Goal: Entertainment & Leisure: Consume media (video, audio)

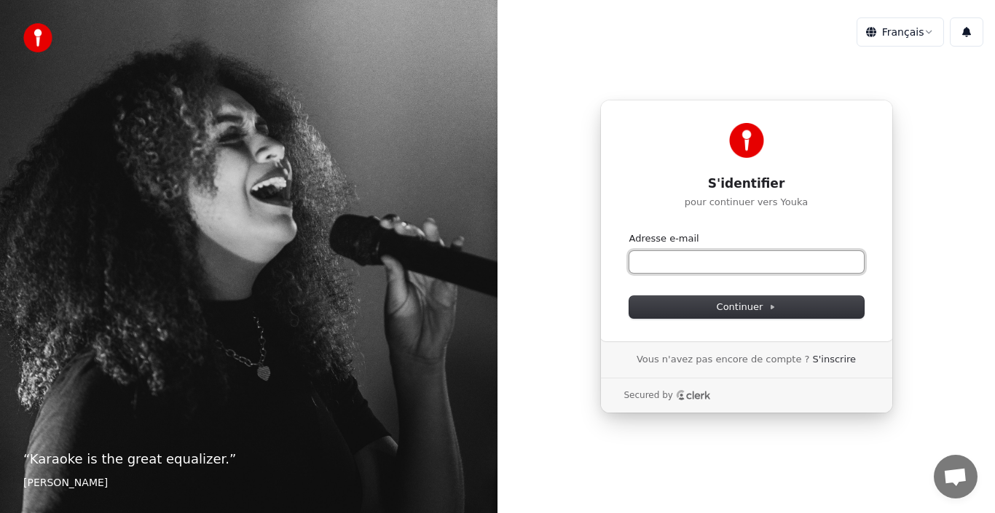
click at [714, 265] on input "Adresse e-mail" at bounding box center [746, 262] width 235 height 22
click at [713, 265] on input "Adresse e-mail" at bounding box center [746, 262] width 235 height 22
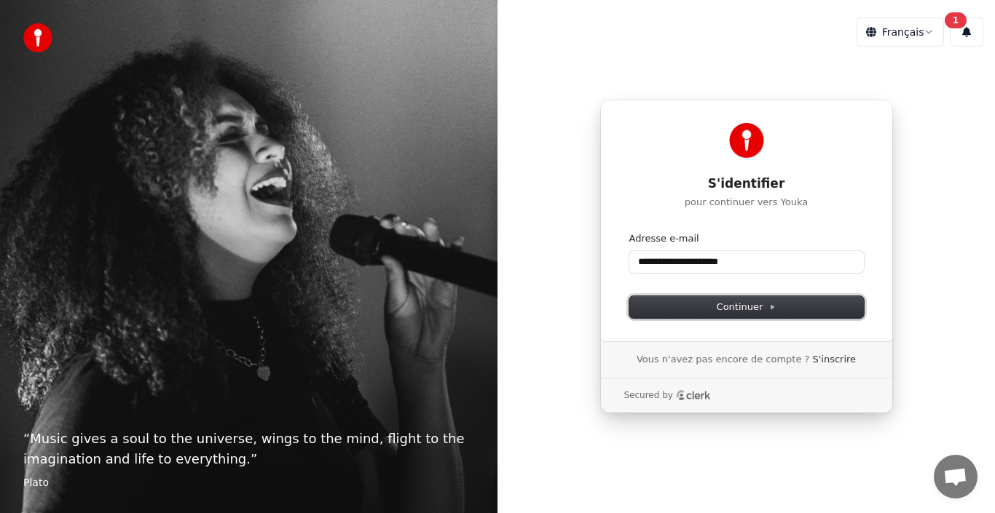
click at [771, 310] on icon at bounding box center [771, 307] width 7 height 7
type input "**********"
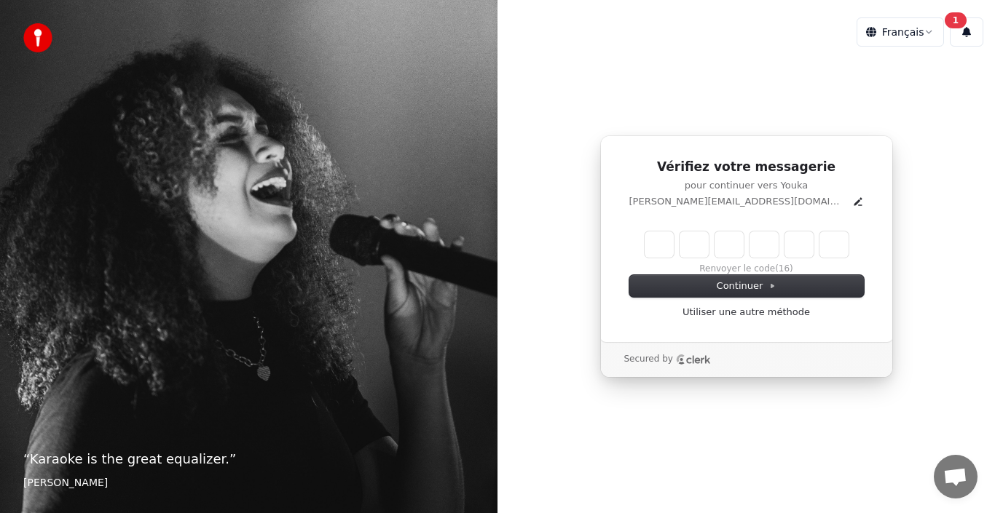
click at [666, 240] on input "Enter verification code" at bounding box center [747, 245] width 204 height 26
type input "******"
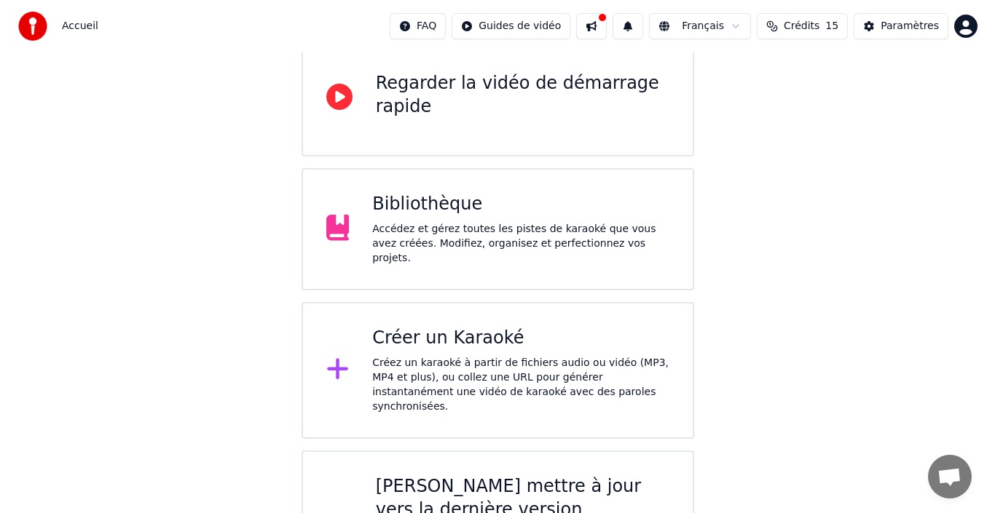
scroll to position [224, 0]
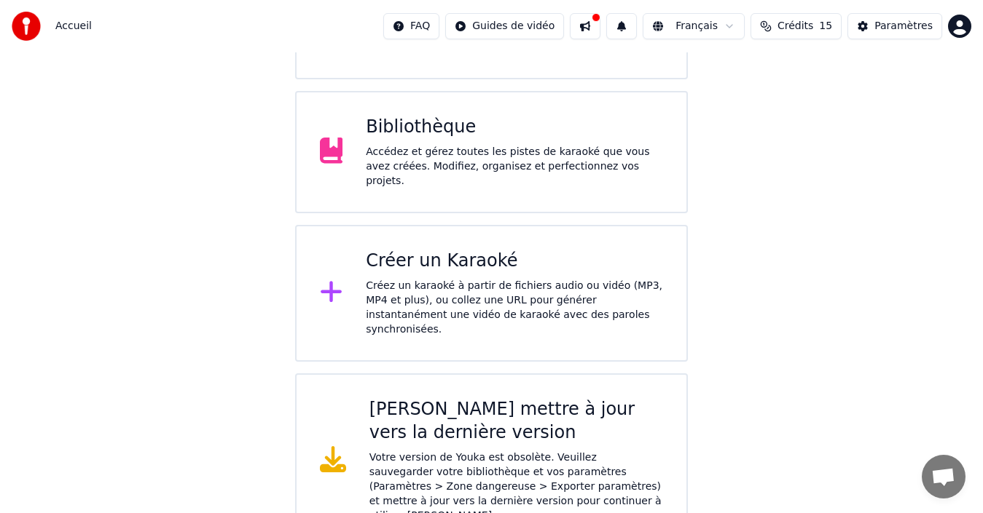
click at [472, 279] on div "Créez un karaoké à partir de fichiers audio ou vidéo (MP3, MP4 et plus), ou col…" at bounding box center [514, 308] width 297 height 58
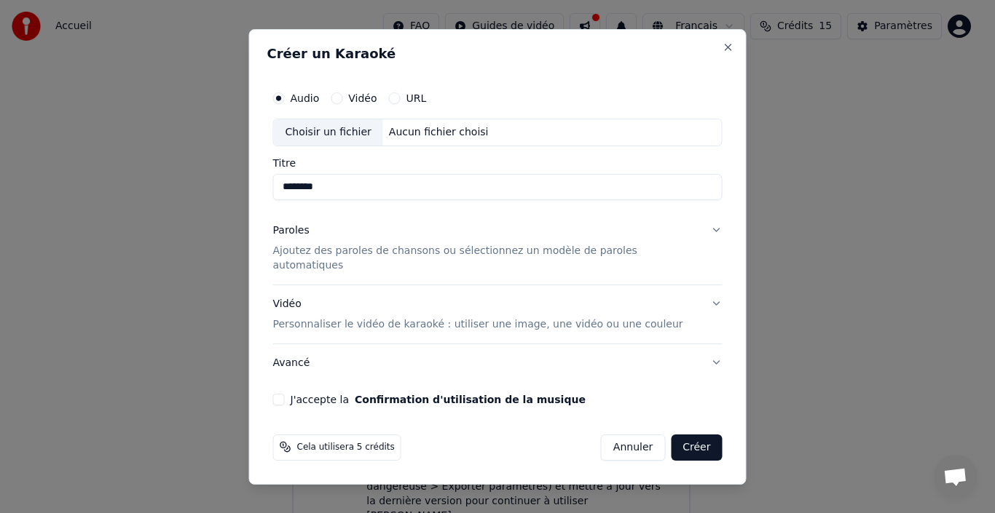
type input "********"
click at [285, 394] on button "J'accepte la Confirmation d'utilisation de la musique" at bounding box center [279, 399] width 12 height 12
click at [703, 237] on button "Paroles Ajoutez des paroles de chansons ou sélectionnez un modèle de paroles au…" at bounding box center [497, 248] width 449 height 73
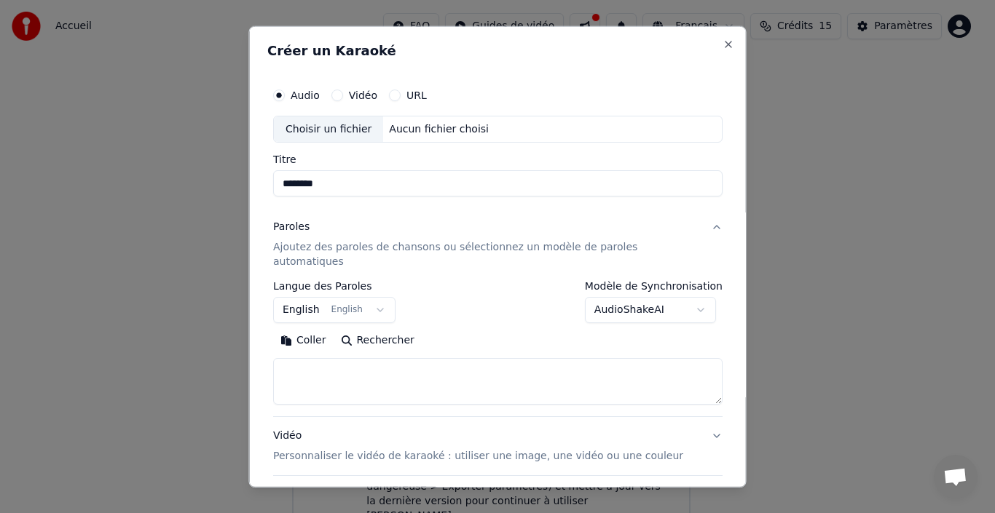
click at [385, 297] on button "English English" at bounding box center [334, 310] width 122 height 26
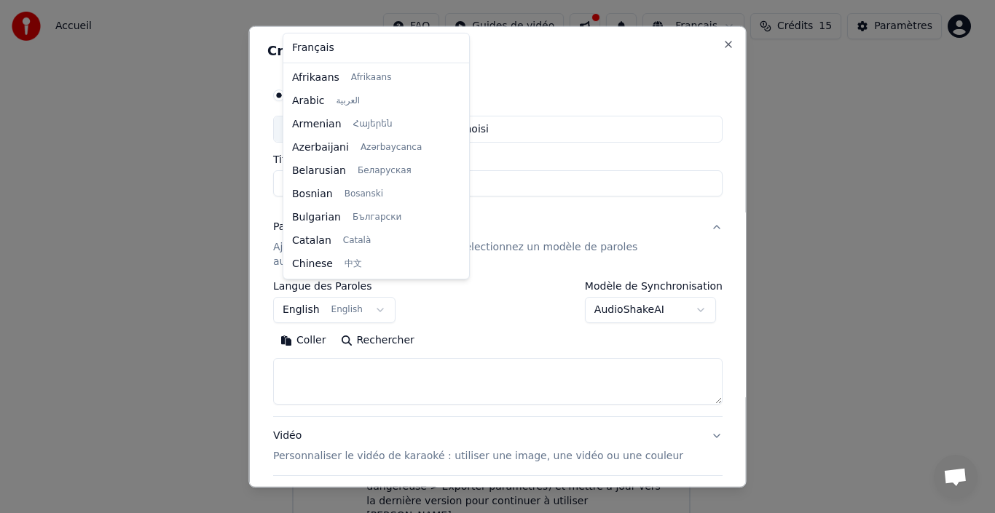
scroll to position [117, 0]
click at [380, 293] on body "**********" at bounding box center [491, 162] width 983 height 772
click at [382, 296] on body "**********" at bounding box center [491, 162] width 983 height 772
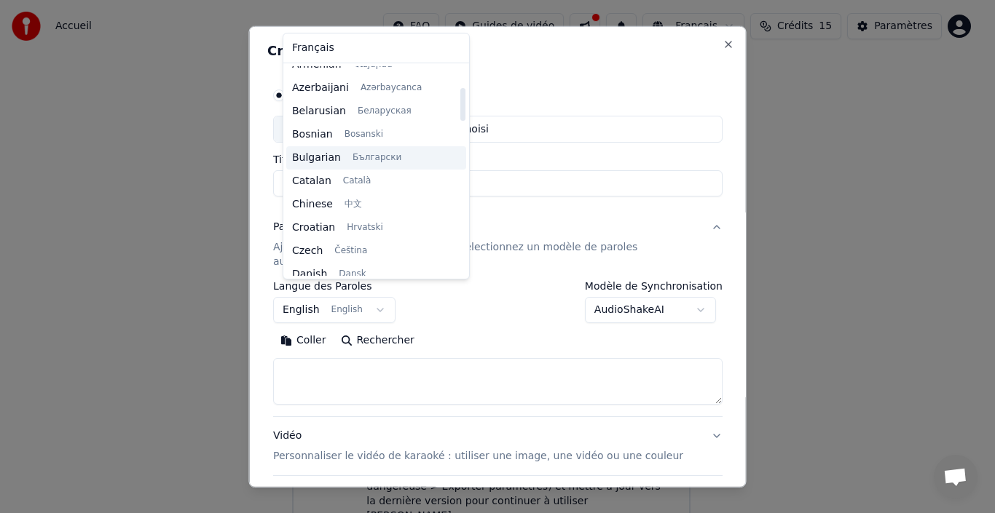
scroll to position [0, 0]
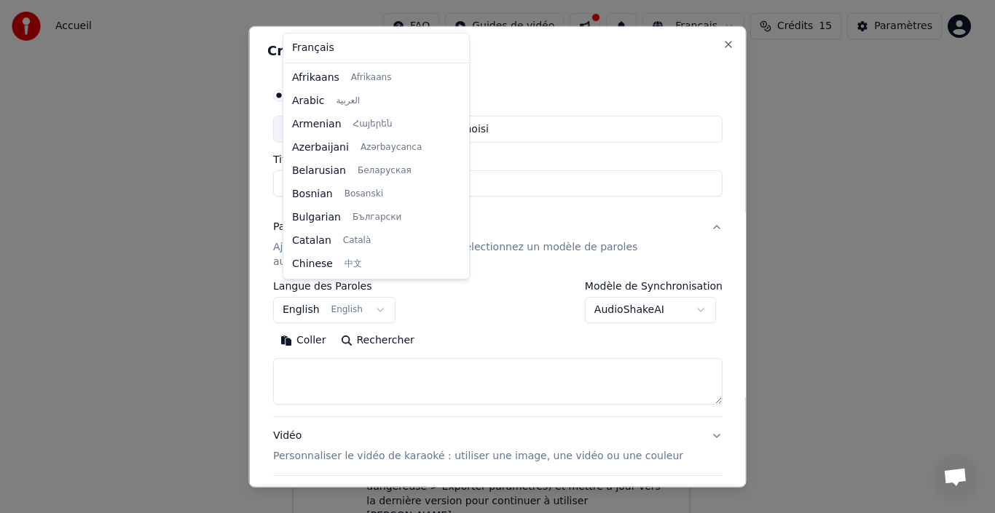
select select "**"
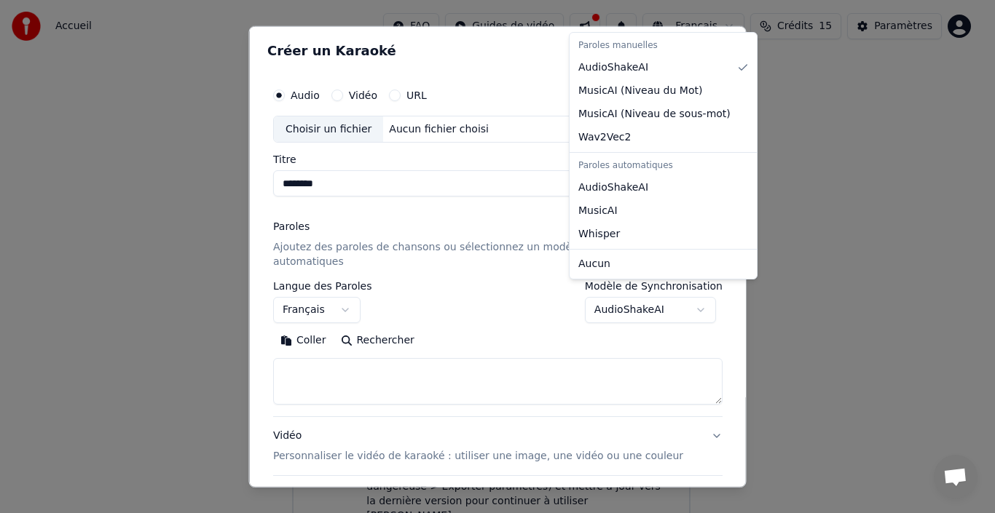
click at [617, 295] on body "**********" at bounding box center [491, 162] width 983 height 772
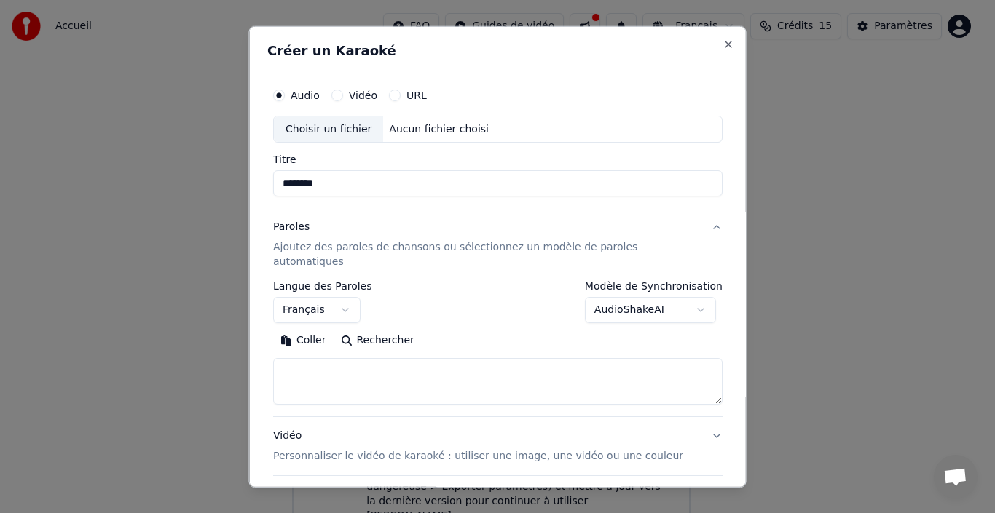
click at [617, 295] on body "**********" at bounding box center [491, 162] width 983 height 772
click at [330, 128] on div "Choisir un fichier" at bounding box center [328, 129] width 109 height 26
click at [373, 125] on div "Choisir un fichier" at bounding box center [328, 129] width 109 height 26
click at [404, 186] on input "**********" at bounding box center [497, 183] width 449 height 26
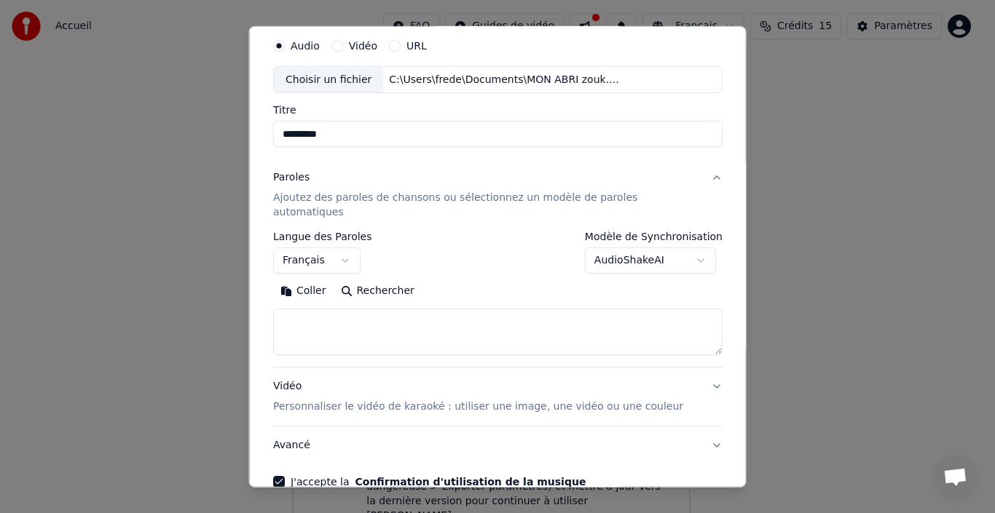
scroll to position [114, 0]
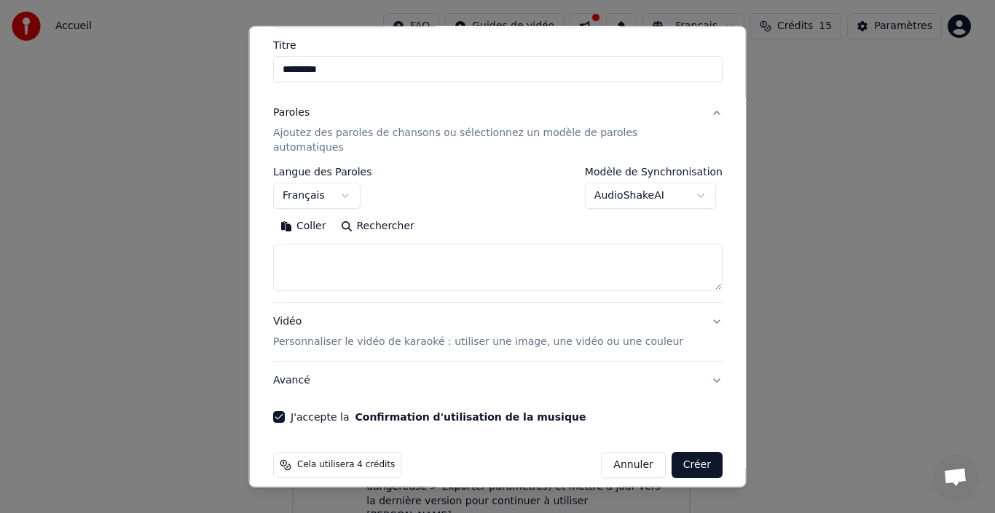
type input "********"
click at [394, 215] on button "Rechercher" at bounding box center [377, 226] width 88 height 23
click at [358, 255] on textarea at bounding box center [497, 267] width 449 height 47
click at [358, 135] on p "Ajoutez des paroles de chansons ou sélectionnez un modèle de paroles automatiqu…" at bounding box center [486, 140] width 426 height 29
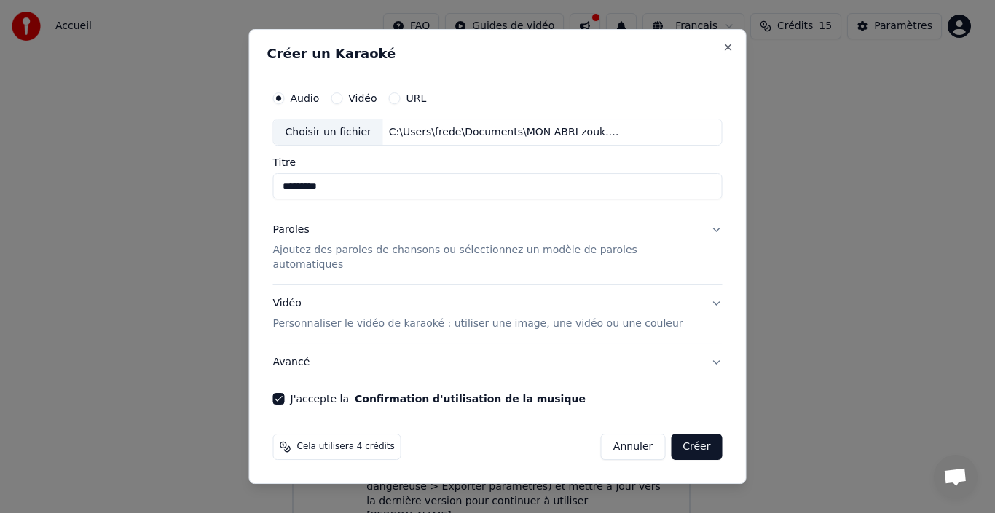
scroll to position [0, 0]
click at [378, 258] on p "Ajoutez des paroles de chansons ou sélectionnez un modèle de paroles automatiqu…" at bounding box center [486, 258] width 426 height 29
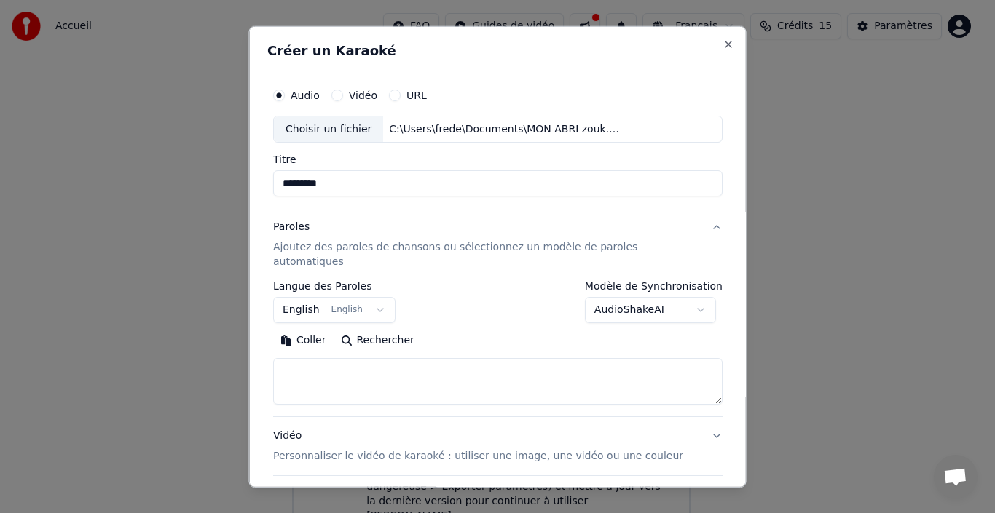
click at [311, 294] on body "**********" at bounding box center [491, 162] width 983 height 772
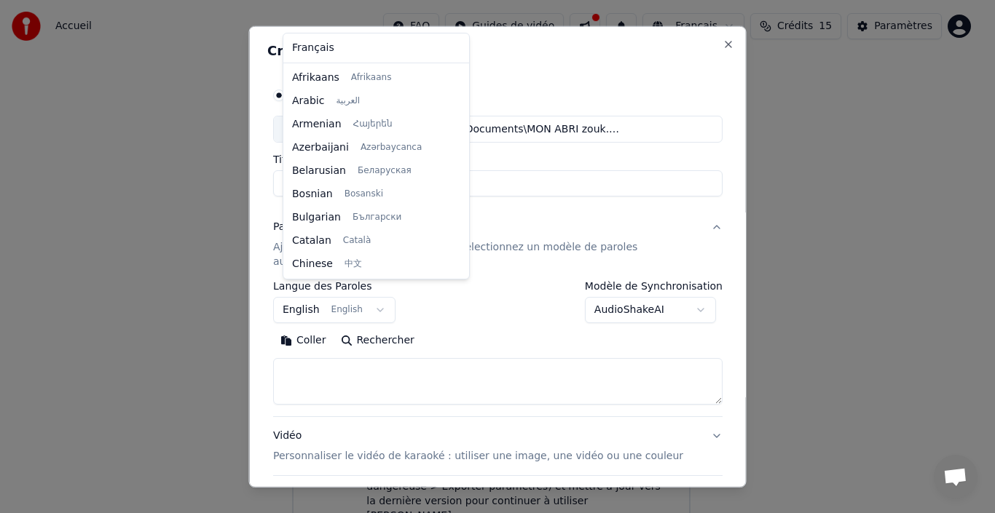
scroll to position [117, 0]
select select "**"
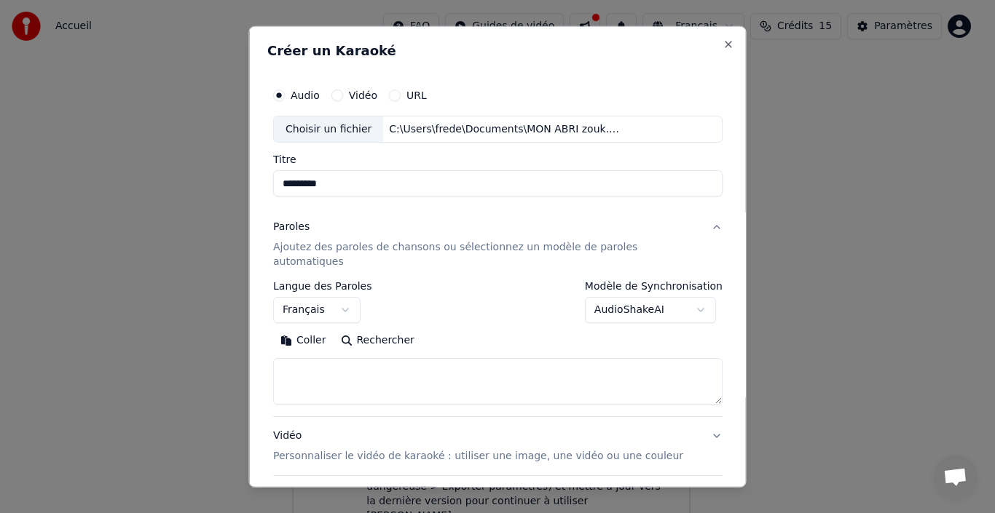
click at [404, 364] on textarea at bounding box center [497, 381] width 449 height 47
click at [323, 329] on button "Coller" at bounding box center [303, 340] width 60 height 23
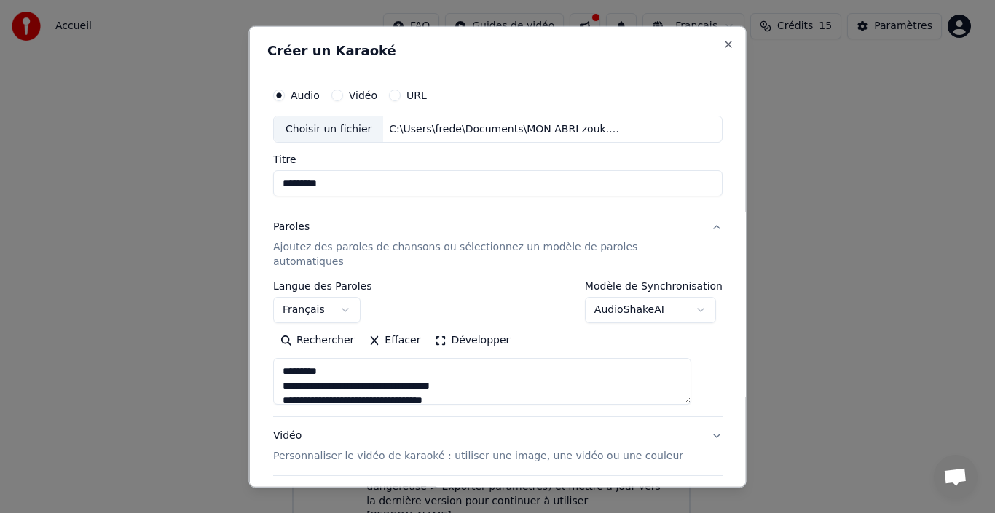
drag, startPoint x: 332, startPoint y: 355, endPoint x: 292, endPoint y: 358, distance: 40.2
click at [292, 358] on textarea at bounding box center [482, 381] width 418 height 47
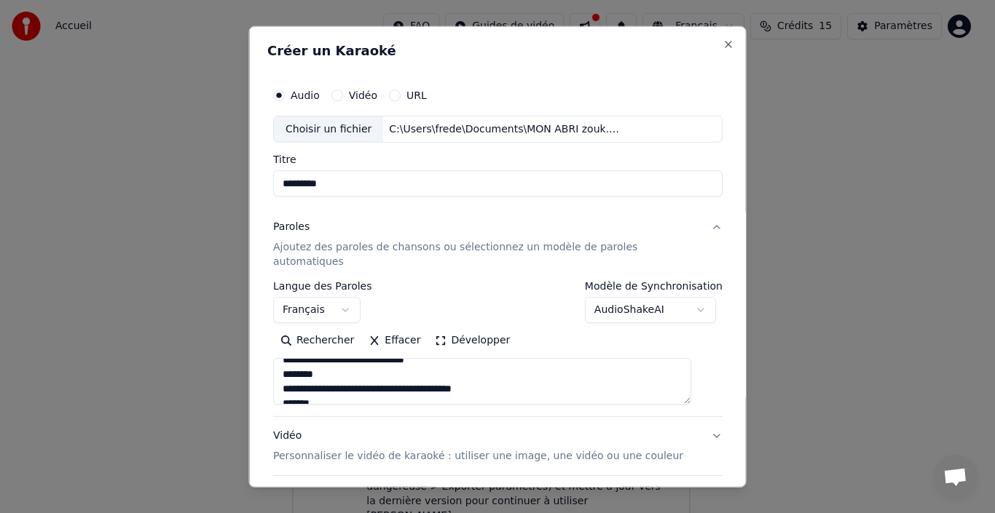
scroll to position [0, 0]
drag, startPoint x: 334, startPoint y: 347, endPoint x: 307, endPoint y: 347, distance: 26.2
click at [307, 358] on textarea at bounding box center [482, 381] width 418 height 47
click at [552, 359] on textarea at bounding box center [482, 381] width 418 height 47
click at [334, 358] on textarea at bounding box center [482, 381] width 418 height 47
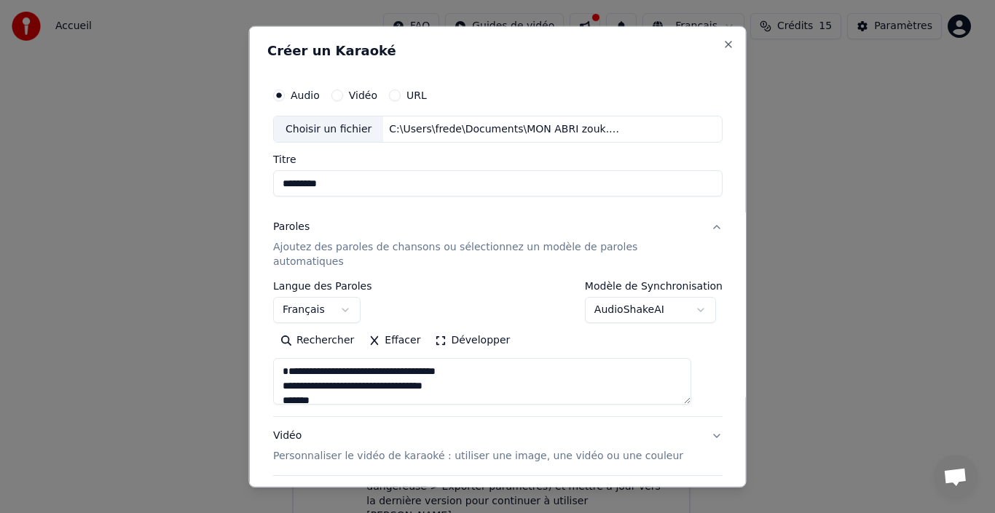
click at [548, 358] on textarea at bounding box center [482, 381] width 418 height 47
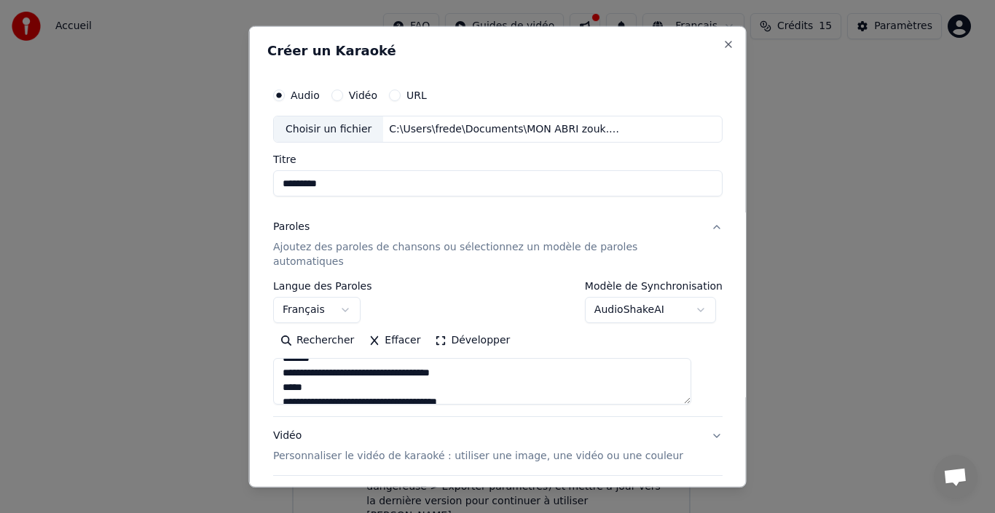
scroll to position [117, 0]
click at [654, 371] on textarea at bounding box center [482, 381] width 418 height 47
click at [330, 374] on textarea at bounding box center [482, 381] width 418 height 47
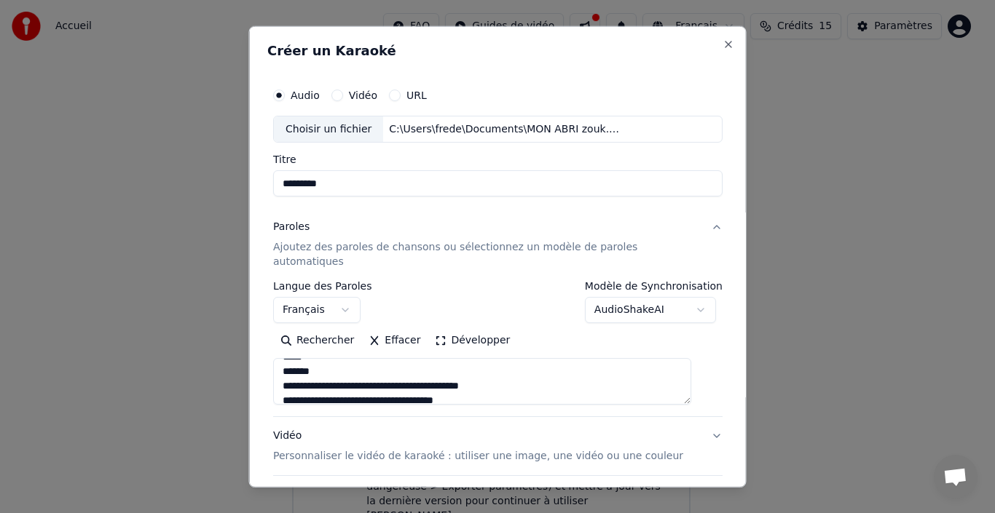
click at [324, 374] on textarea at bounding box center [482, 381] width 418 height 47
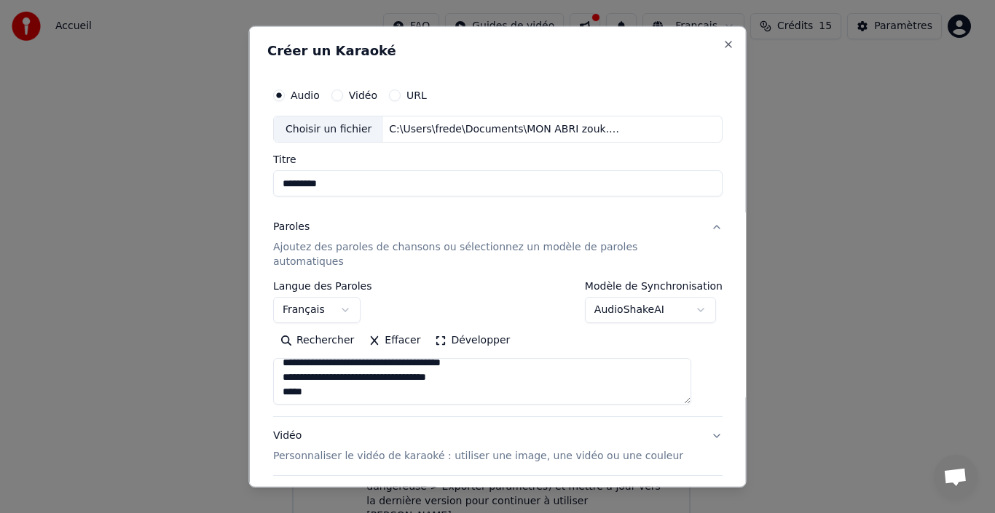
drag, startPoint x: 484, startPoint y: 356, endPoint x: 476, endPoint y: 356, distance: 8.0
click at [476, 358] on textarea at bounding box center [482, 381] width 418 height 47
click at [567, 374] on textarea at bounding box center [482, 381] width 418 height 47
click at [477, 329] on button "Développer" at bounding box center [473, 340] width 90 height 23
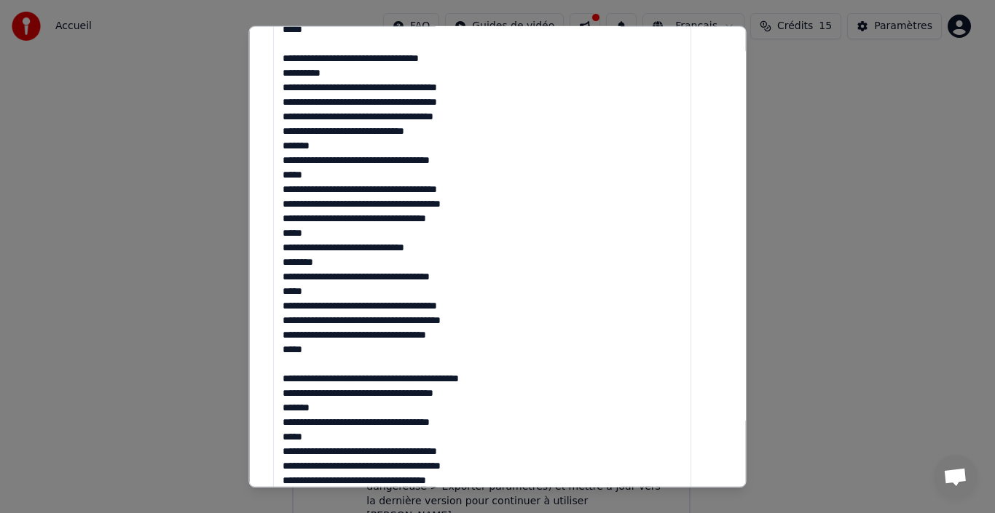
scroll to position [583, 0]
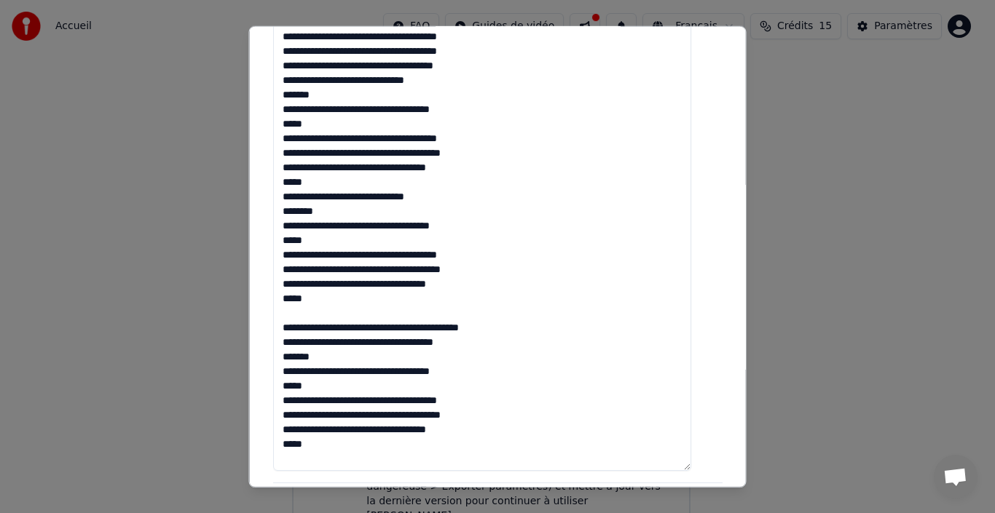
click at [483, 328] on textarea at bounding box center [482, 124] width 418 height 696
click at [485, 325] on textarea at bounding box center [482, 124] width 418 height 696
drag, startPoint x: 446, startPoint y: 343, endPoint x: 457, endPoint y: 343, distance: 10.9
click at [446, 343] on textarea at bounding box center [482, 124] width 418 height 696
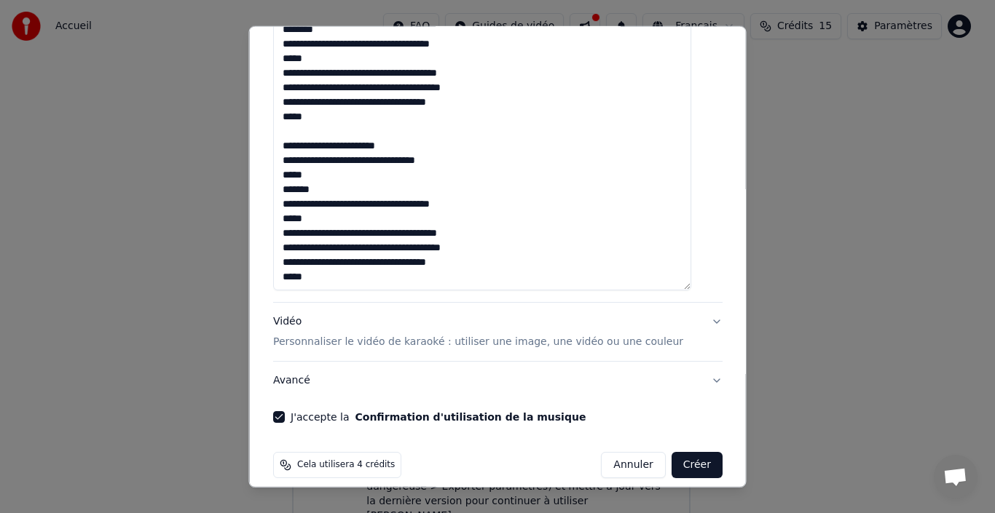
scroll to position [0, 0]
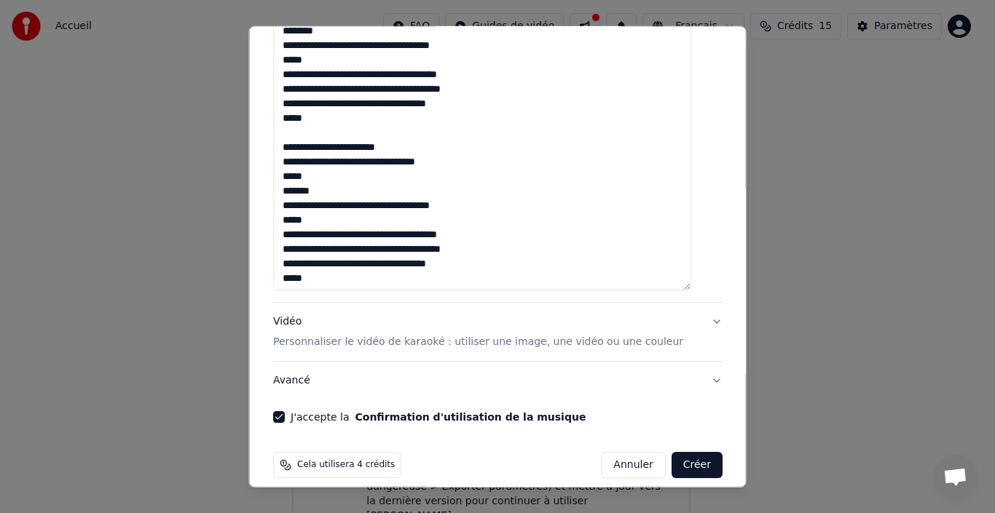
type textarea "**********"
click at [673, 454] on button "Créer" at bounding box center [696, 465] width 51 height 26
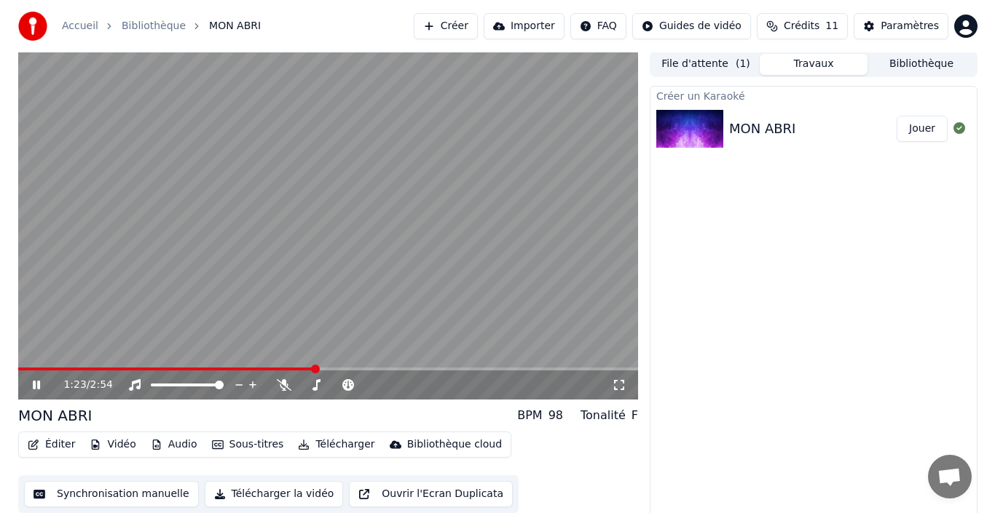
scroll to position [10, 0]
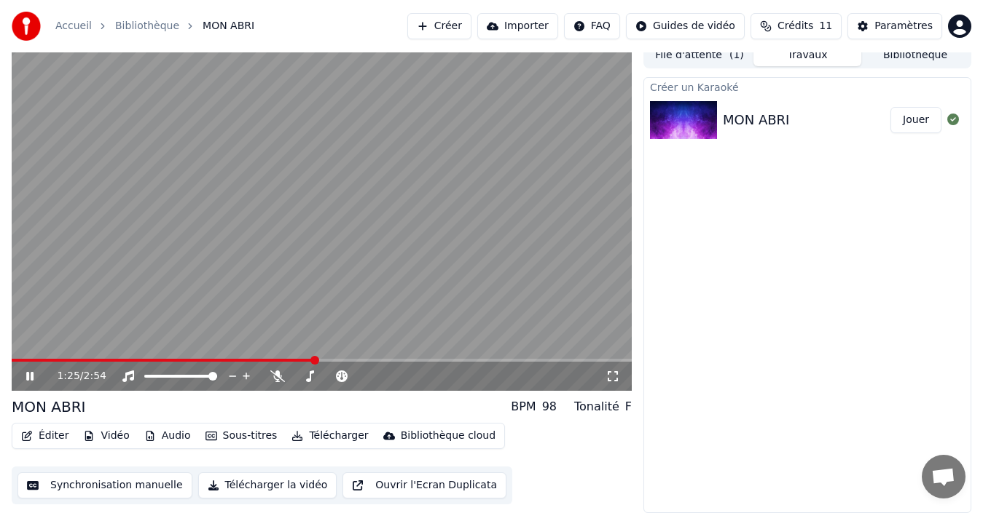
click at [38, 434] on button "Éditer" at bounding box center [44, 436] width 59 height 20
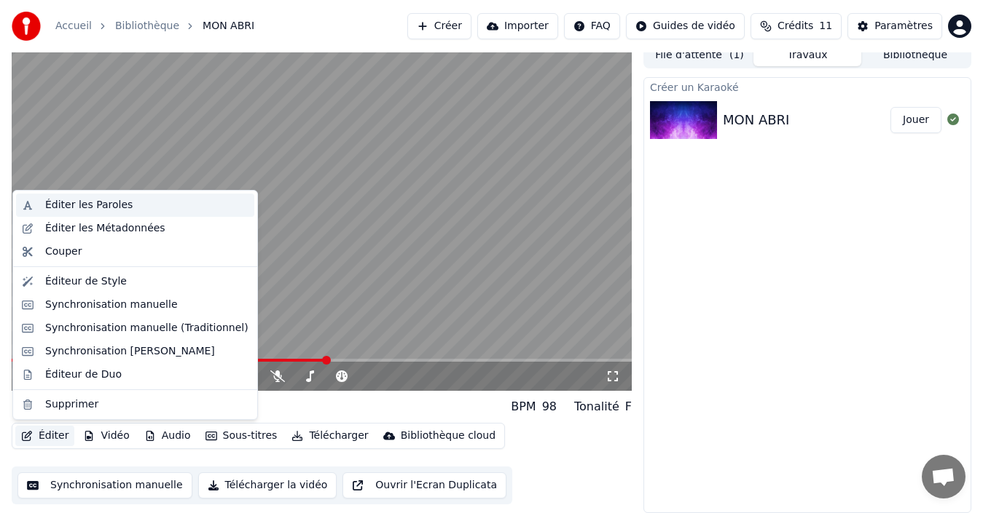
click at [109, 208] on div "Éditer les Paroles" at bounding box center [88, 205] width 87 height 15
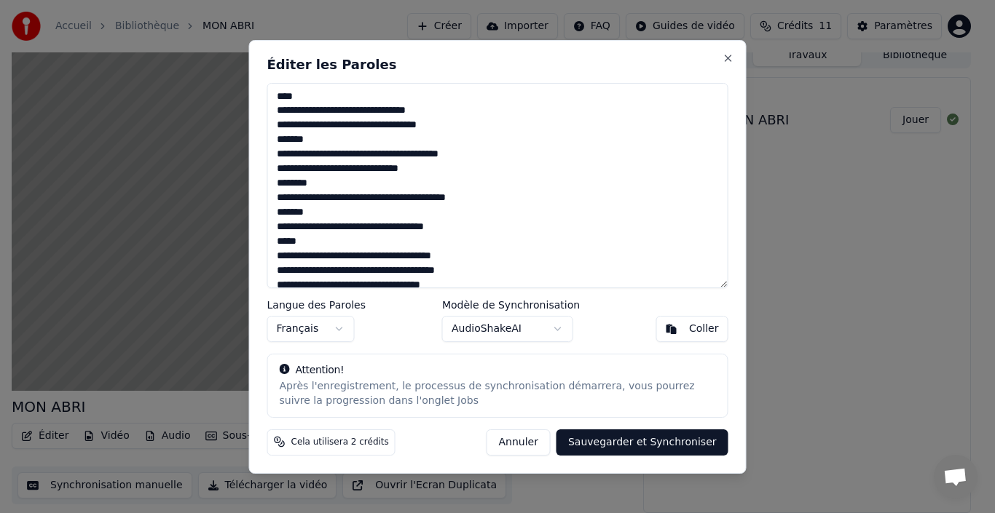
click at [311, 216] on textarea at bounding box center [497, 185] width 461 height 205
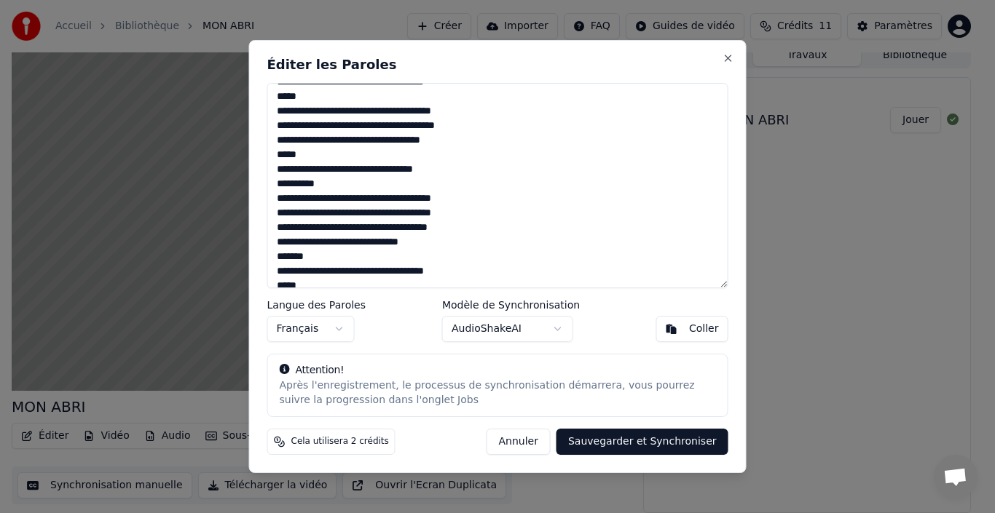
scroll to position [146, 0]
click at [308, 259] on textarea at bounding box center [497, 185] width 461 height 205
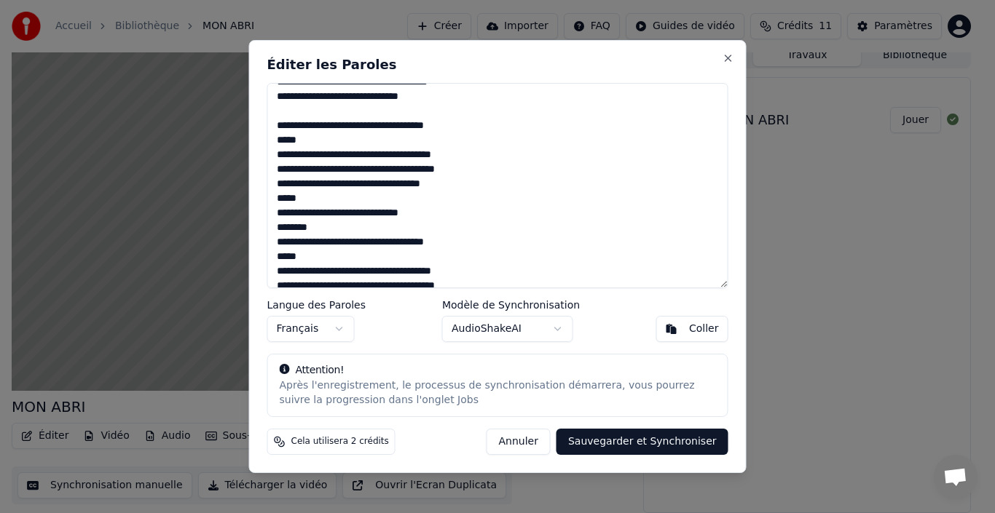
scroll to position [291, 0]
click at [318, 231] on textarea at bounding box center [497, 185] width 461 height 205
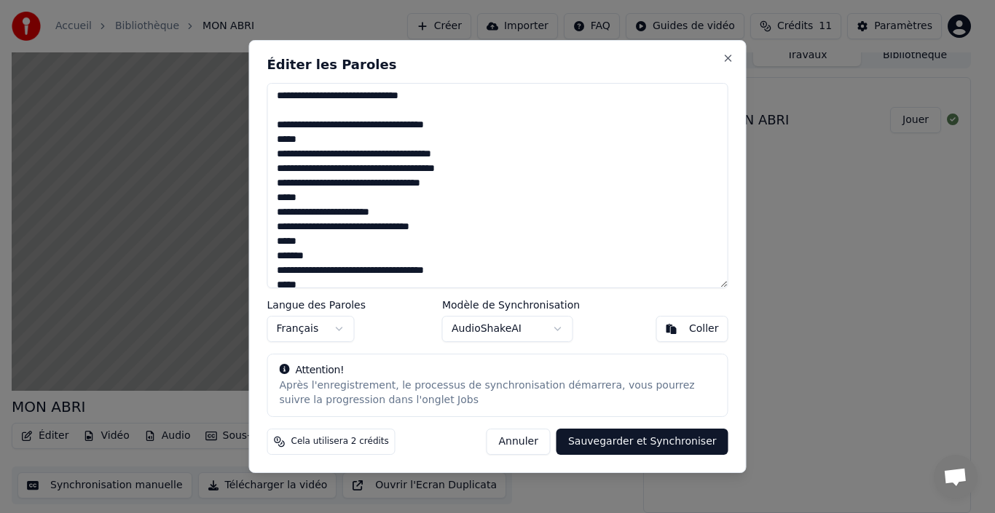
scroll to position [437, 0]
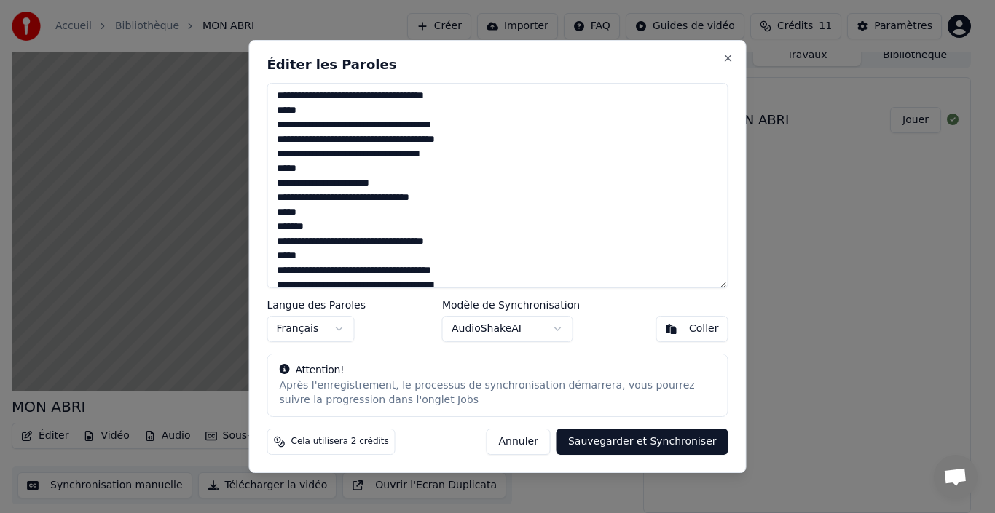
click at [311, 232] on textarea at bounding box center [497, 185] width 461 height 205
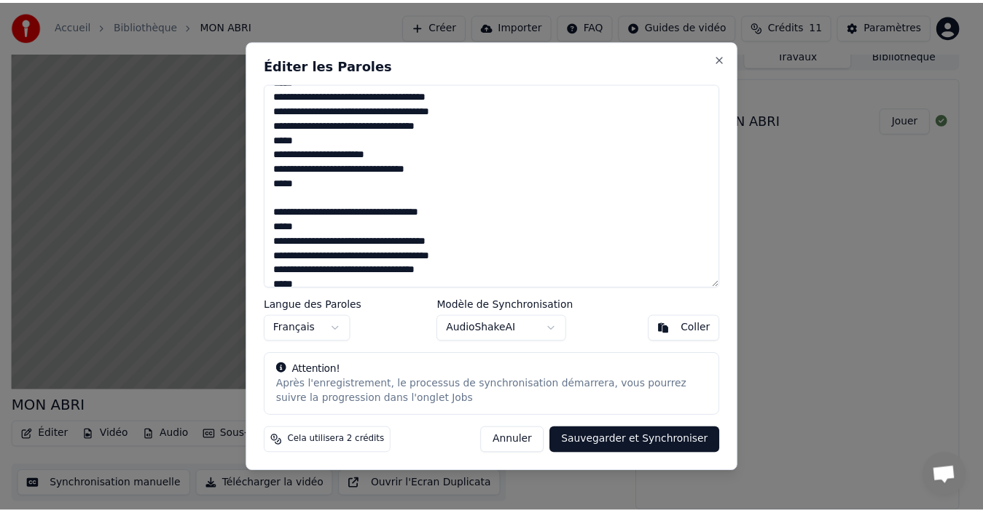
scroll to position [477, 0]
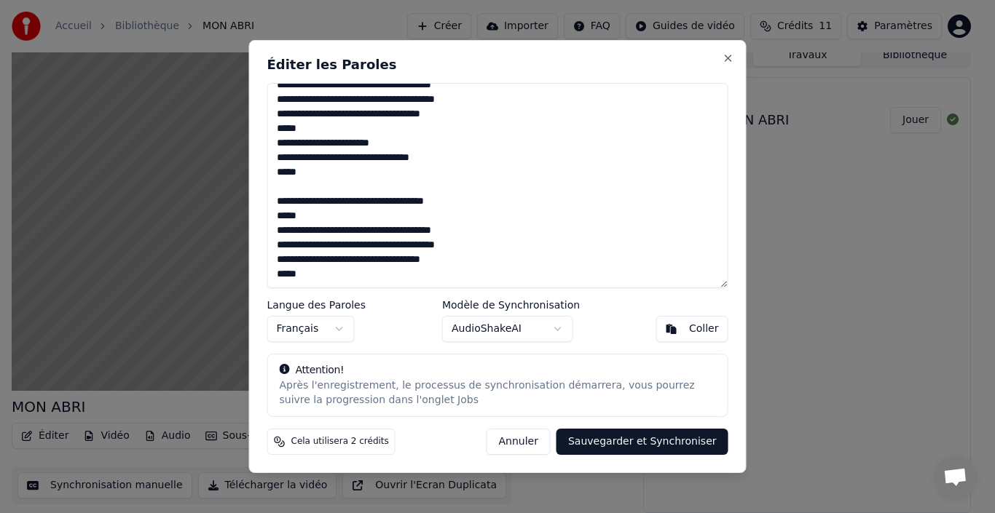
type textarea "**********"
click at [672, 442] on button "Sauvegarder et Synchroniser" at bounding box center [642, 442] width 172 height 26
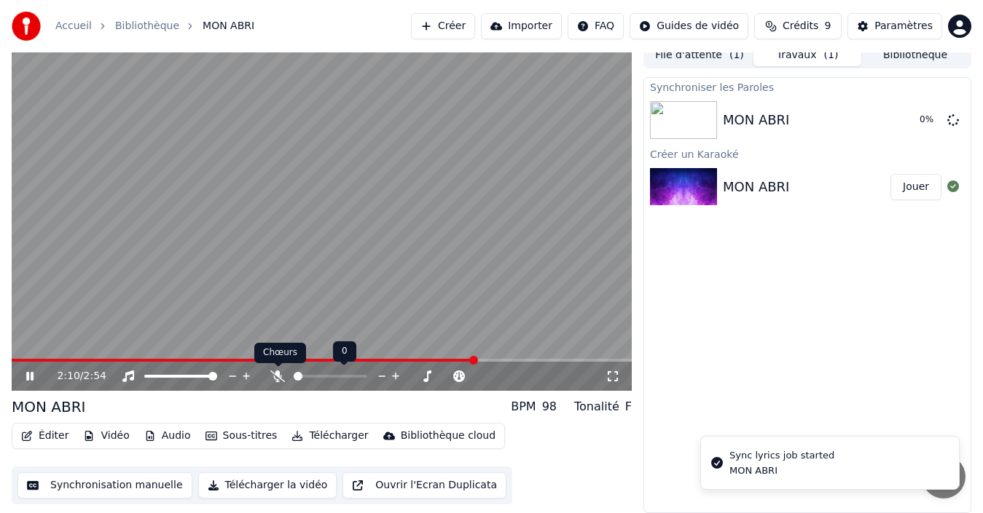
click at [275, 381] on icon at bounding box center [277, 377] width 15 height 12
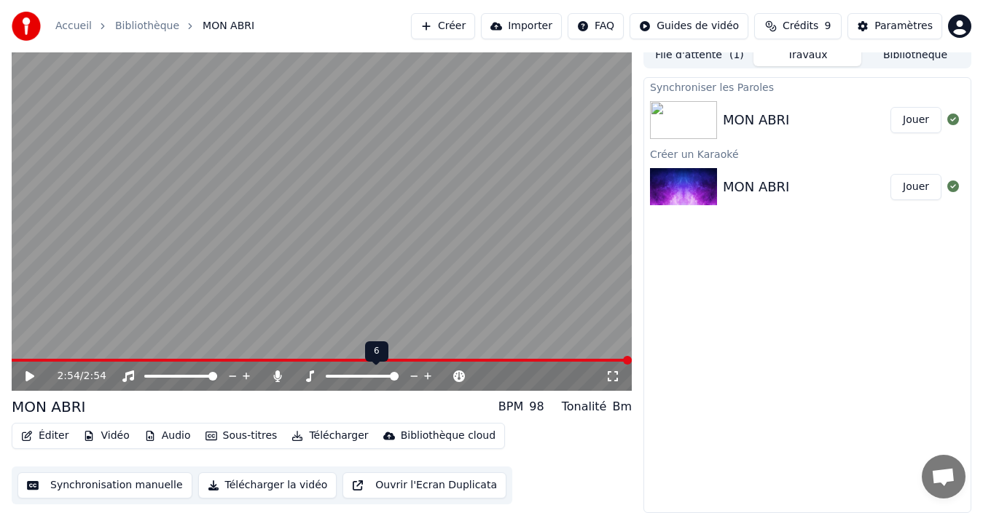
click at [398, 381] on span at bounding box center [394, 376] width 9 height 9
click at [33, 374] on icon at bounding box center [40, 377] width 34 height 12
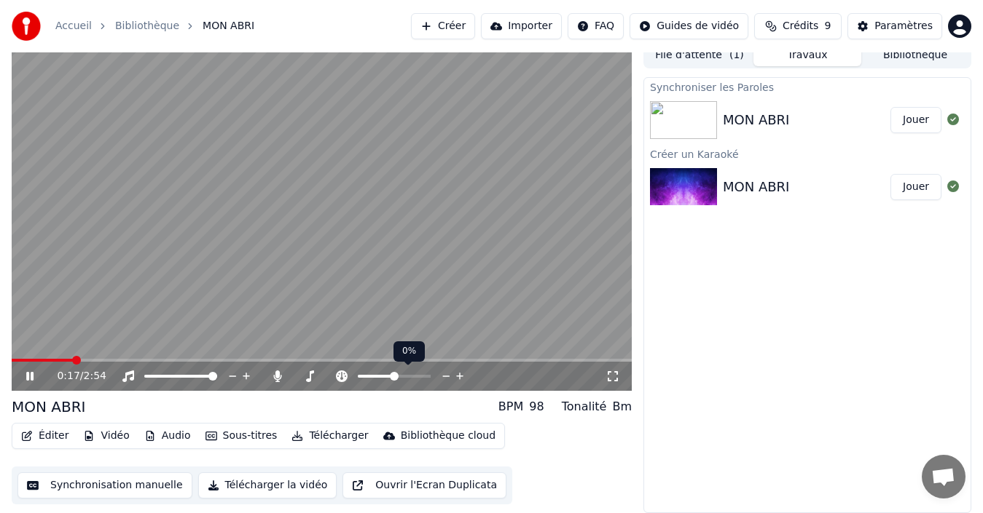
click at [444, 375] on icon at bounding box center [446, 376] width 14 height 15
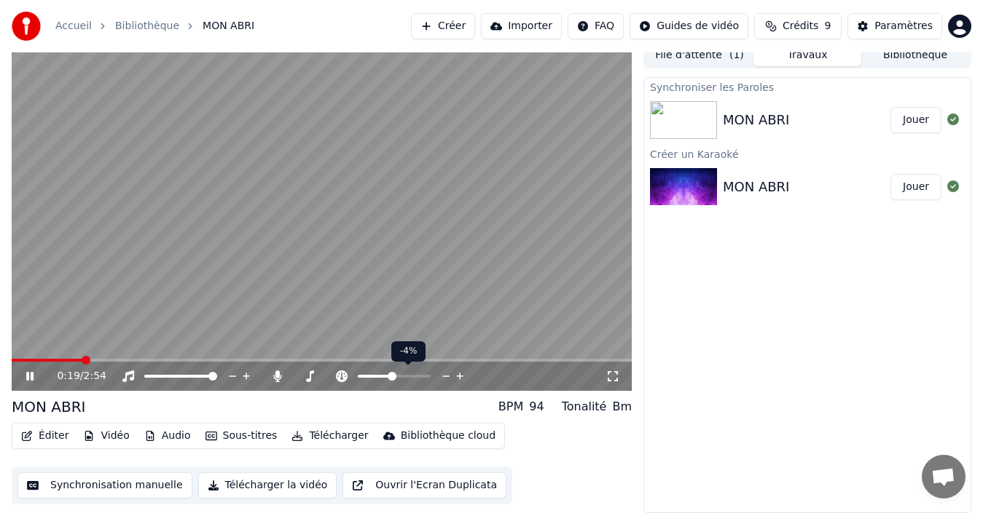
click at [444, 375] on icon at bounding box center [446, 376] width 14 height 15
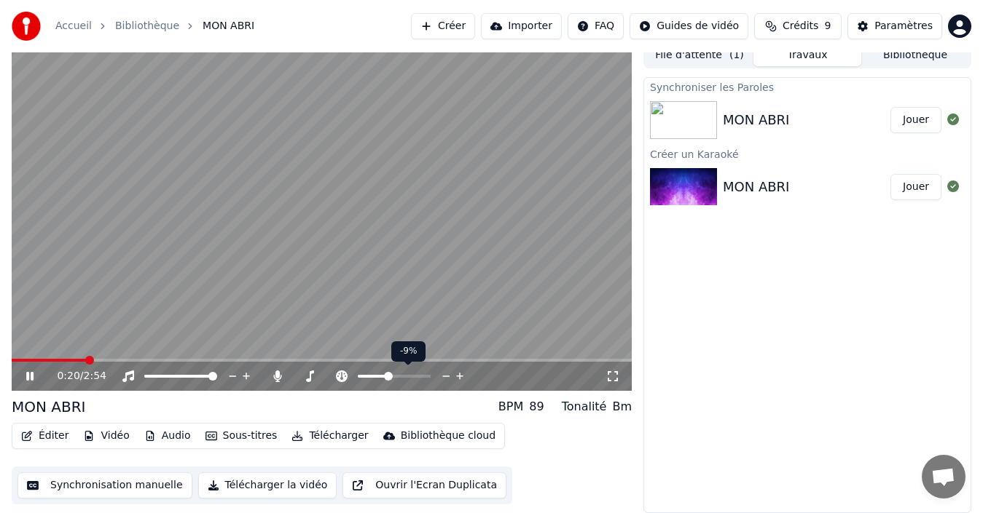
click at [444, 375] on icon at bounding box center [446, 376] width 14 height 15
click at [442, 375] on icon at bounding box center [446, 376] width 14 height 15
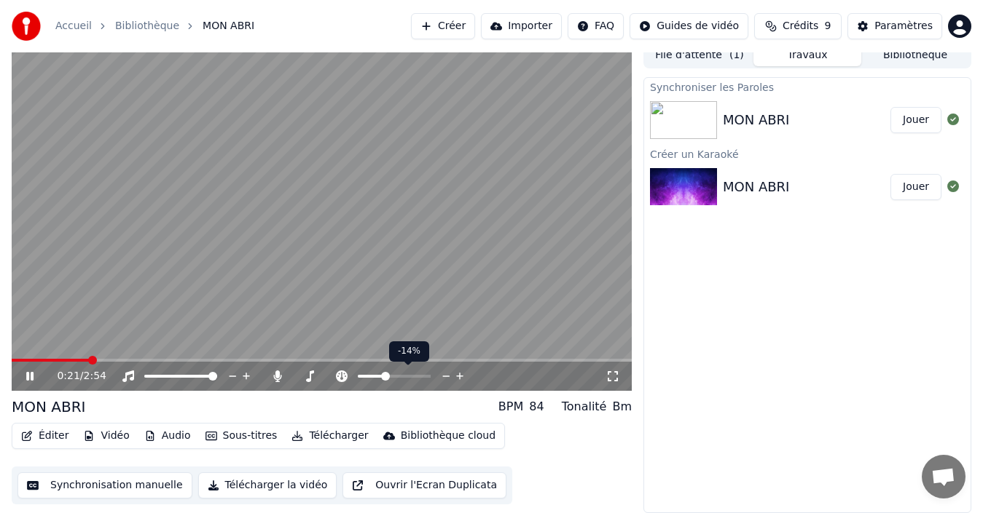
click at [442, 375] on icon at bounding box center [446, 376] width 14 height 15
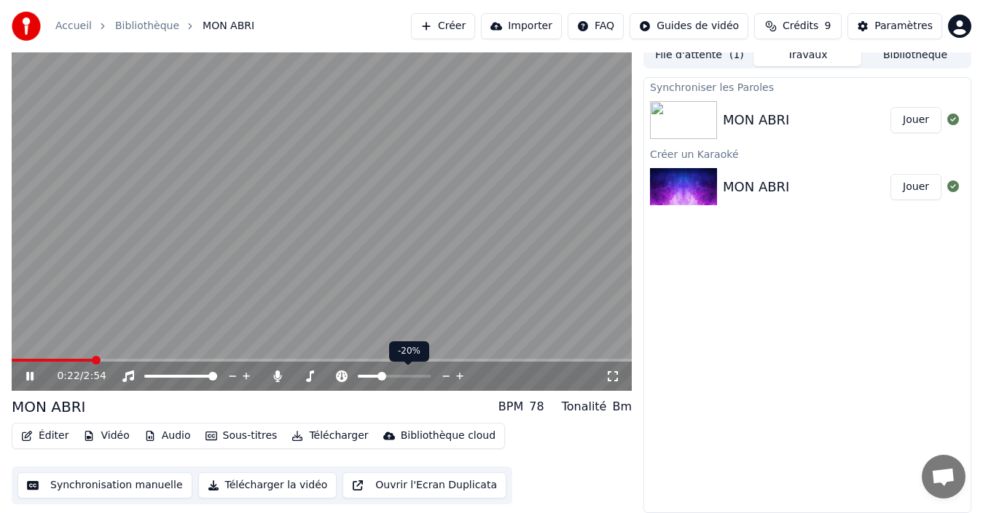
click at [442, 375] on icon at bounding box center [446, 376] width 14 height 15
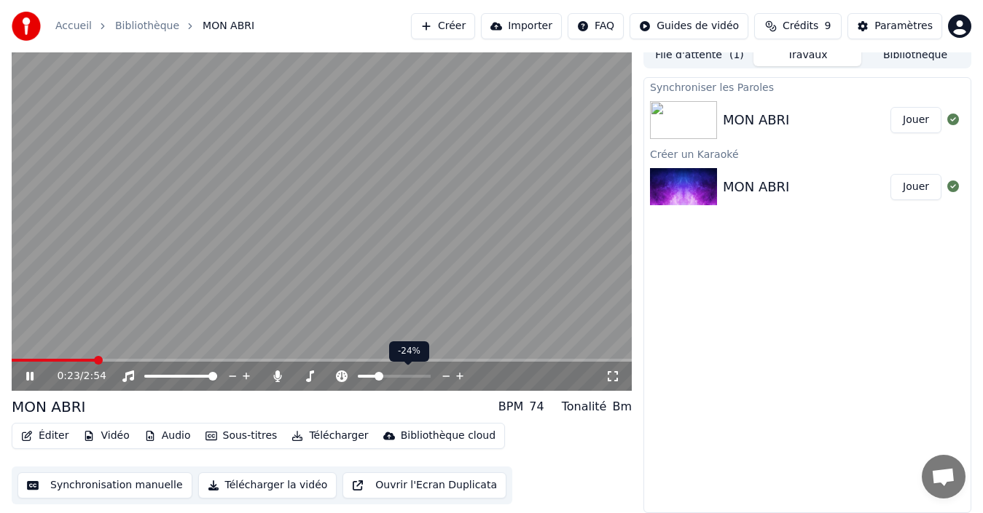
click at [442, 375] on icon at bounding box center [446, 376] width 14 height 15
click at [459, 374] on icon at bounding box center [460, 376] width 14 height 15
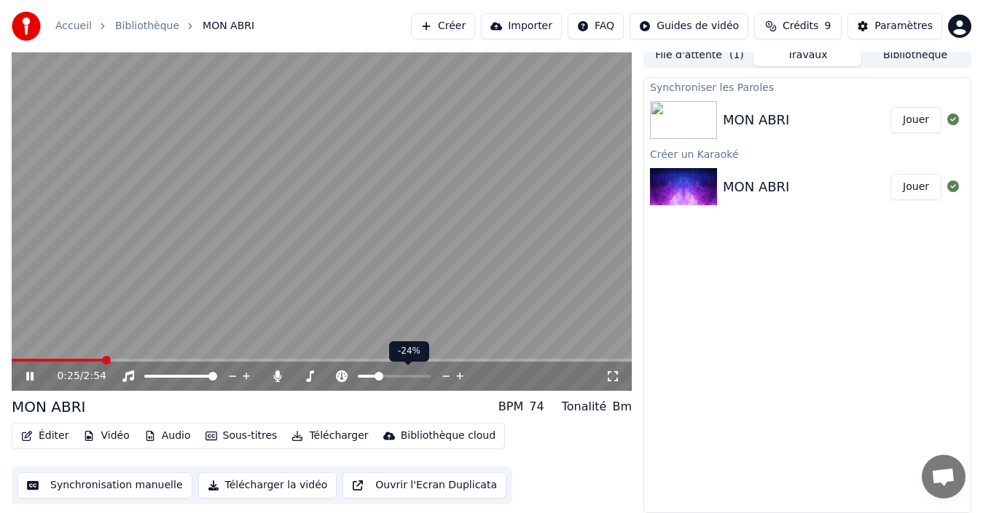
click at [459, 374] on icon at bounding box center [460, 376] width 14 height 15
click at [458, 375] on icon at bounding box center [460, 376] width 14 height 15
click at [457, 375] on icon at bounding box center [460, 376] width 14 height 15
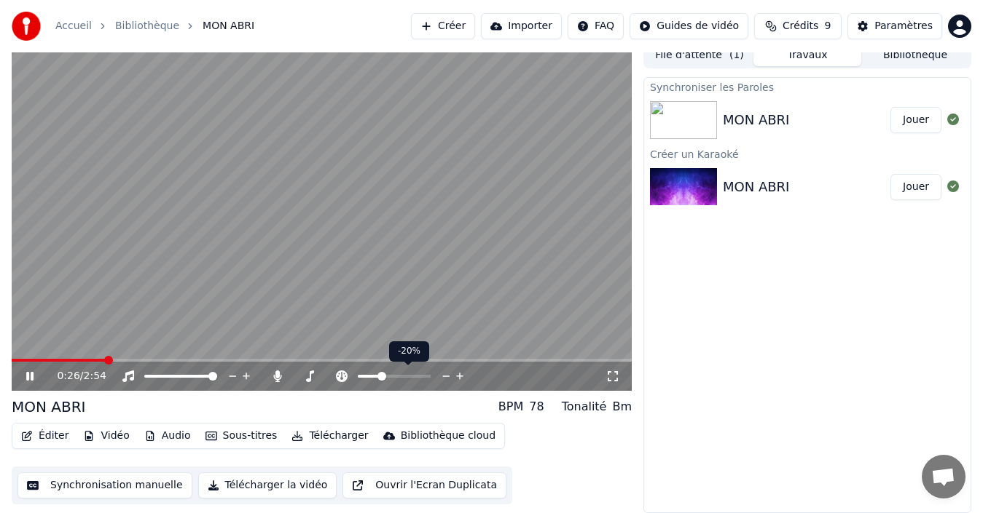
click at [457, 375] on icon at bounding box center [460, 376] width 14 height 15
click at [398, 378] on span at bounding box center [398, 376] width 9 height 9
click at [355, 377] on span at bounding box center [362, 376] width 73 height 3
click at [348, 376] on span at bounding box center [341, 376] width 31 height 3
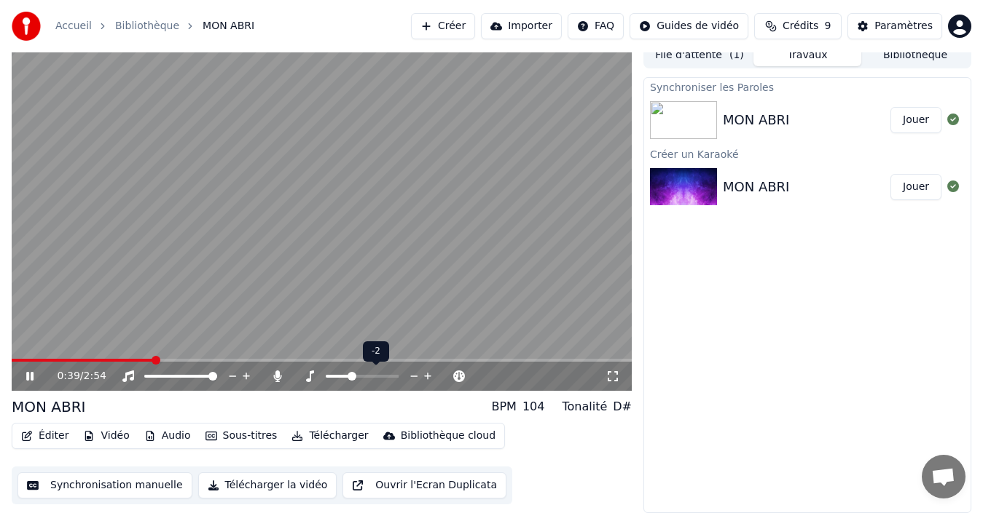
click at [340, 376] on span at bounding box center [338, 376] width 24 height 3
click at [350, 375] on span at bounding box center [362, 376] width 73 height 3
click at [361, 377] on span at bounding box center [362, 376] width 9 height 9
click at [394, 379] on span at bounding box center [394, 376] width 9 height 9
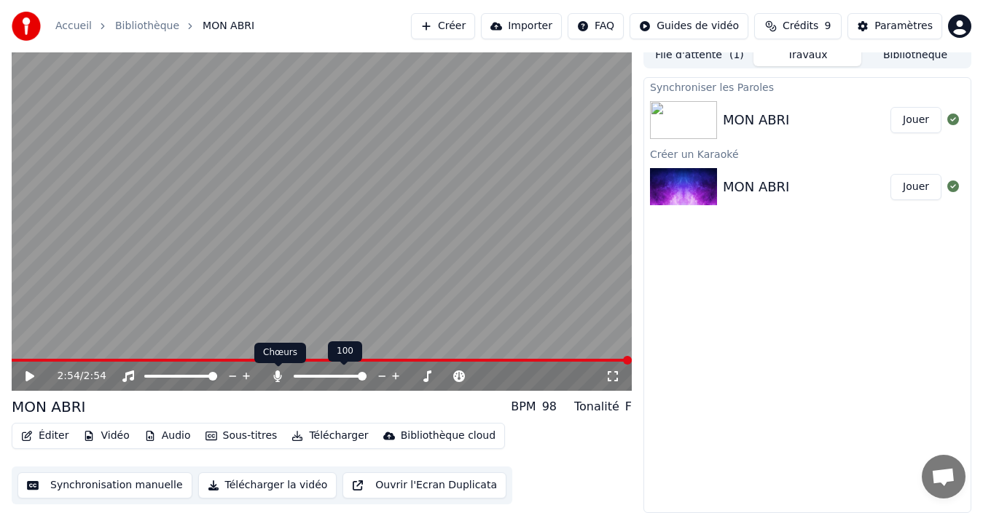
click at [276, 377] on icon at bounding box center [278, 377] width 8 height 12
click at [276, 377] on icon at bounding box center [277, 377] width 15 height 12
click at [28, 375] on icon at bounding box center [29, 376] width 9 height 10
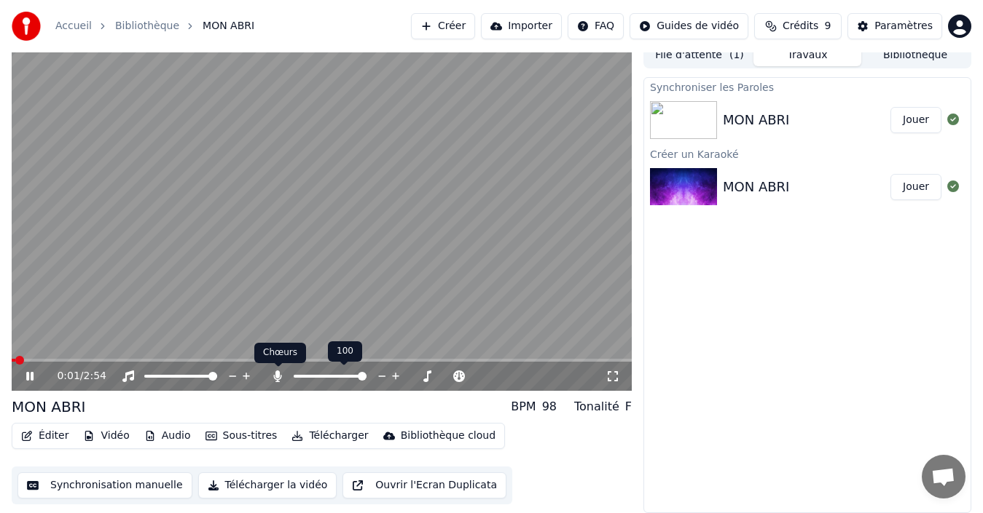
click at [272, 375] on icon at bounding box center [277, 377] width 15 height 12
click at [283, 375] on icon at bounding box center [277, 377] width 15 height 12
click at [280, 376] on icon at bounding box center [278, 377] width 8 height 12
click at [274, 375] on icon at bounding box center [277, 377] width 15 height 12
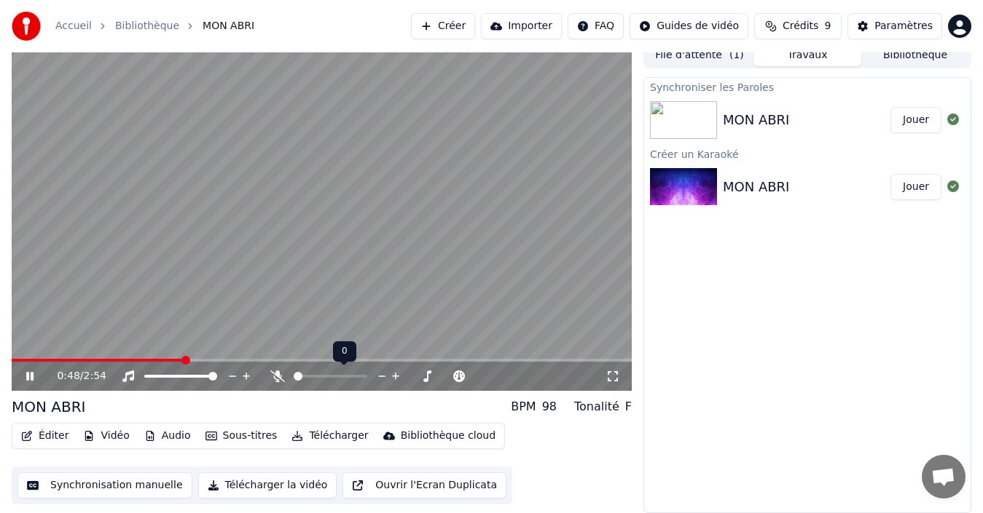
click at [302, 373] on span at bounding box center [298, 376] width 9 height 9
click at [302, 375] on span at bounding box center [330, 376] width 73 height 3
click at [298, 376] on span at bounding box center [296, 376] width 4 height 3
click at [295, 375] on span at bounding box center [296, 376] width 4 height 3
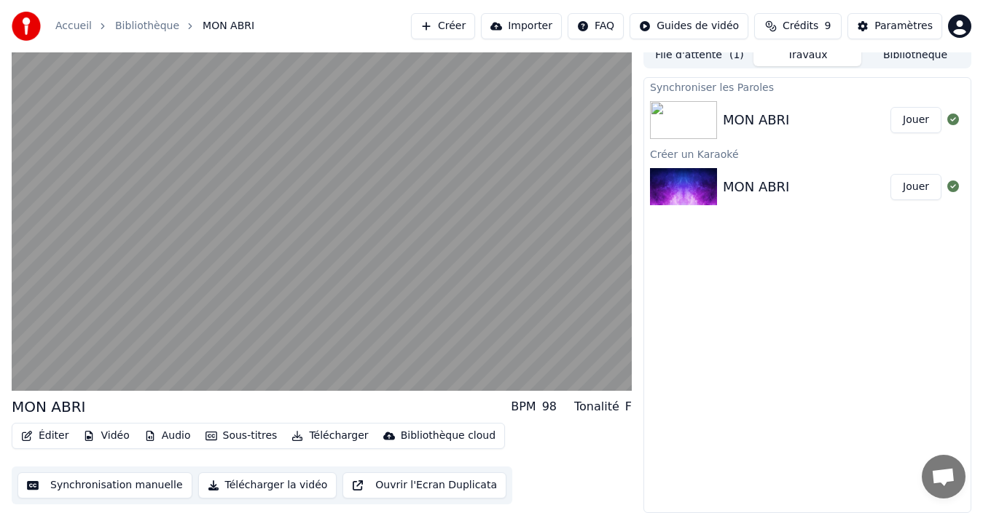
click at [57, 430] on button "Éditer" at bounding box center [44, 436] width 59 height 20
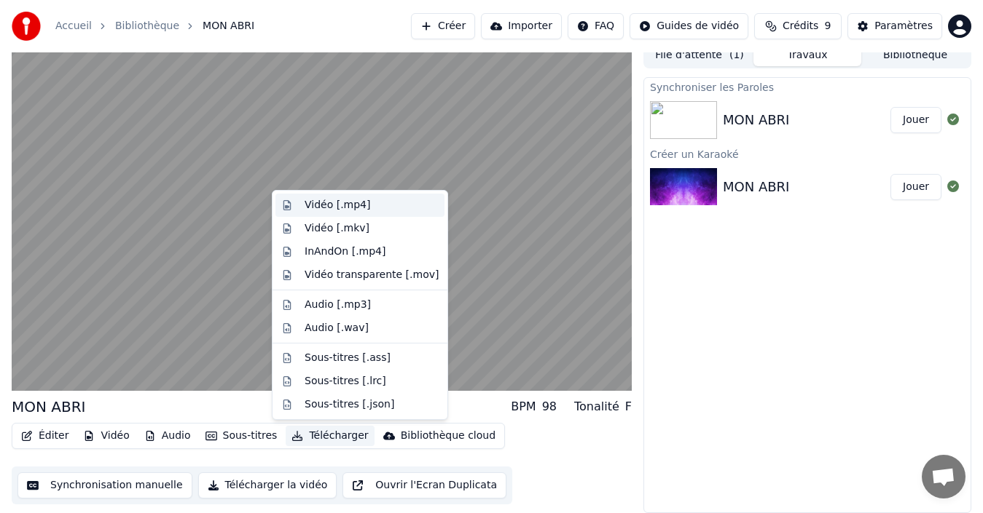
click at [349, 205] on div "Vidéo [.mp4]" at bounding box center [337, 205] width 66 height 15
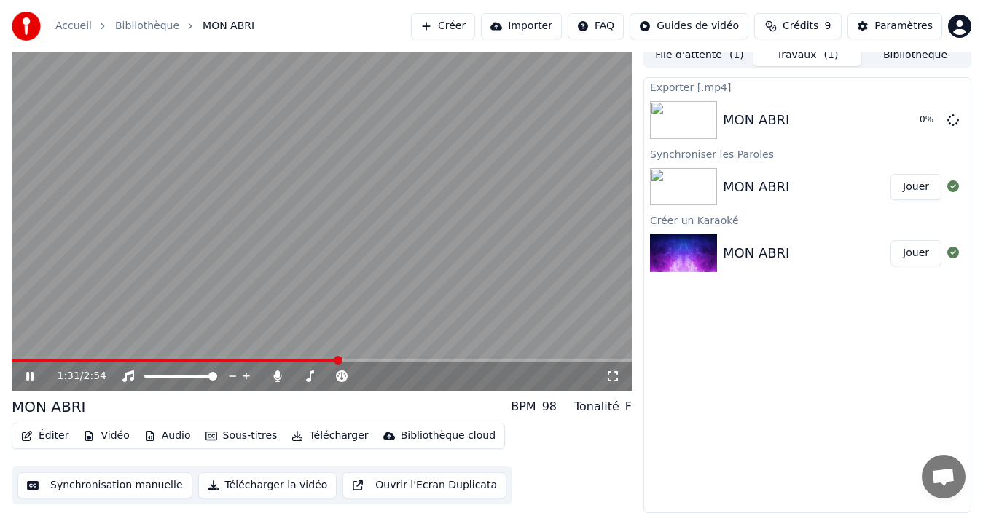
click at [334, 433] on button "Télécharger" at bounding box center [330, 436] width 88 height 20
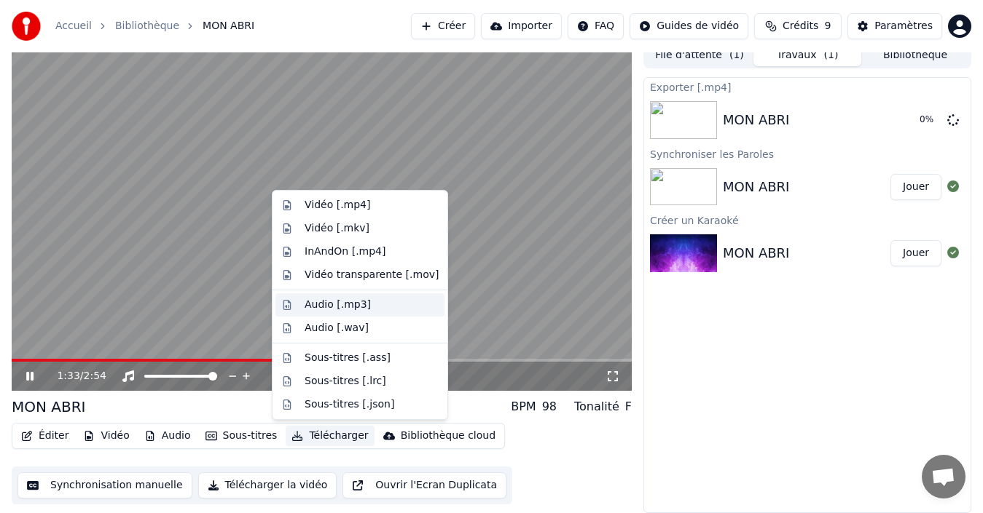
click at [343, 303] on div "Audio [.mp3]" at bounding box center [337, 305] width 66 height 15
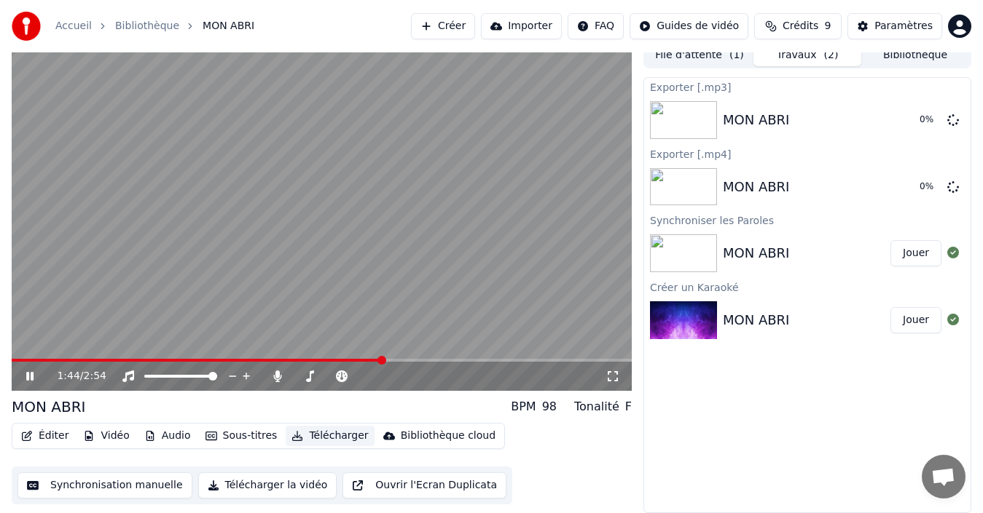
scroll to position [0, 0]
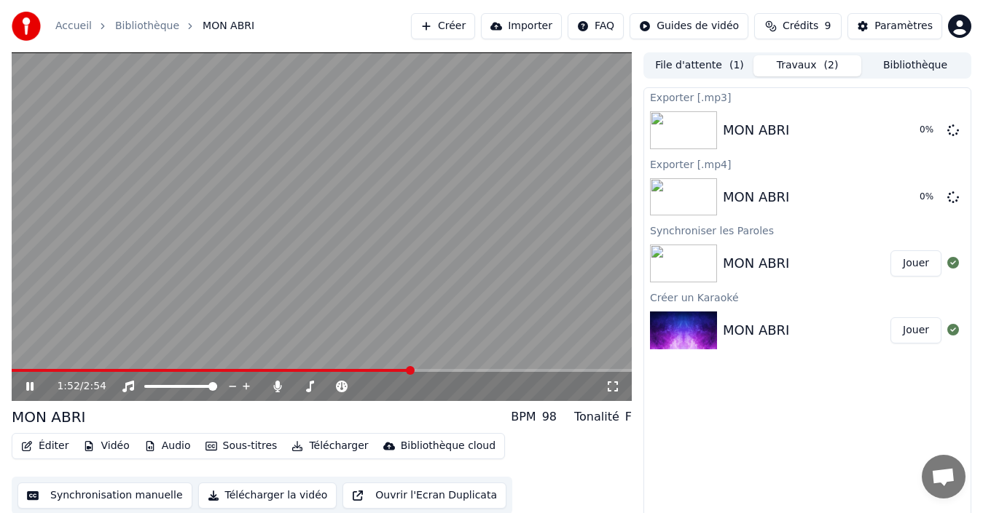
click at [921, 259] on button "Jouer" at bounding box center [915, 264] width 51 height 26
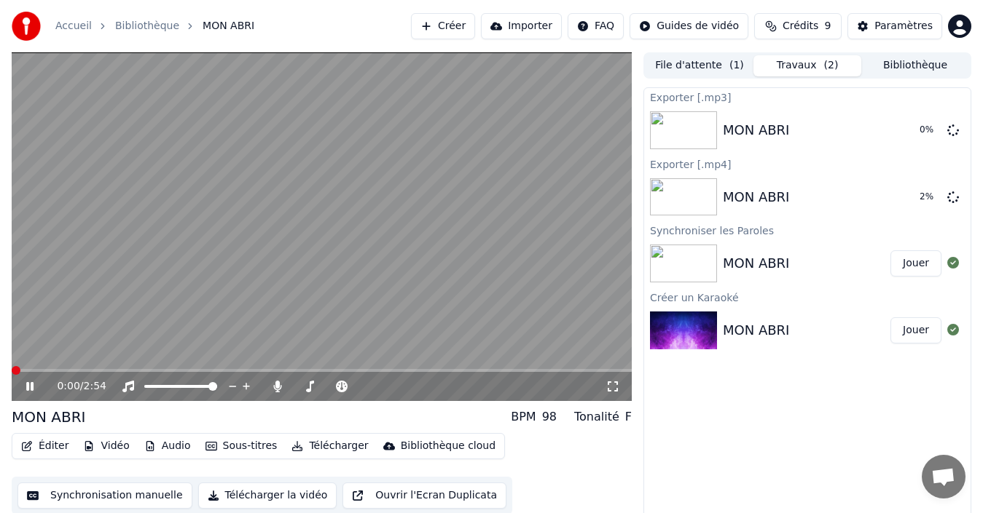
click at [36, 386] on icon at bounding box center [40, 387] width 34 height 12
click at [29, 386] on icon at bounding box center [29, 386] width 7 height 9
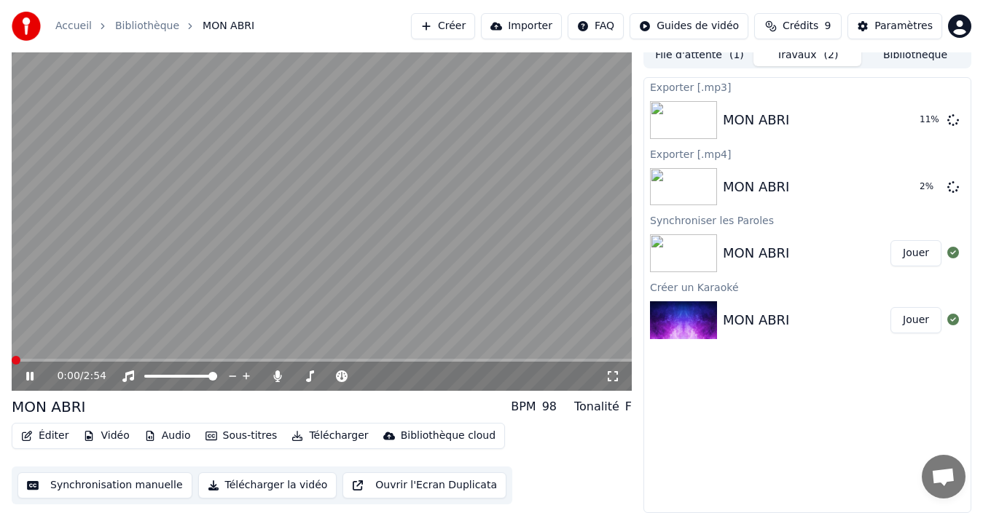
click at [33, 375] on icon at bounding box center [29, 376] width 7 height 9
click at [12, 359] on span at bounding box center [16, 360] width 9 height 9
click at [29, 374] on icon at bounding box center [29, 376] width 9 height 10
click at [29, 374] on icon at bounding box center [29, 376] width 7 height 9
click at [97, 436] on button "Vidéo" at bounding box center [106, 436] width 58 height 20
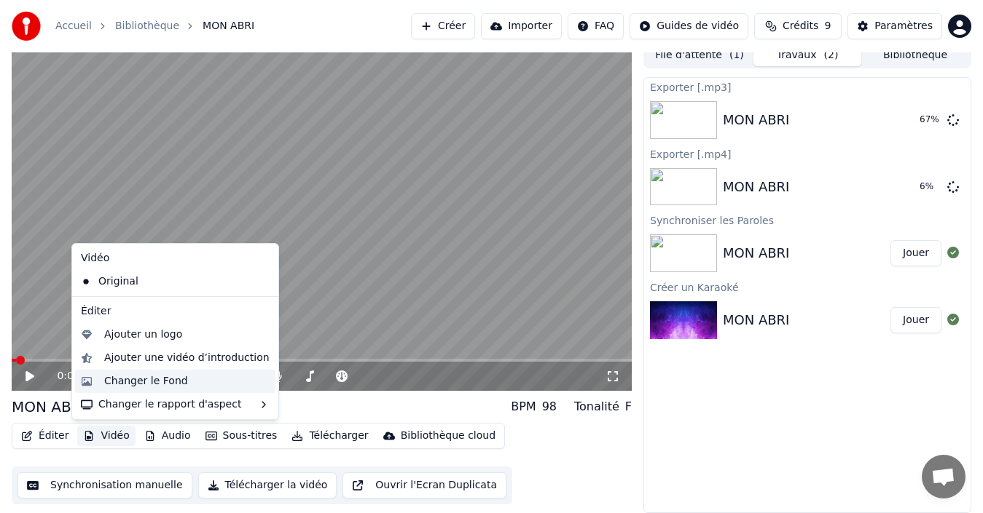
click at [170, 382] on div "Changer le Fond" at bounding box center [146, 381] width 84 height 15
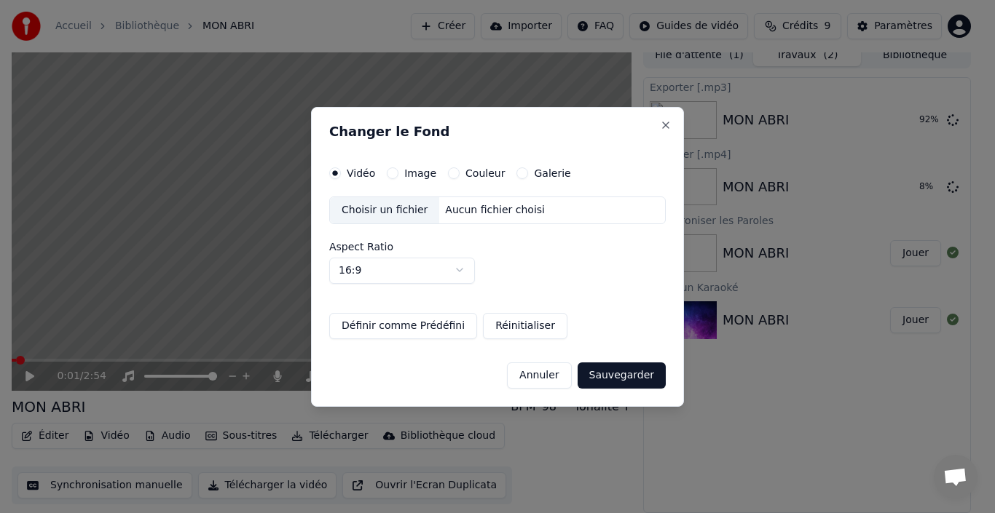
click at [556, 374] on button "Annuler" at bounding box center [539, 375] width 64 height 26
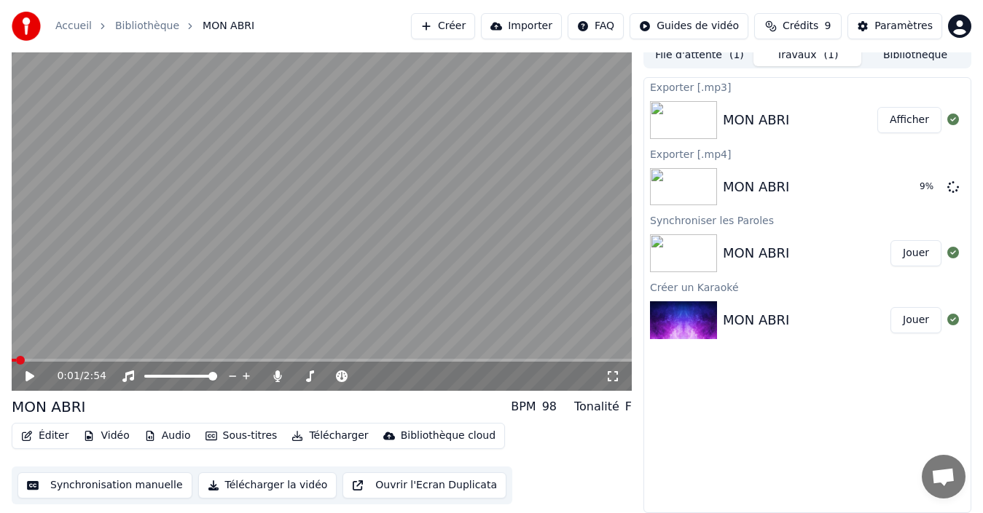
click at [44, 443] on button "Éditer" at bounding box center [44, 436] width 59 height 20
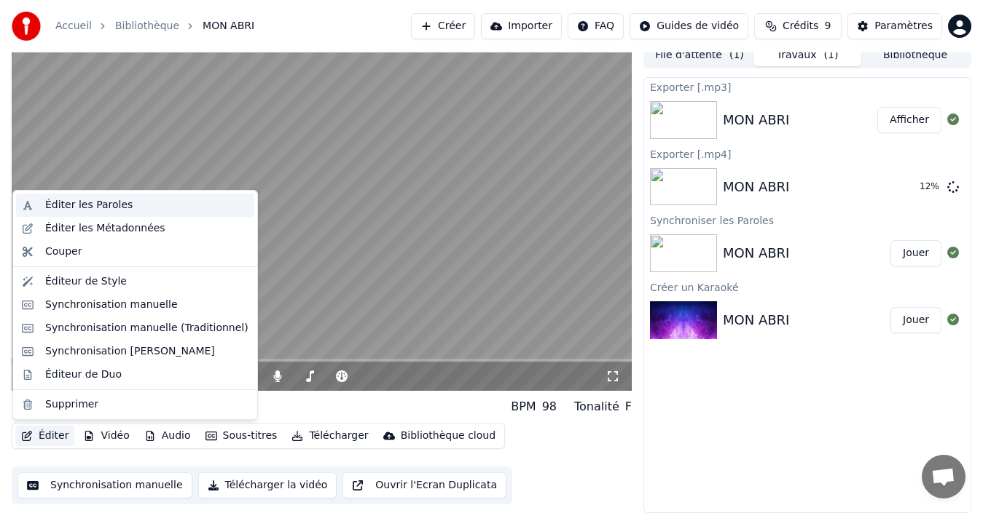
click at [200, 205] on div "Éditer les Paroles" at bounding box center [146, 205] width 203 height 15
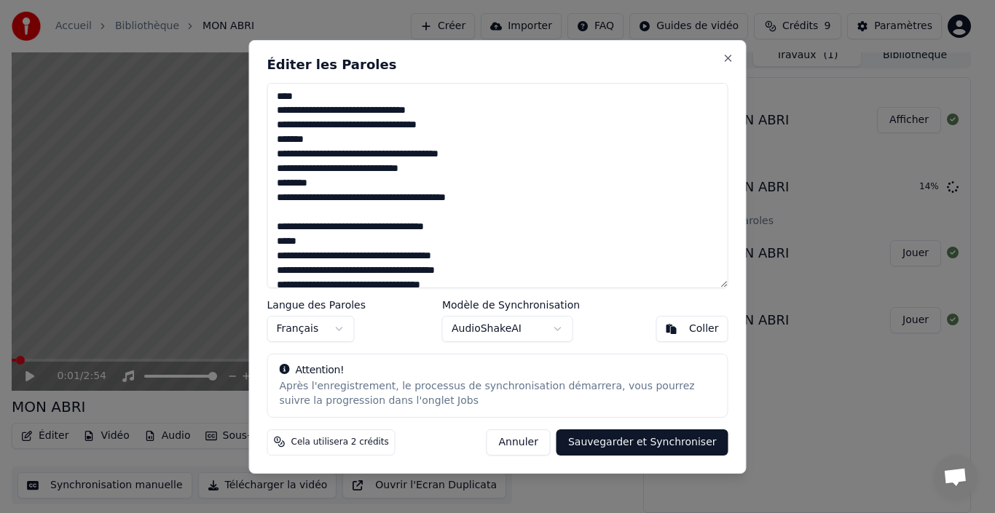
drag, startPoint x: 536, startPoint y: 441, endPoint x: 507, endPoint y: 459, distance: 34.0
click at [538, 441] on button "Annuler" at bounding box center [519, 442] width 64 height 26
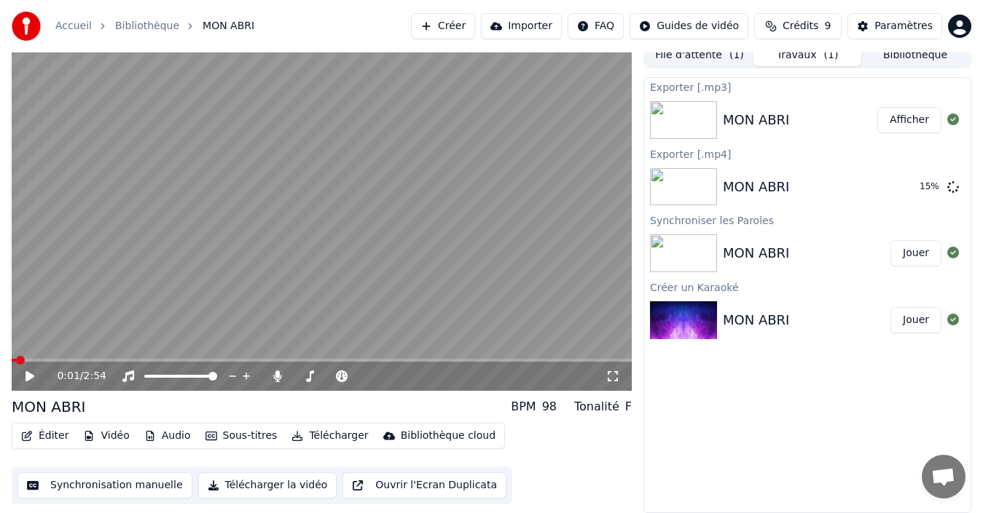
click at [232, 438] on button "Sous-titres" at bounding box center [242, 436] width 84 height 20
click at [230, 438] on button "Sous-titres" at bounding box center [242, 436] width 84 height 20
click at [899, 130] on button "Afficher" at bounding box center [909, 120] width 64 height 26
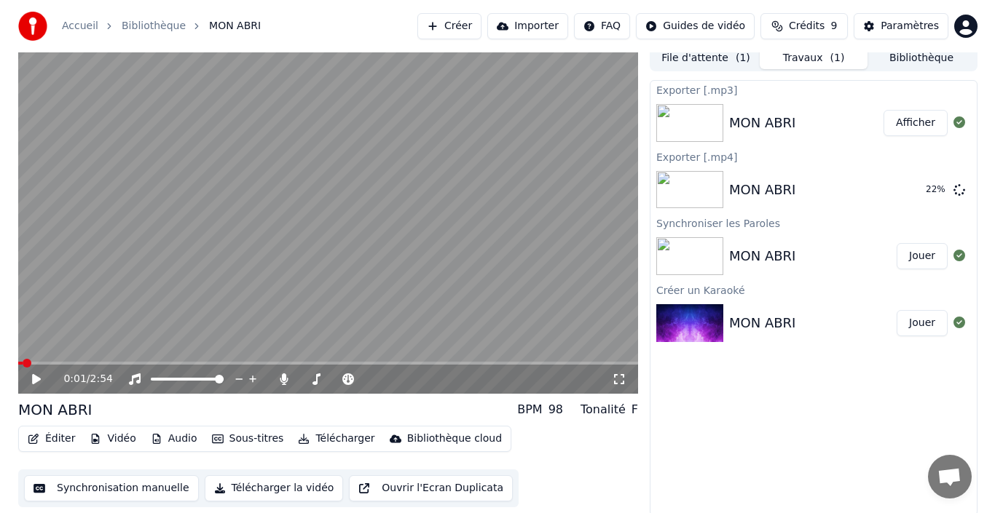
scroll to position [0, 0]
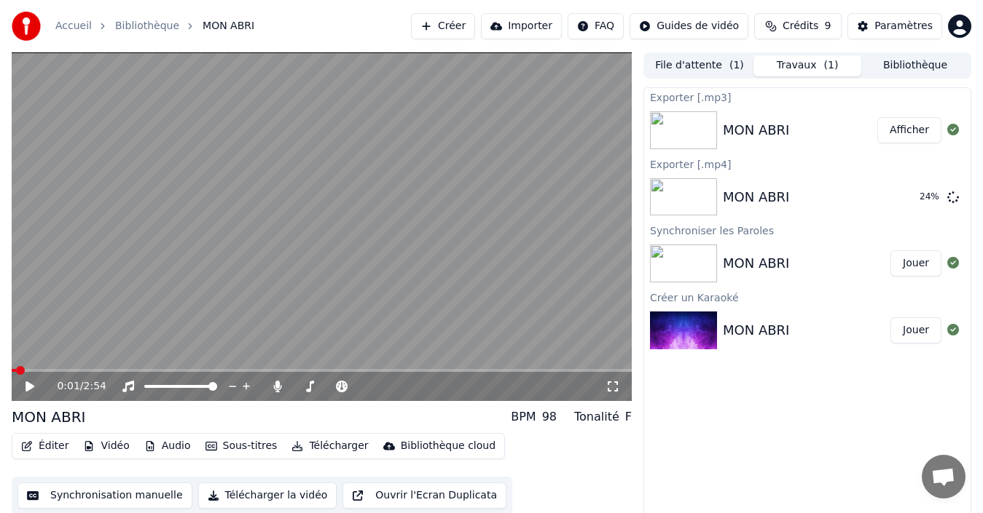
click at [452, 25] on button "Créer" at bounding box center [443, 26] width 64 height 26
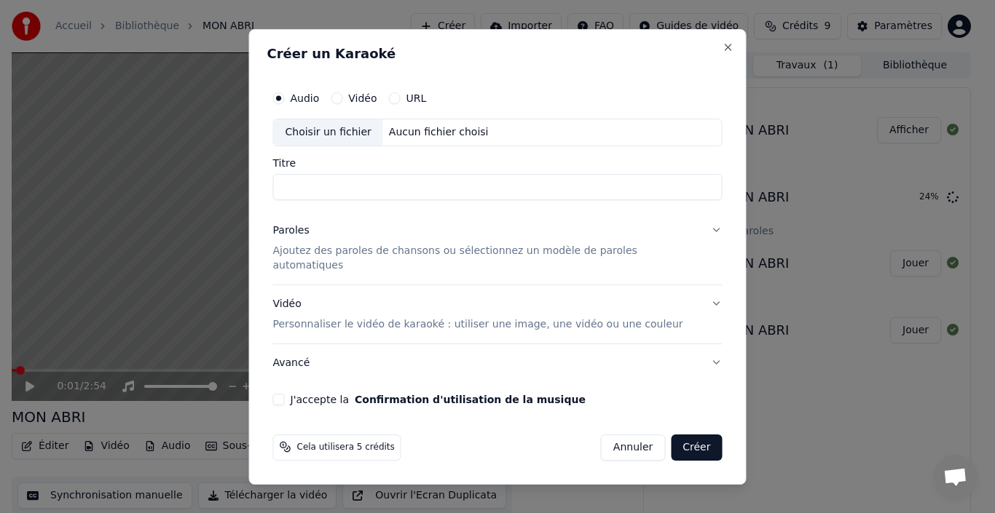
click at [338, 140] on div "Choisir un fichier" at bounding box center [328, 132] width 109 height 26
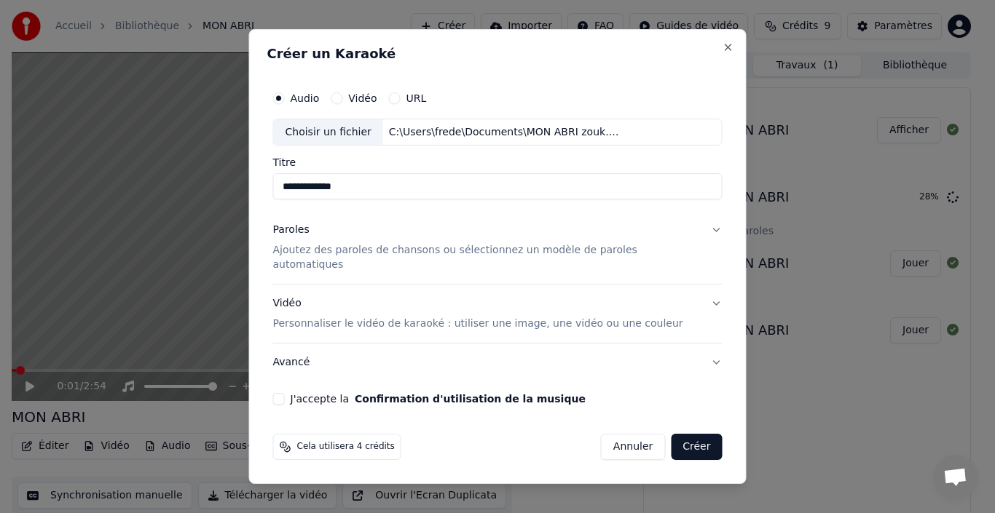
click at [397, 194] on input "**********" at bounding box center [497, 187] width 449 height 26
type input "*"
click at [355, 394] on button "Confirmation d'utilisation de la musique" at bounding box center [470, 399] width 231 height 10
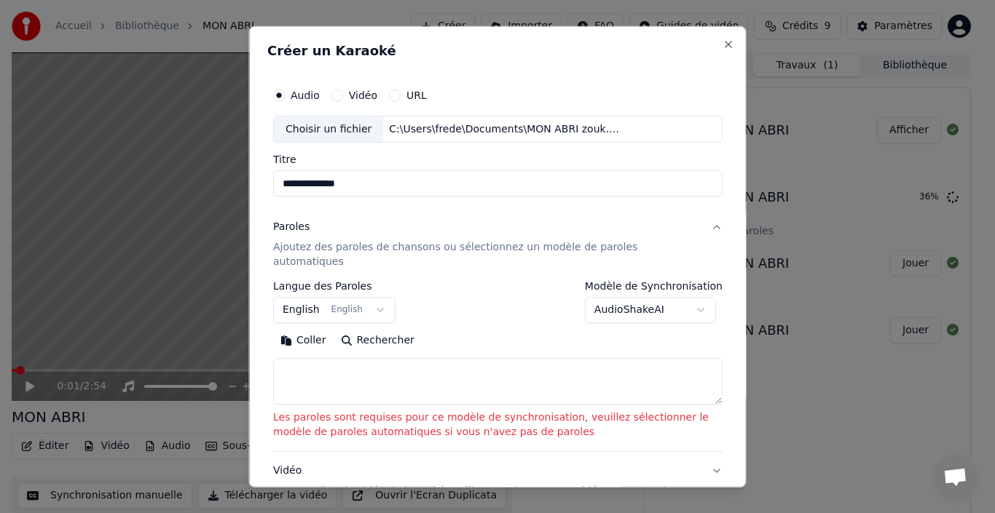
type input "**********"
click at [301, 297] on button "English English" at bounding box center [334, 310] width 122 height 26
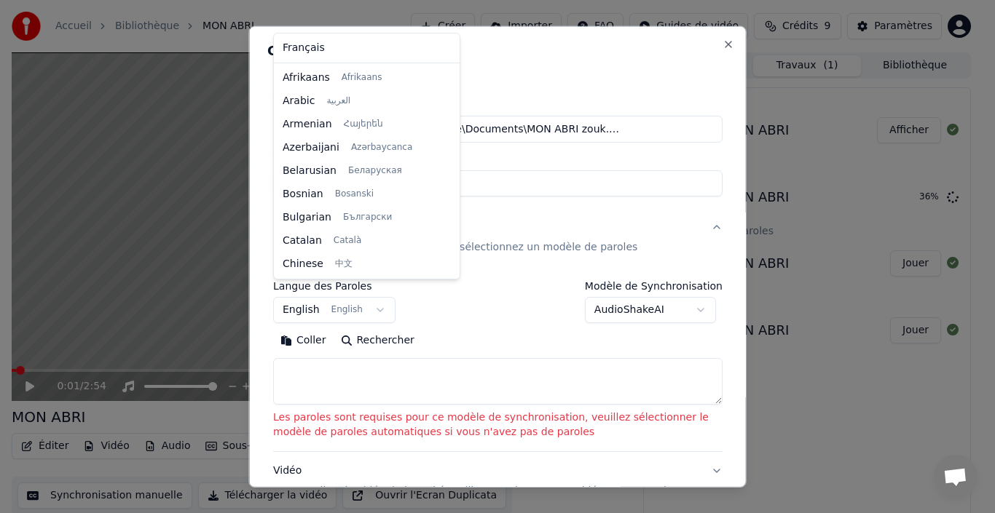
scroll to position [117, 0]
select select "**"
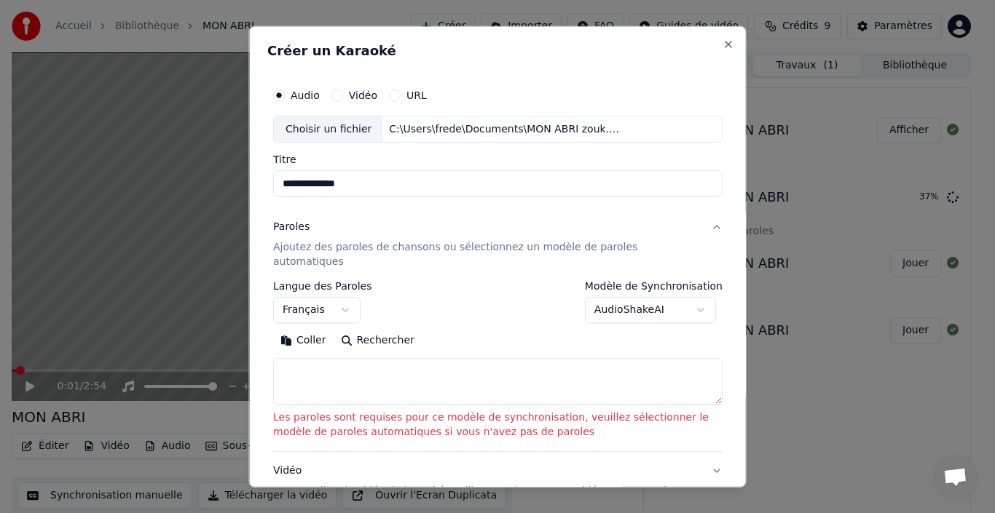
click at [312, 329] on button "Coller" at bounding box center [303, 340] width 60 height 23
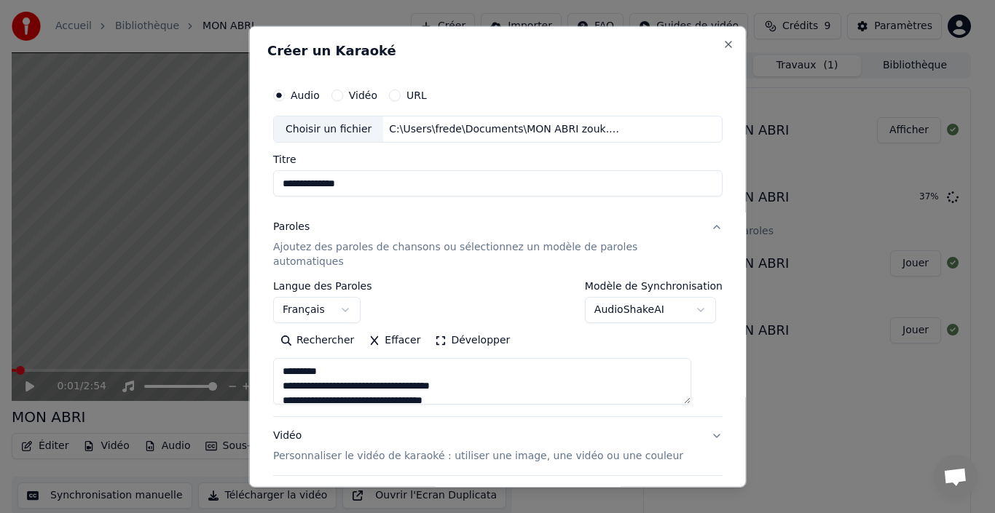
click at [339, 360] on textarea at bounding box center [482, 381] width 418 height 47
click at [474, 329] on button "Développer" at bounding box center [473, 340] width 90 height 23
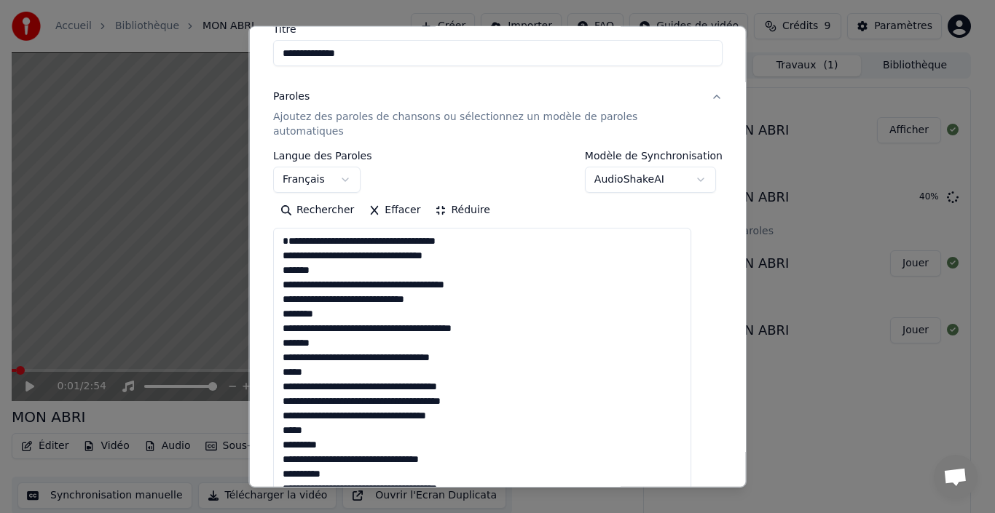
scroll to position [146, 0]
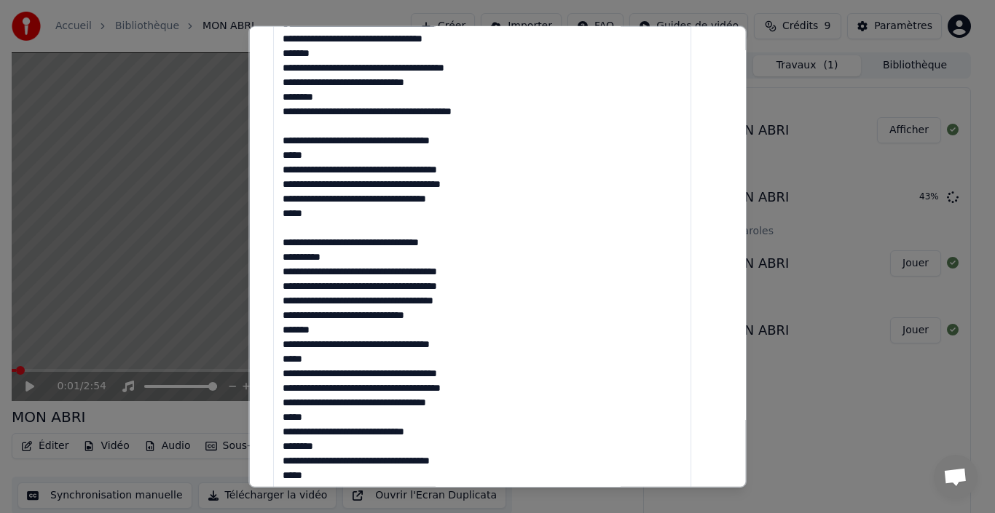
scroll to position [350, 0]
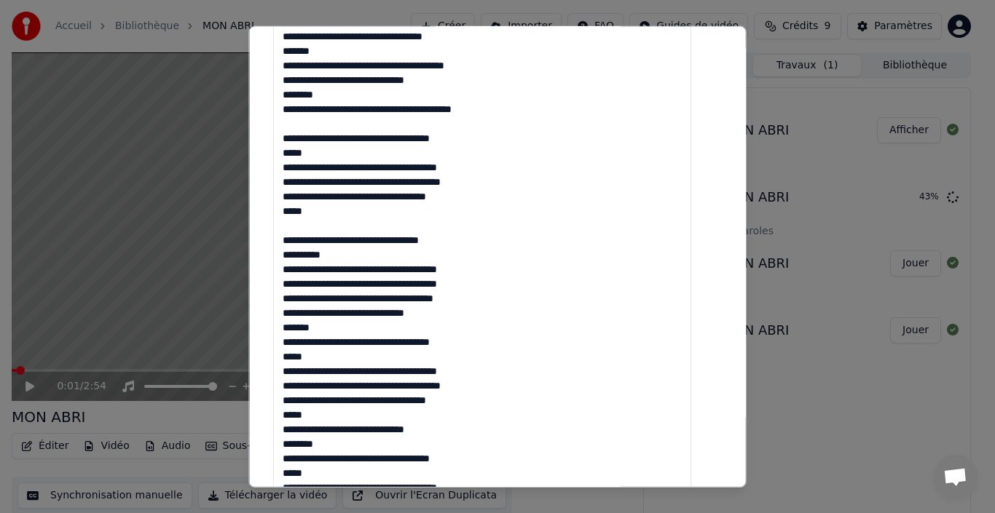
click at [334, 331] on textarea at bounding box center [482, 357] width 418 height 696
click at [349, 446] on textarea at bounding box center [482, 357] width 418 height 696
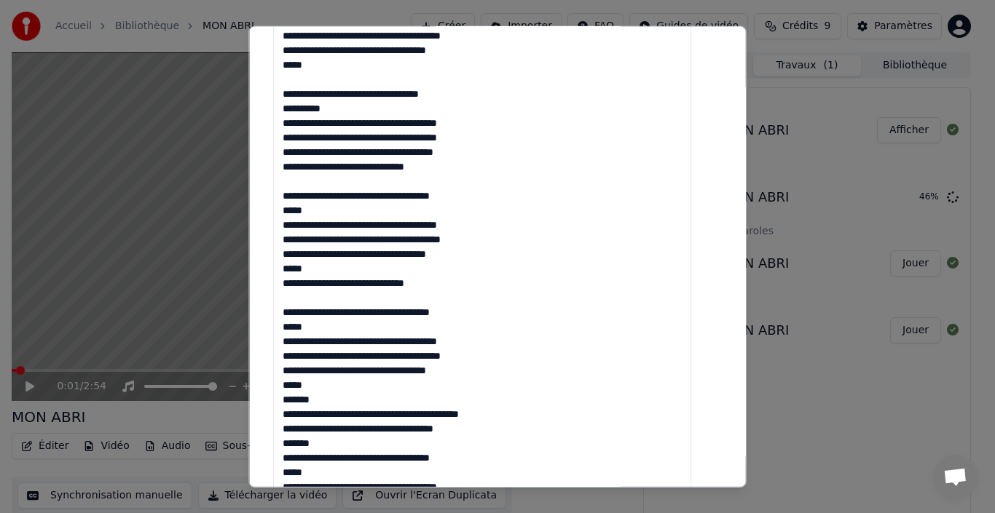
scroll to position [524, 0]
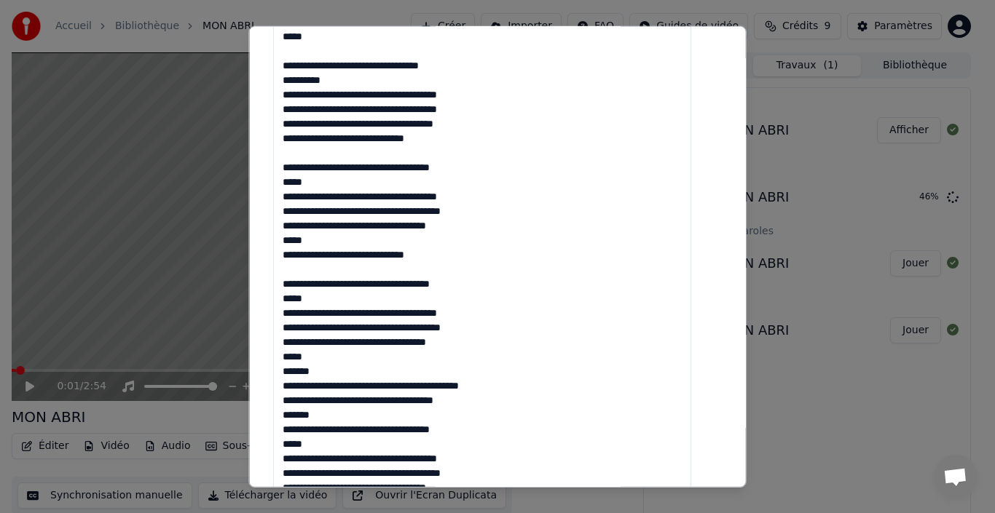
click at [330, 372] on textarea at bounding box center [482, 182] width 418 height 696
click at [448, 404] on textarea at bounding box center [482, 182] width 418 height 696
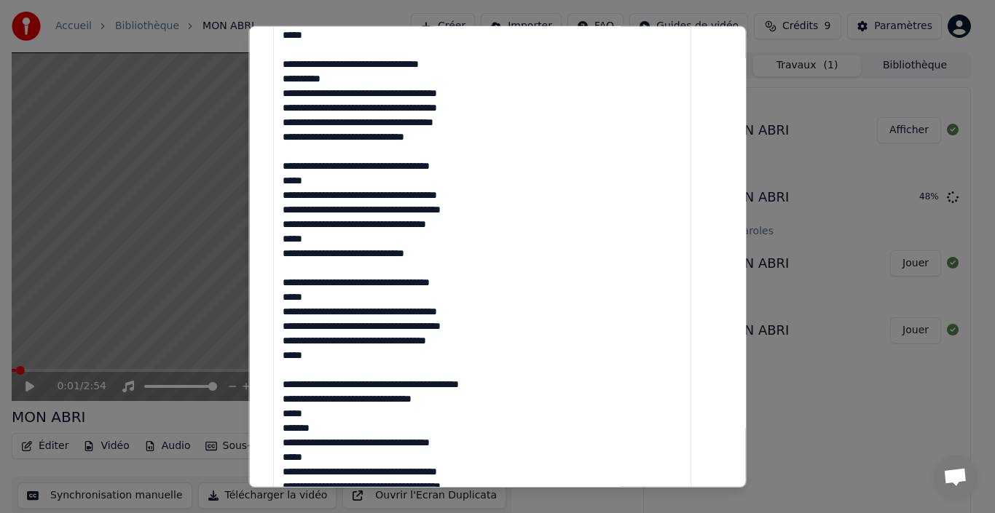
scroll to position [784, 0]
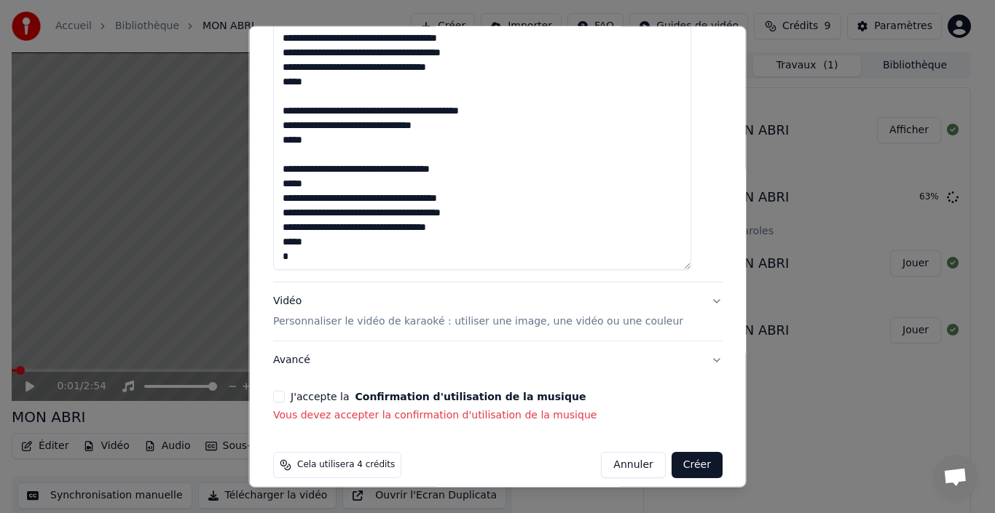
scroll to position [31, 0]
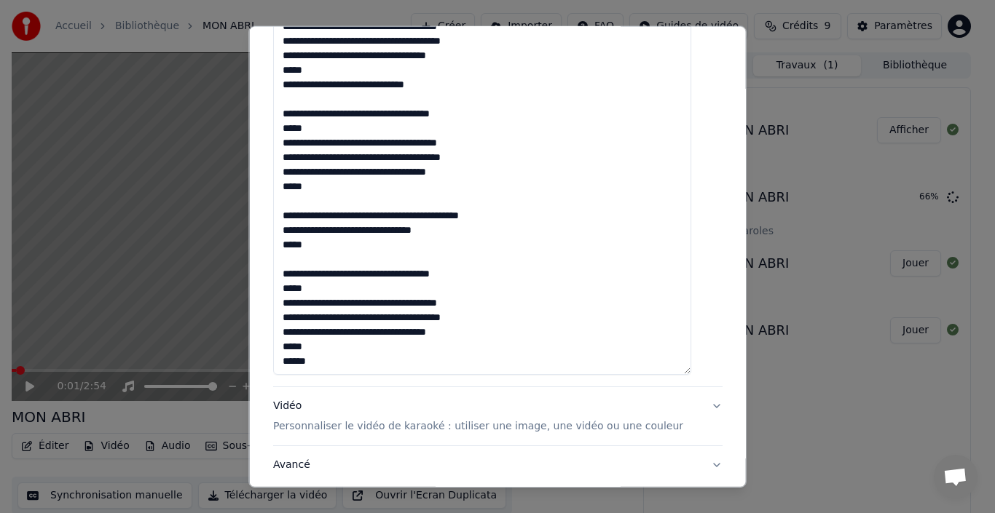
scroll to position [784, 0]
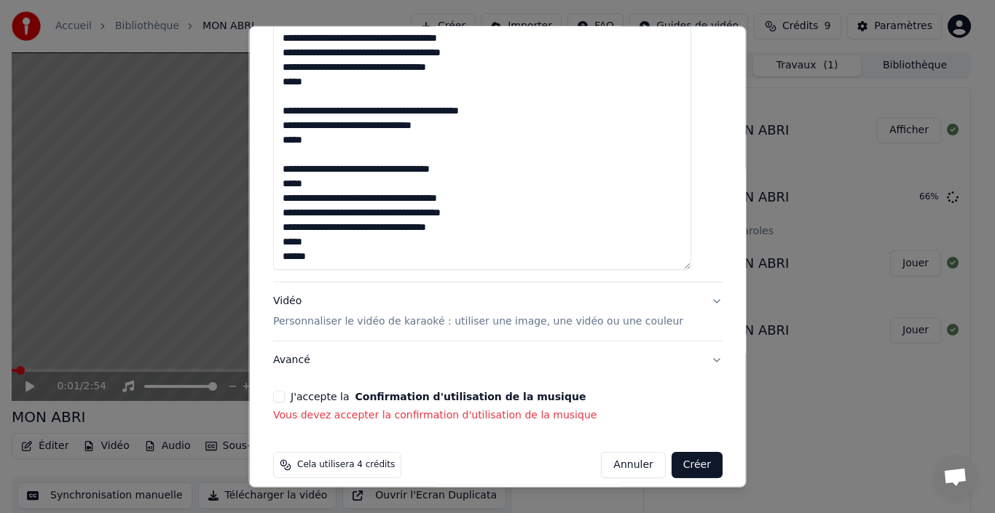
type textarea "**********"
click at [296, 391] on div "J'accepte la Confirmation d'utilisation de la musique" at bounding box center [497, 397] width 449 height 12
click at [285, 391] on button "J'accepte la Confirmation d'utilisation de la musique" at bounding box center [279, 397] width 12 height 12
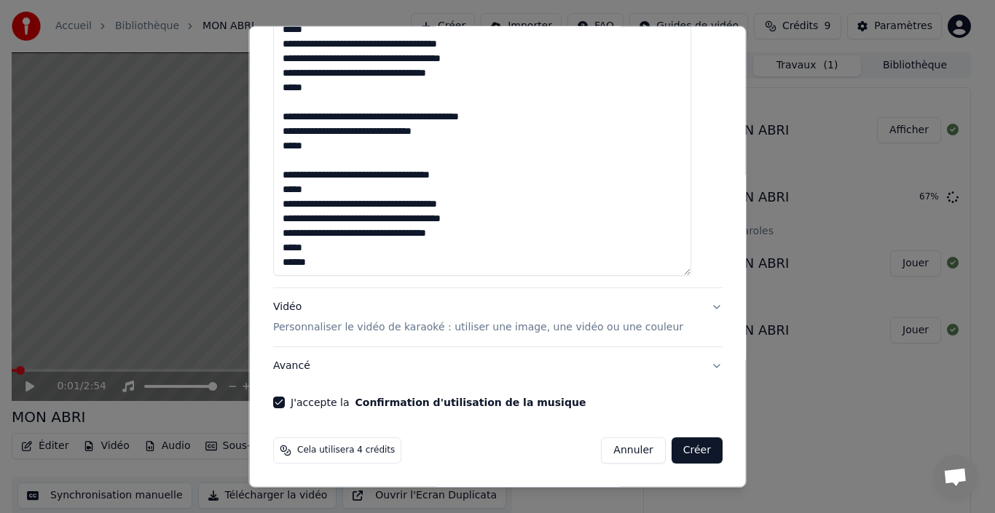
scroll to position [763, 0]
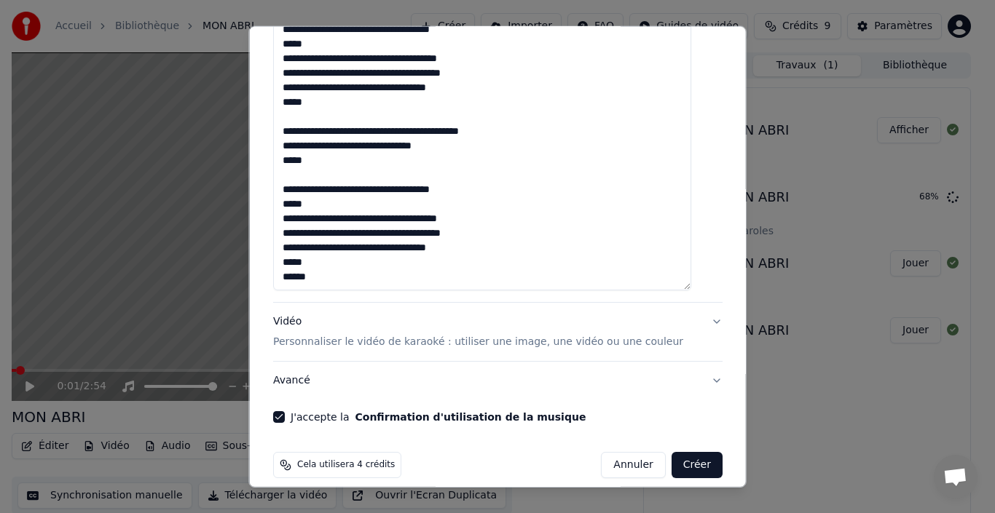
click at [695, 306] on button "Vidéo Personnaliser le vidéo de karaoké : utiliser une image, une vidéo ou une …" at bounding box center [497, 332] width 449 height 58
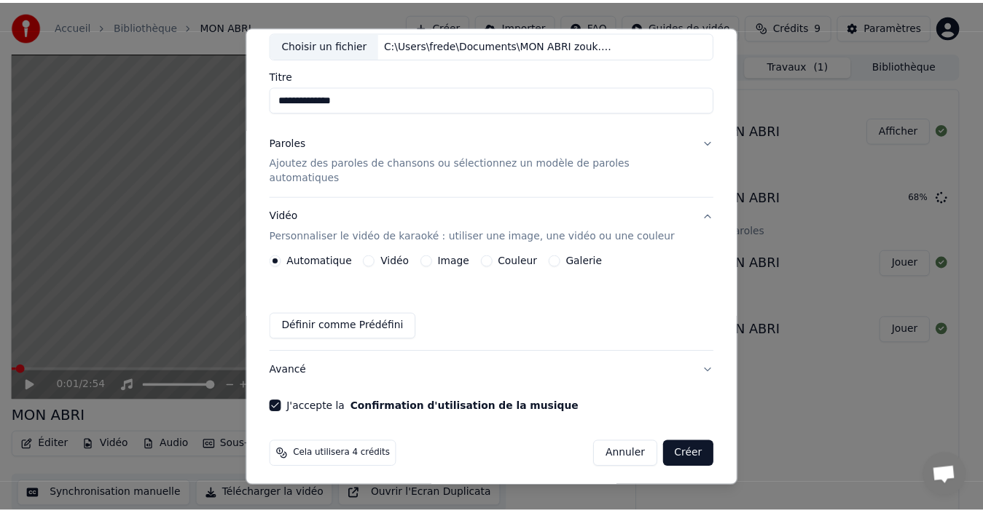
scroll to position [75, 0]
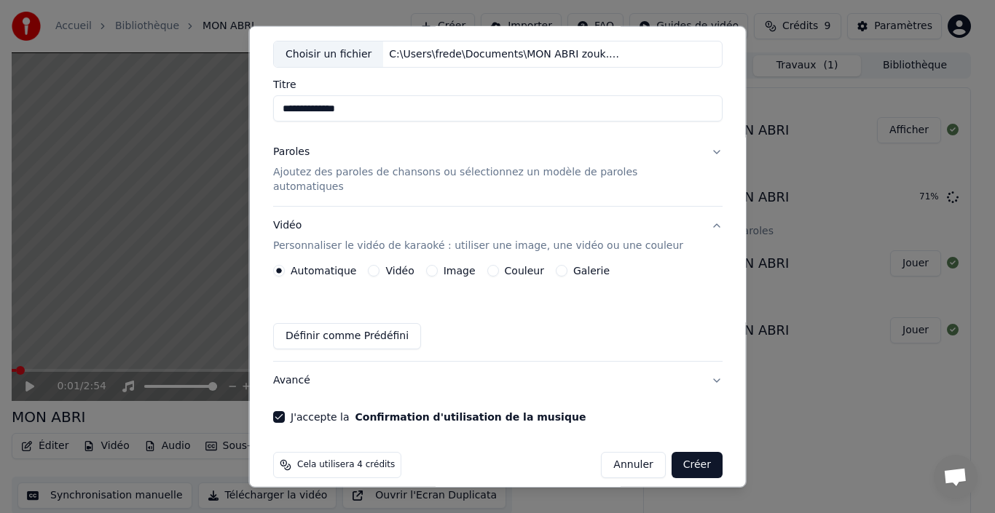
click at [676, 454] on button "Créer" at bounding box center [696, 465] width 51 height 26
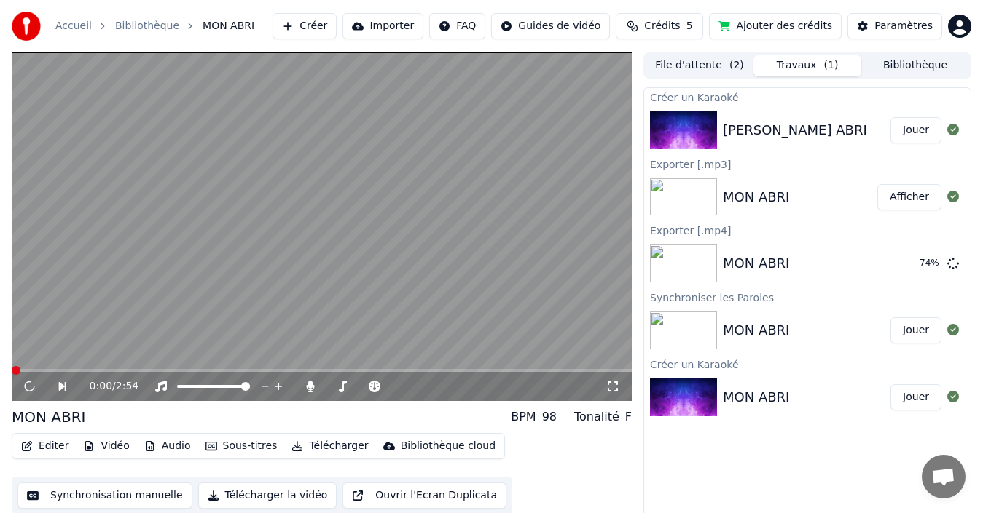
click at [688, 68] on button "File d'attente ( 2 )" at bounding box center [699, 65] width 108 height 21
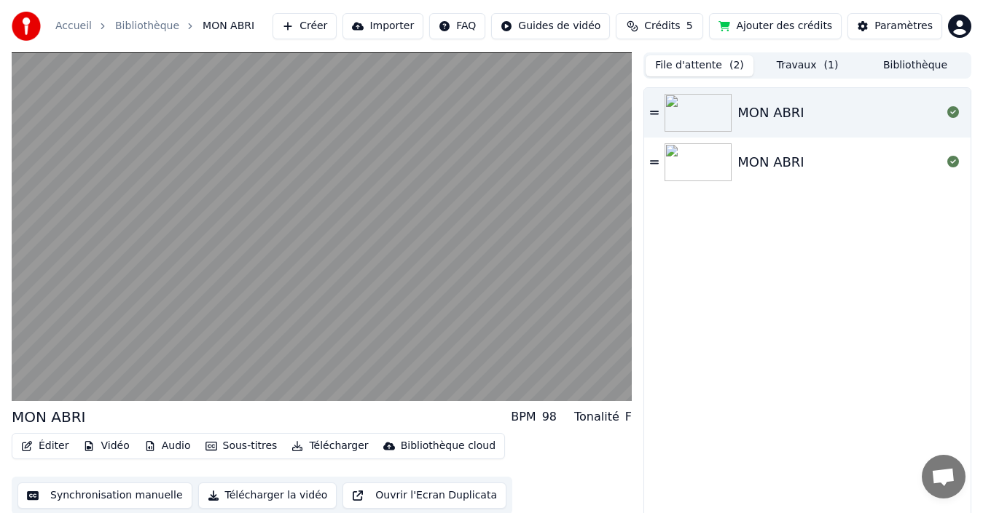
click at [798, 63] on button "Travaux ( 1 )" at bounding box center [807, 65] width 108 height 21
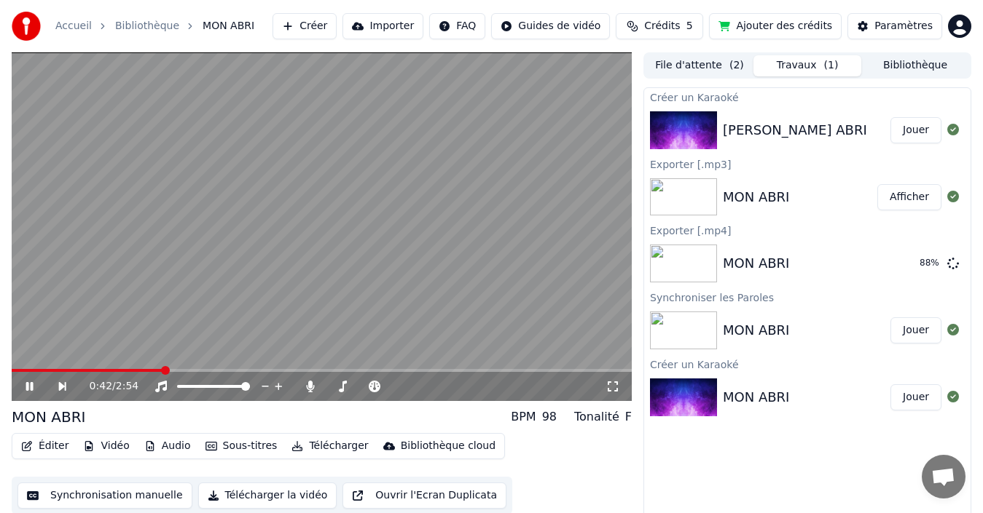
click at [24, 381] on icon at bounding box center [39, 387] width 33 height 12
click at [921, 66] on button "Bibliothèque" at bounding box center [915, 65] width 108 height 21
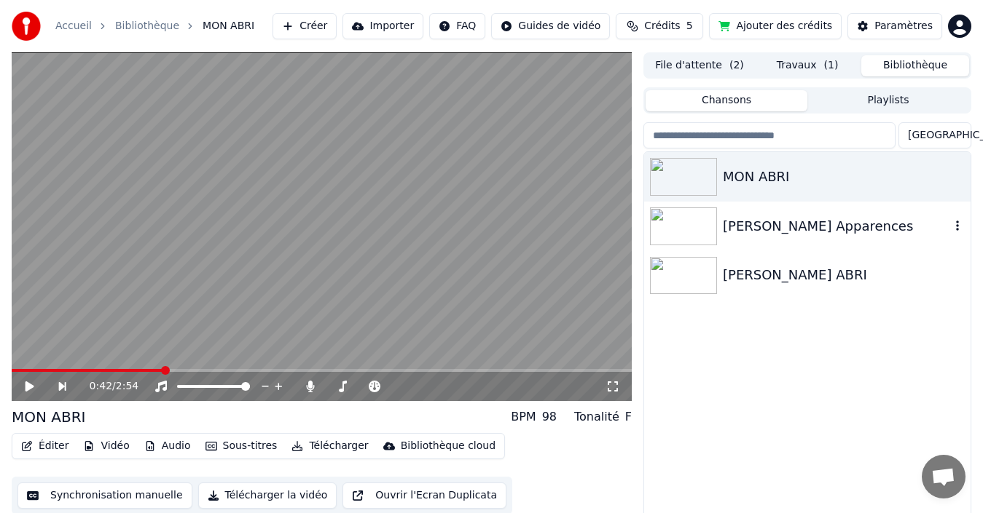
click at [798, 232] on div "TYSON Apparences" at bounding box center [836, 226] width 227 height 20
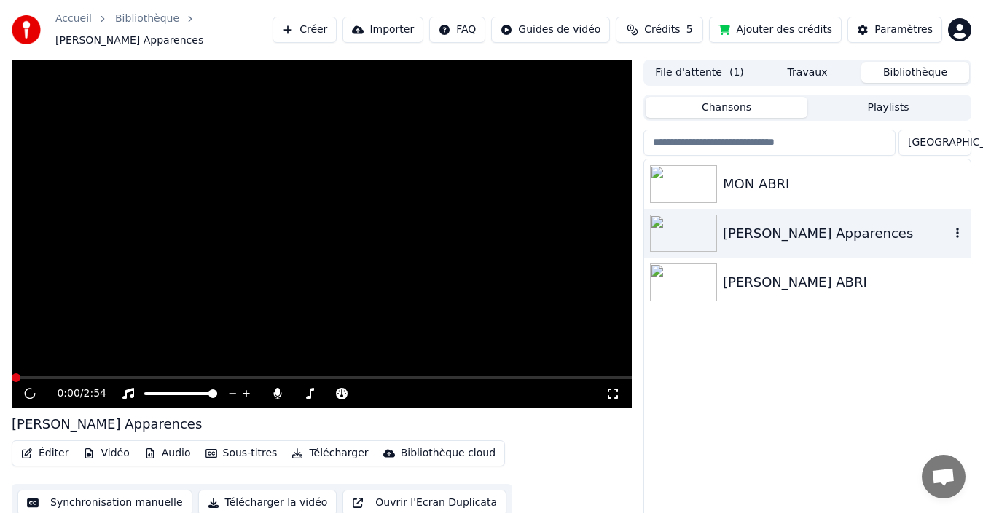
click at [833, 232] on div "TYSON Apparences" at bounding box center [836, 234] width 227 height 20
click at [886, 111] on button "Playlists" at bounding box center [888, 107] width 162 height 21
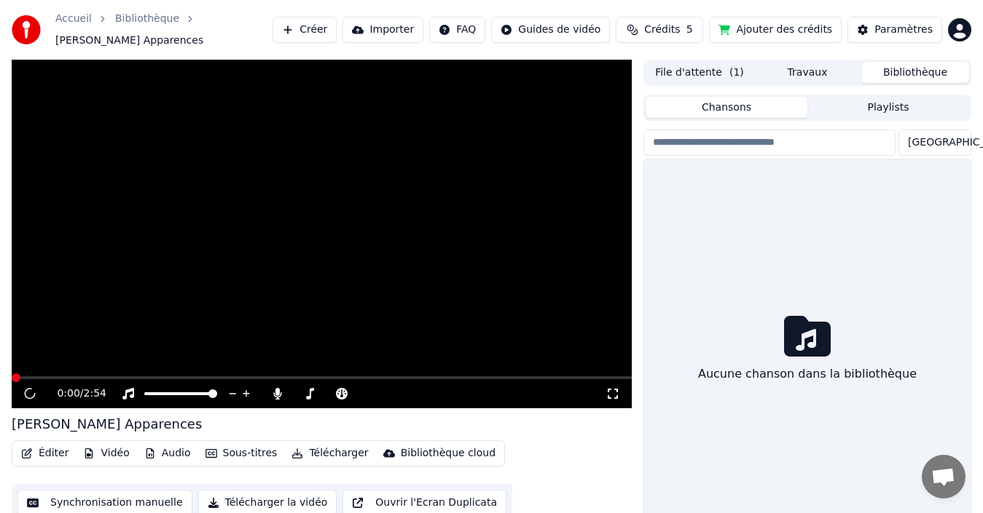
click at [747, 109] on button "Chansons" at bounding box center [726, 107] width 162 height 21
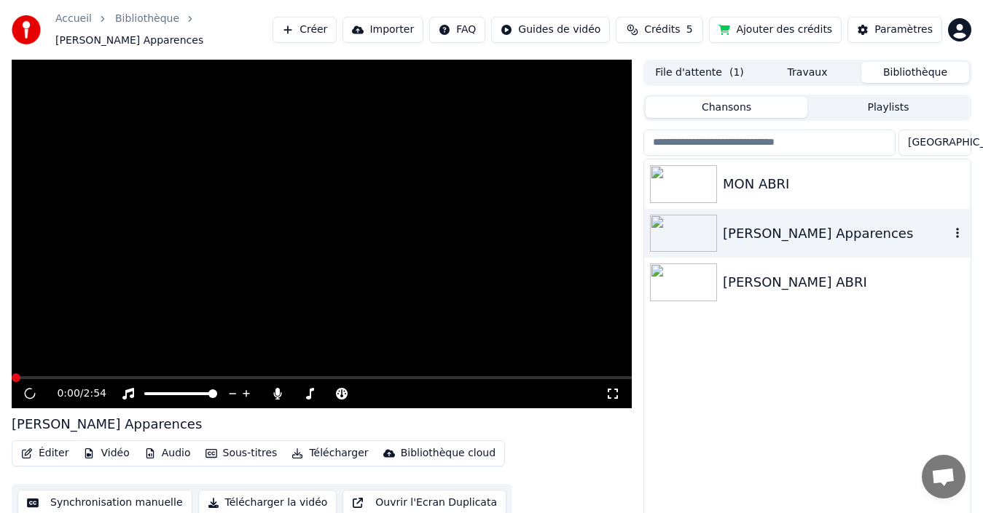
click at [754, 239] on div "TYSON Apparences" at bounding box center [836, 234] width 227 height 20
click at [958, 230] on icon "button" at bounding box center [957, 233] width 3 height 10
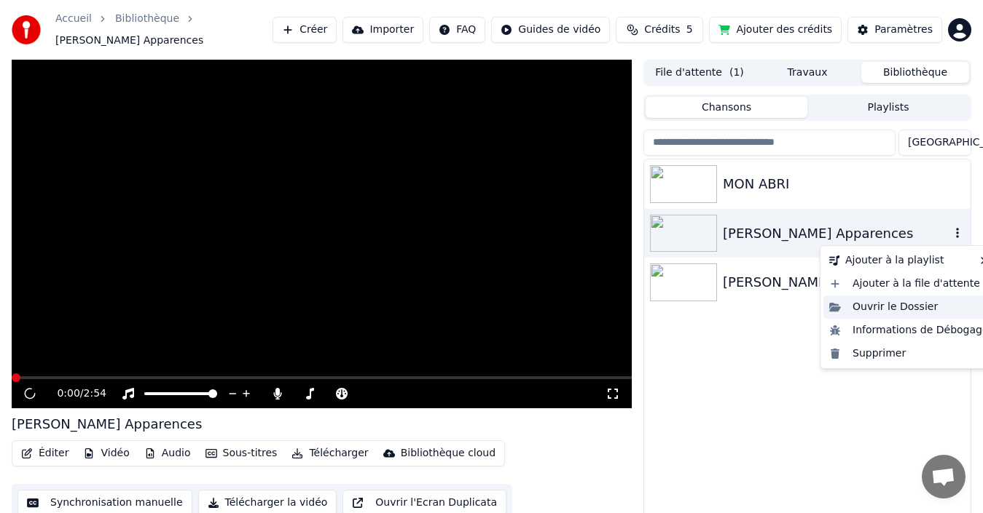
click at [880, 311] on div "Ouvrir le Dossier" at bounding box center [908, 307] width 171 height 23
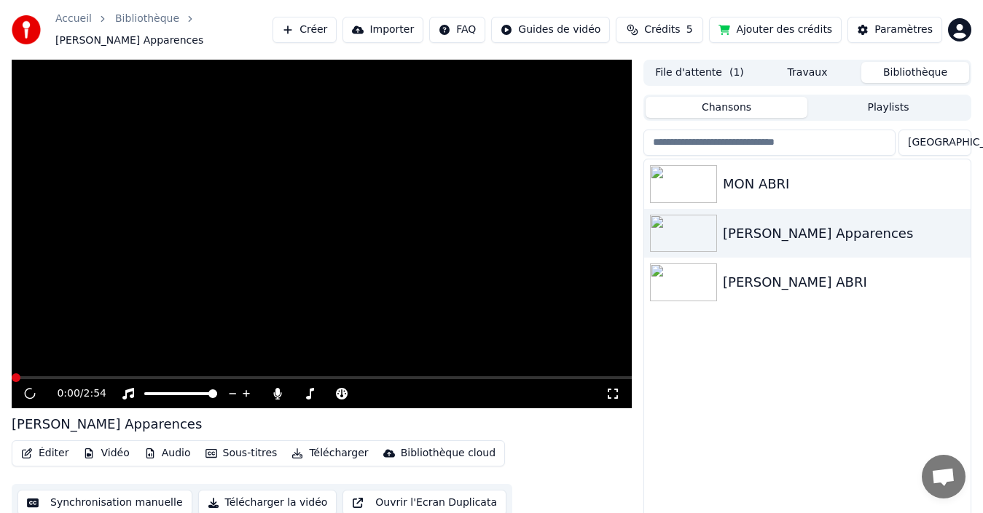
click at [706, 77] on button "File d'attente ( 1 )" at bounding box center [699, 72] width 108 height 21
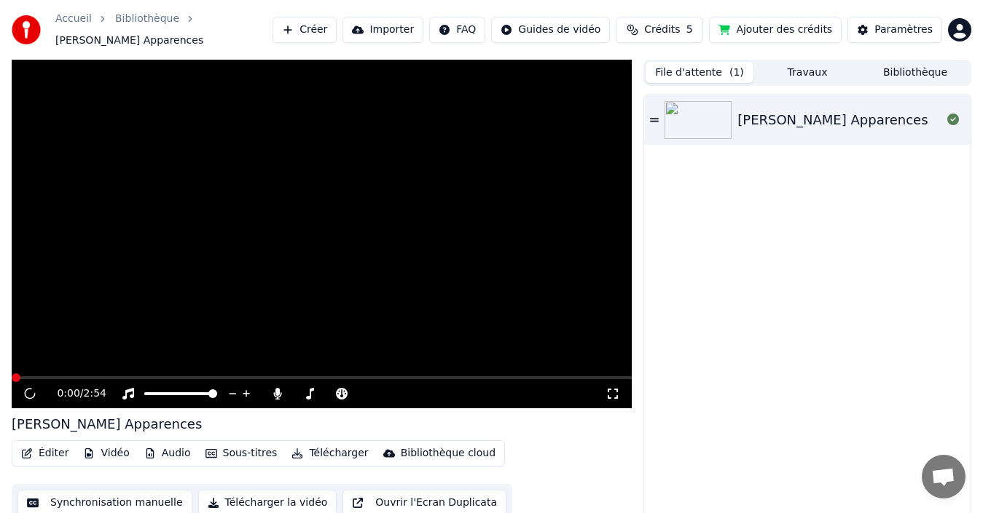
click at [792, 76] on button "Travaux" at bounding box center [807, 72] width 108 height 21
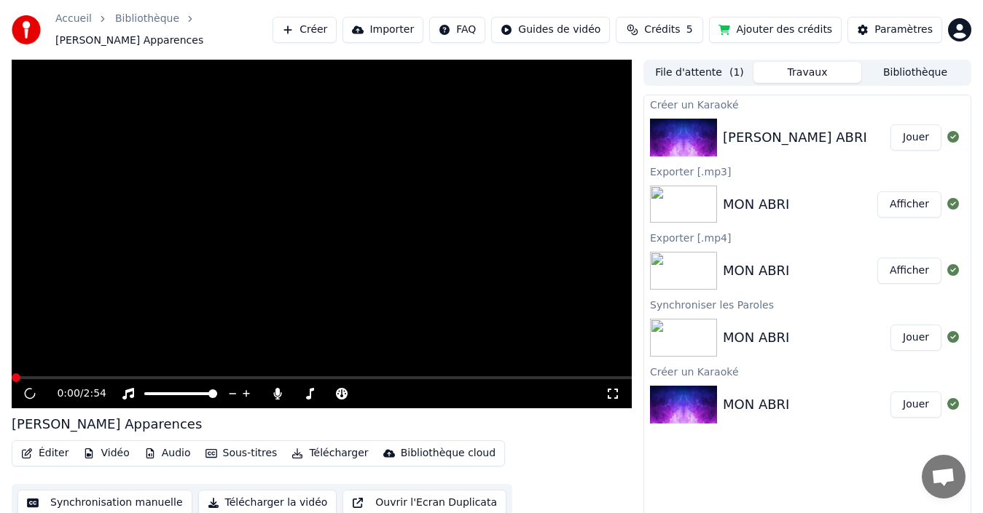
click at [916, 136] on button "Jouer" at bounding box center [915, 138] width 51 height 26
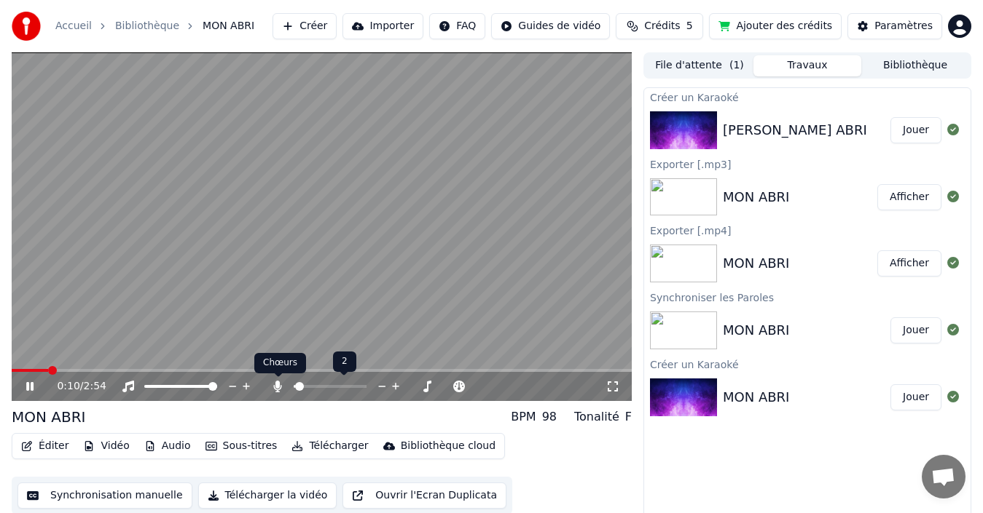
click at [275, 388] on icon at bounding box center [278, 387] width 8 height 12
click at [275, 388] on icon at bounding box center [277, 387] width 15 height 12
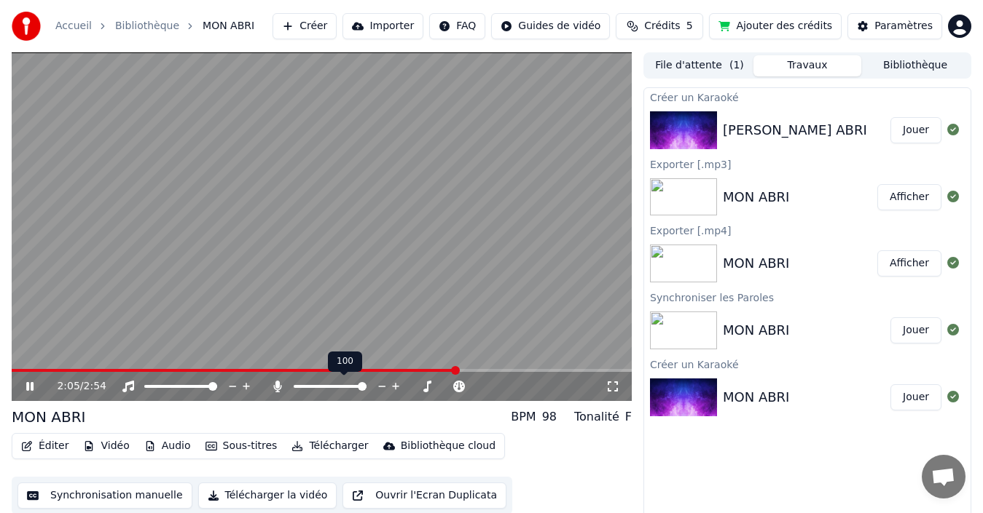
click at [304, 385] on span at bounding box center [330, 386] width 73 height 3
click at [301, 387] on span at bounding box center [299, 386] width 11 height 3
click at [299, 387] on span at bounding box center [297, 386] width 7 height 3
click at [297, 387] on span at bounding box center [296, 386] width 5 height 3
click at [294, 387] on span at bounding box center [296, 386] width 4 height 3
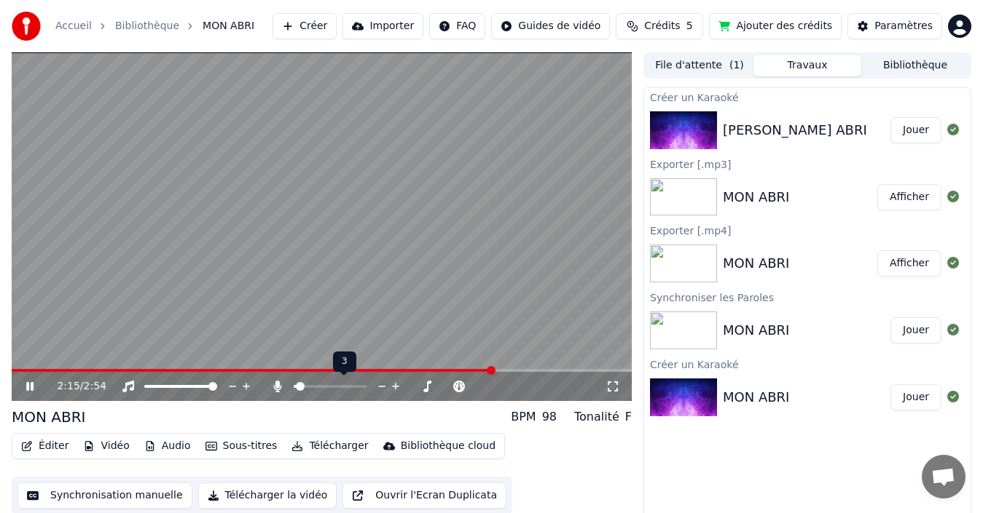
click at [296, 383] on span at bounding box center [300, 386] width 9 height 9
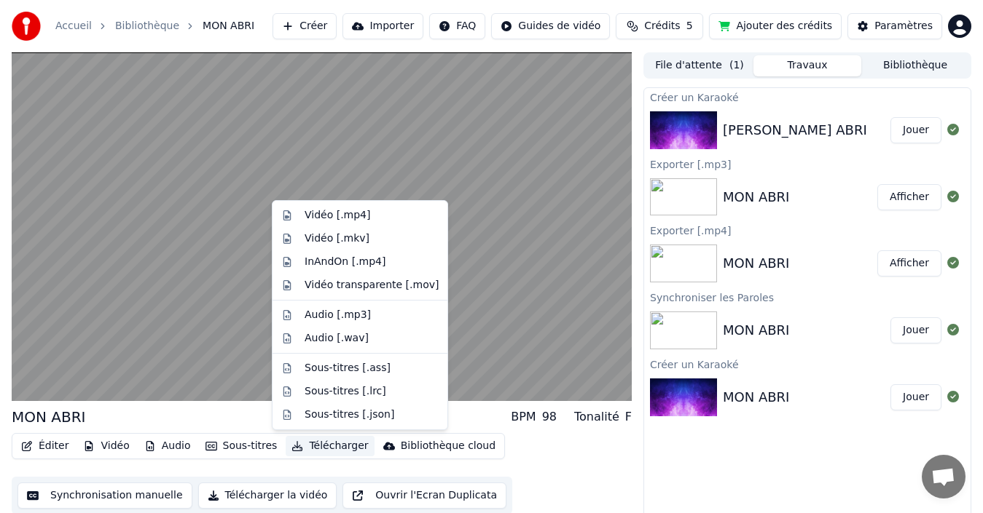
click at [312, 444] on button "Télécharger" at bounding box center [330, 446] width 88 height 20
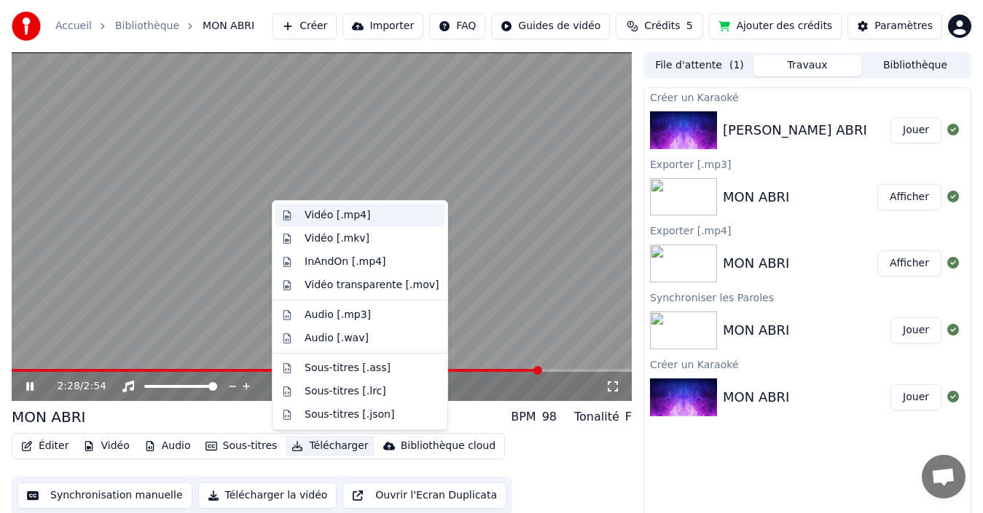
click at [335, 216] on div "Vidéo [.mp4]" at bounding box center [337, 215] width 66 height 15
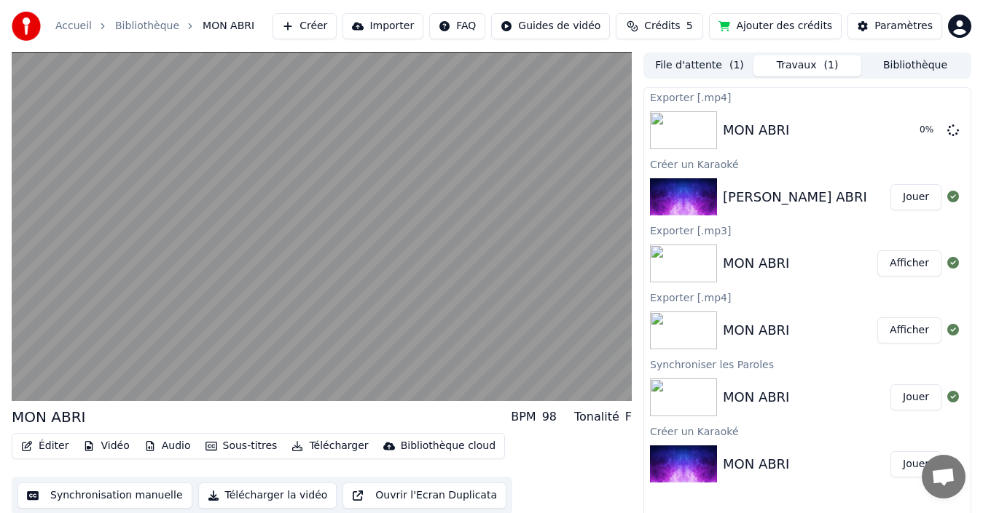
click at [302, 448] on button "Télécharger" at bounding box center [330, 446] width 88 height 20
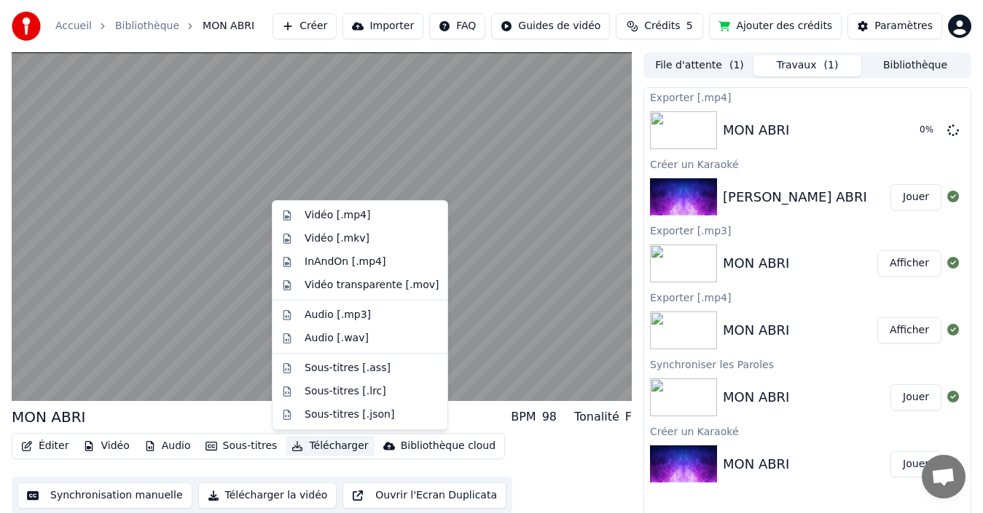
click at [533, 489] on div "Éditer Vidéo Audio Sous-titres Télécharger Bibliothèque cloud Synchronisation m…" at bounding box center [322, 474] width 620 height 82
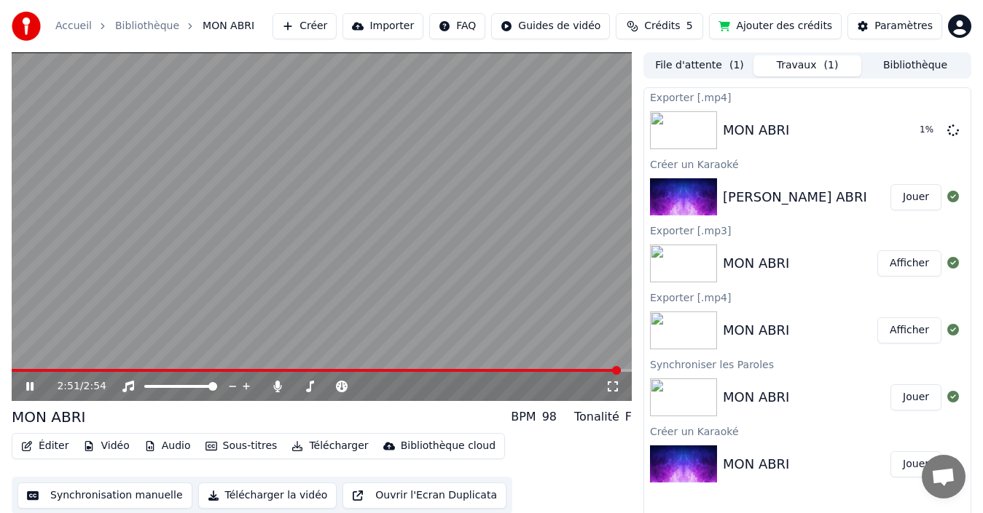
click at [31, 387] on icon at bounding box center [29, 386] width 7 height 9
click at [951, 200] on icon at bounding box center [953, 197] width 12 height 12
click at [894, 199] on button "Jouer" at bounding box center [915, 197] width 51 height 26
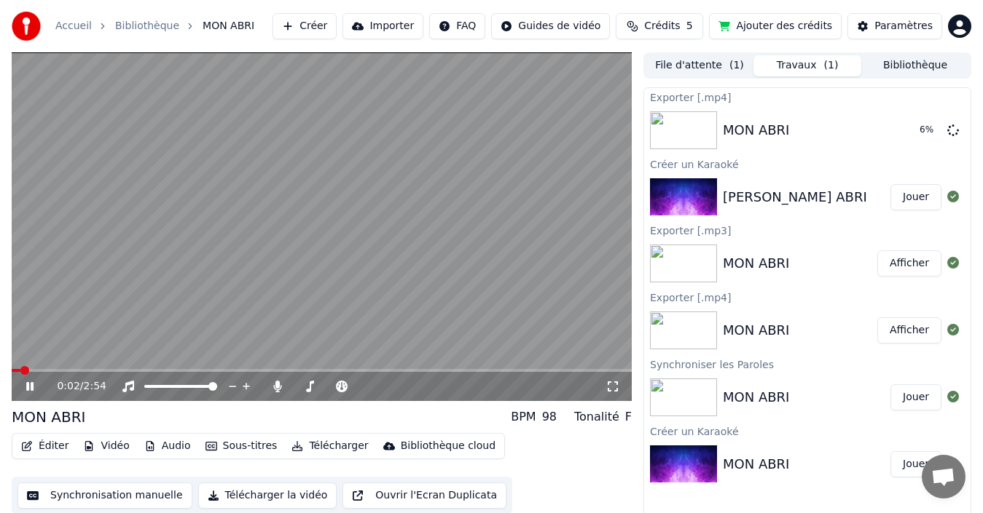
click at [113, 445] on button "Vidéo" at bounding box center [106, 446] width 58 height 20
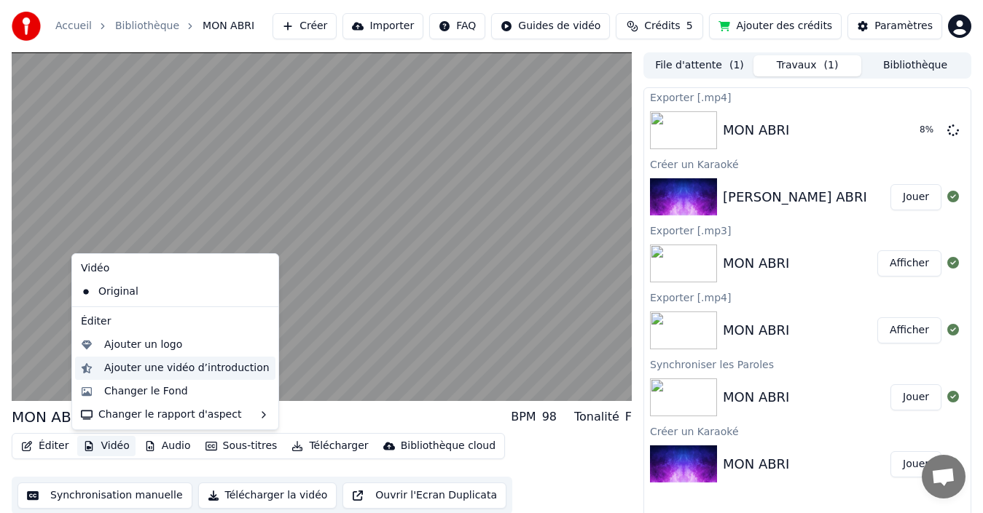
click at [154, 368] on div "Ajouter une vidéo d’introduction" at bounding box center [186, 368] width 165 height 15
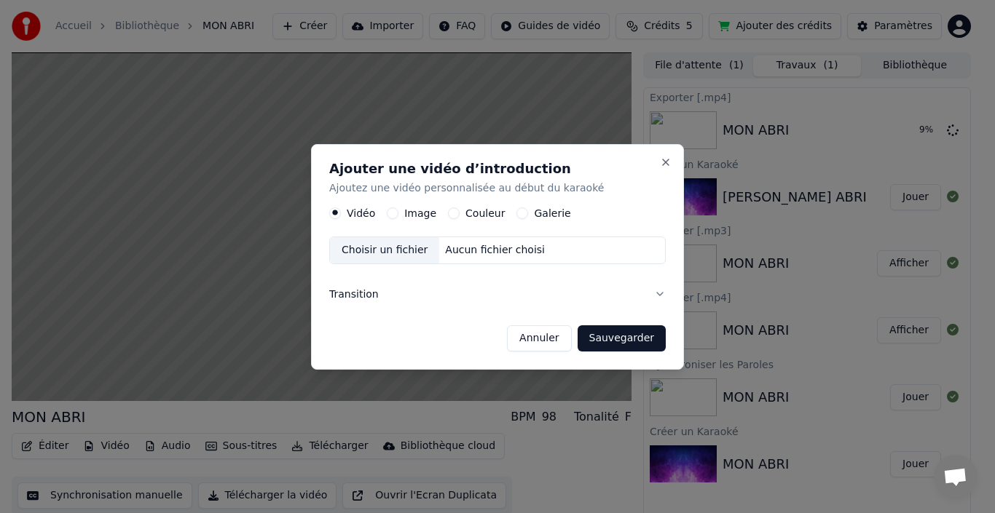
click at [389, 213] on button "Image" at bounding box center [393, 214] width 12 height 12
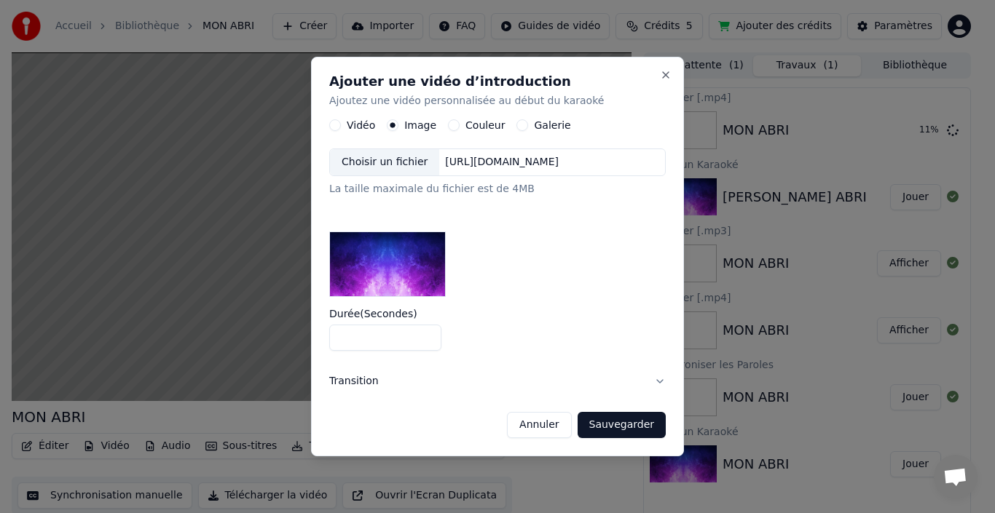
click at [426, 331] on input "*" at bounding box center [385, 338] width 112 height 26
type input "**"
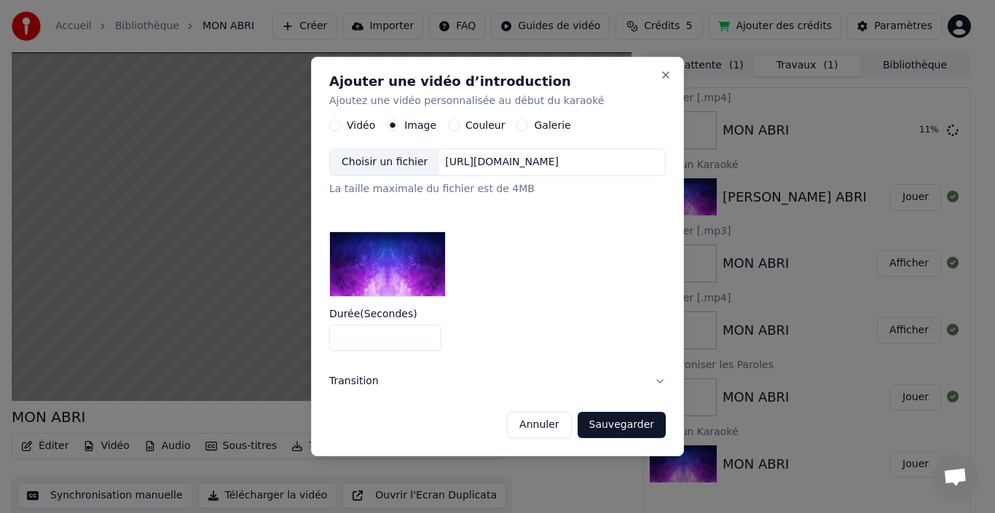
click at [426, 331] on input "**" at bounding box center [385, 338] width 112 height 26
click at [639, 420] on button "Sauvegarder" at bounding box center [622, 425] width 88 height 26
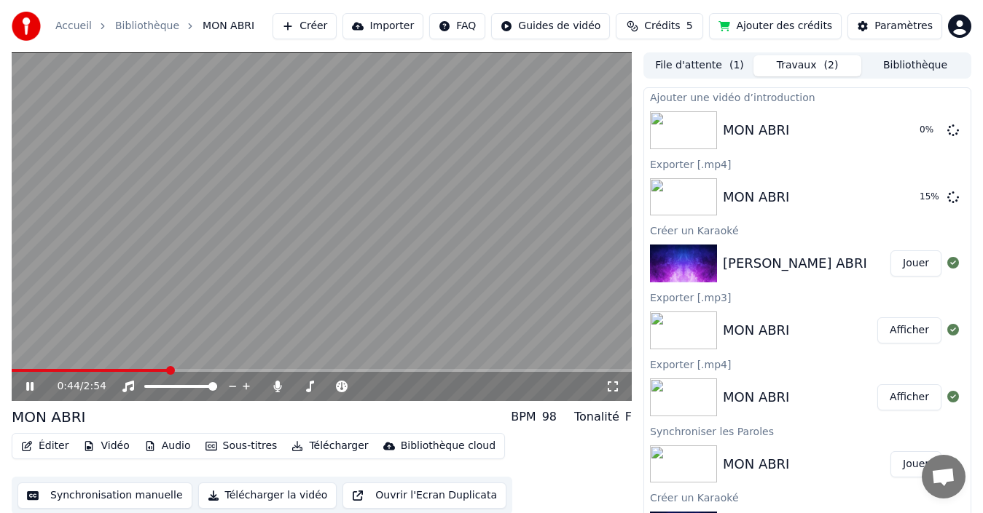
click at [44, 446] on button "Éditer" at bounding box center [44, 446] width 59 height 20
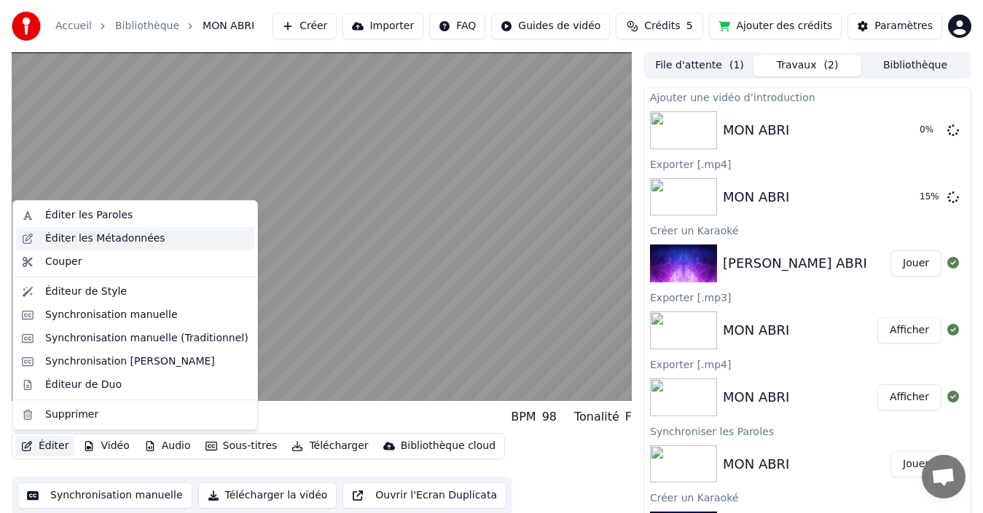
click at [89, 237] on div "Éditer les Métadonnées" at bounding box center [105, 239] width 120 height 15
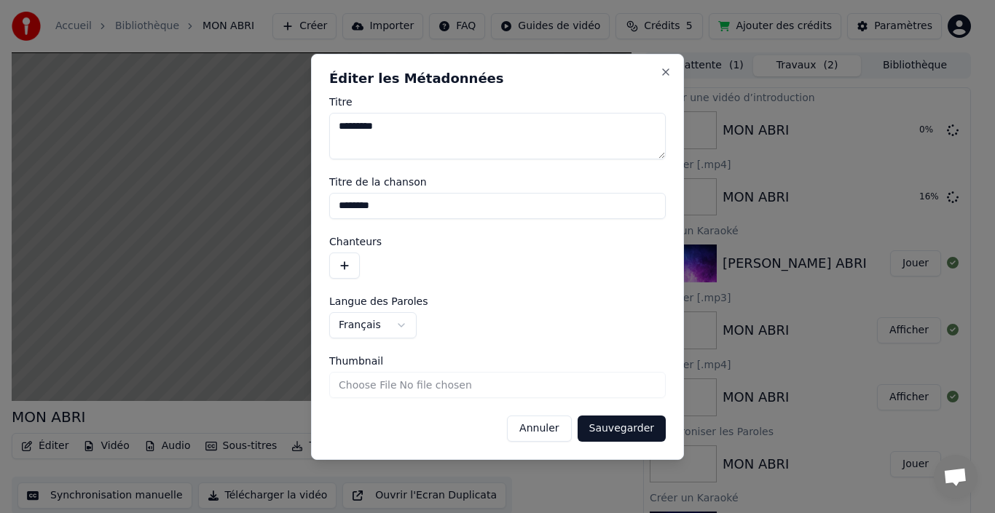
click at [394, 126] on textarea "********" at bounding box center [497, 136] width 336 height 47
type textarea "*"
type textarea "*****"
click at [353, 264] on button "button" at bounding box center [344, 266] width 31 height 26
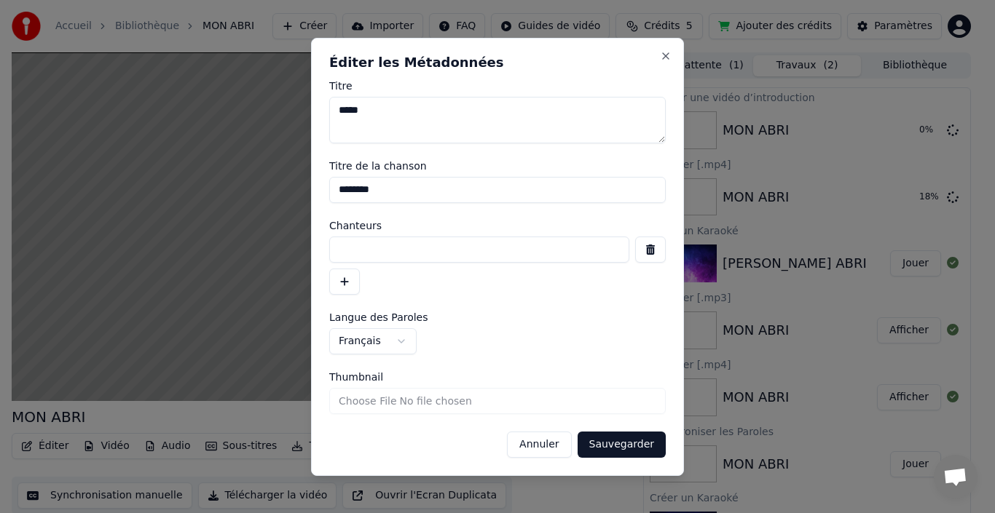
click at [495, 247] on input at bounding box center [479, 250] width 300 height 26
type input "*****"
click at [385, 115] on textarea "*****" at bounding box center [497, 120] width 336 height 47
type textarea "*"
type textarea "********"
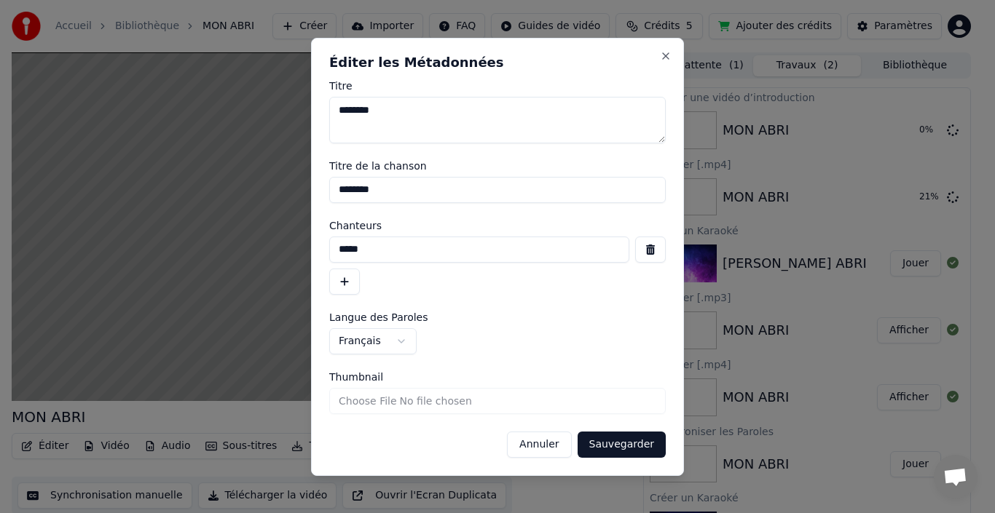
click at [642, 447] on button "Sauvegarder" at bounding box center [622, 445] width 88 height 26
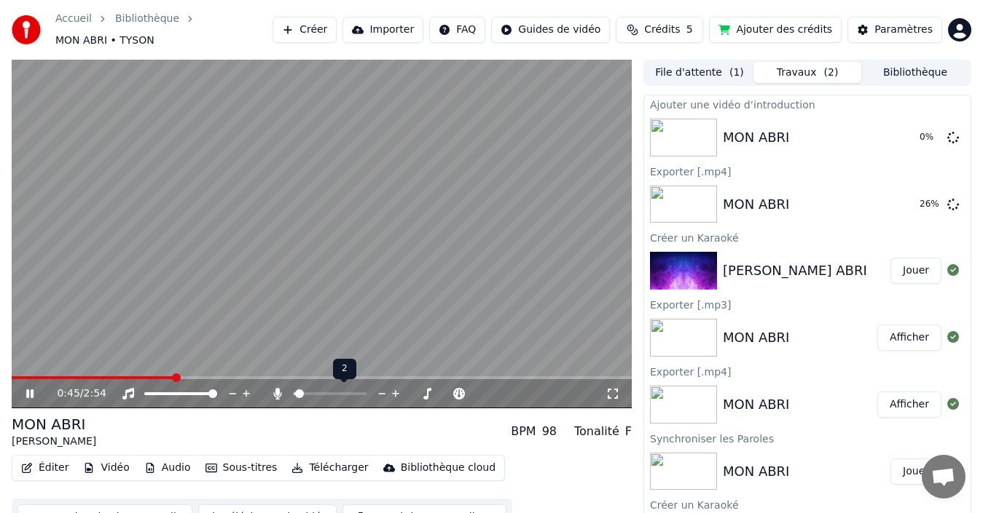
click at [295, 395] on span at bounding box center [299, 394] width 9 height 9
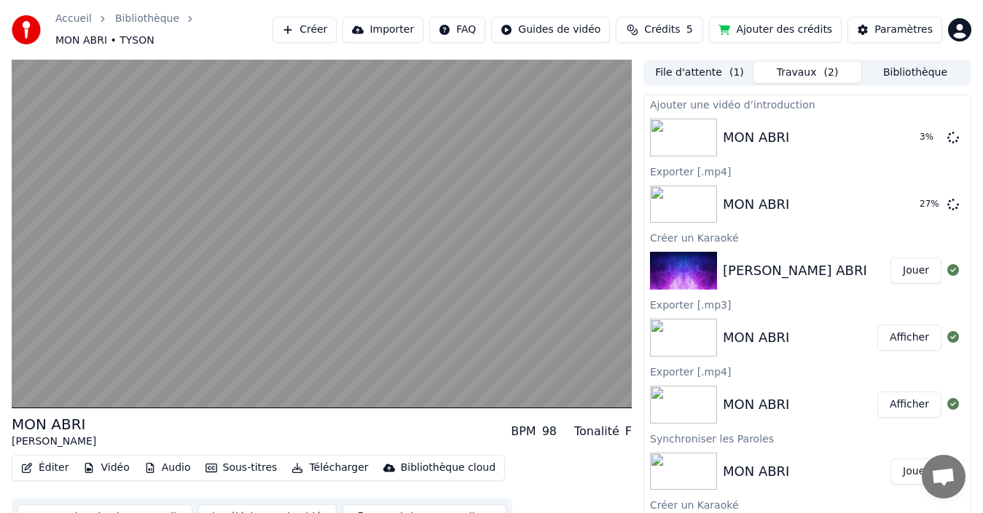
click at [704, 65] on button "File d'attente ( 1 )" at bounding box center [699, 72] width 108 height 21
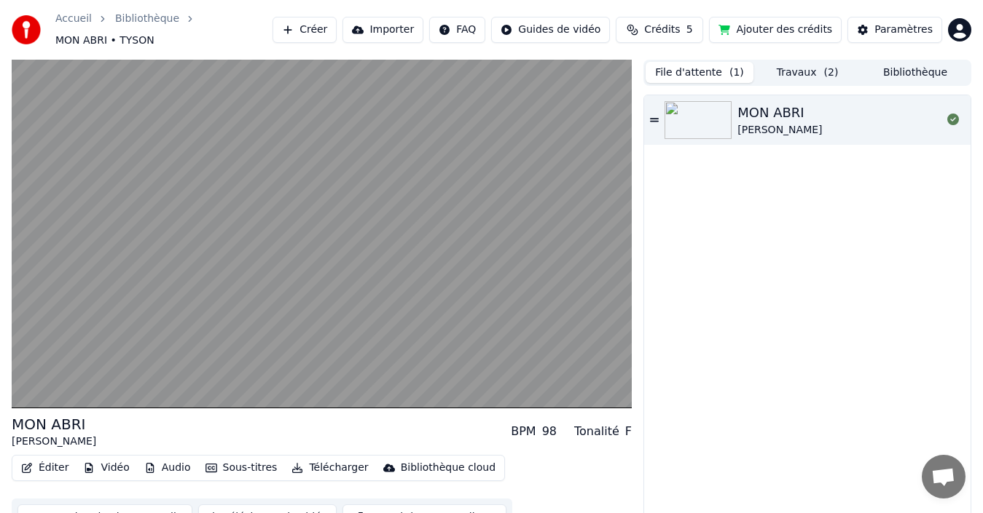
click at [803, 77] on button "Travaux ( 2 )" at bounding box center [807, 72] width 108 height 21
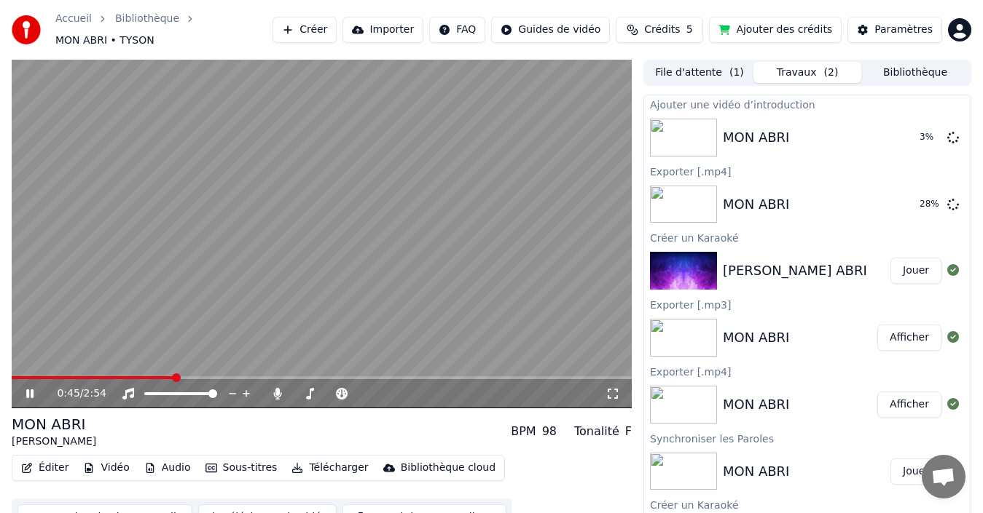
click at [31, 396] on icon at bounding box center [40, 394] width 34 height 12
click at [947, 138] on icon at bounding box center [953, 137] width 12 height 12
click at [947, 139] on icon at bounding box center [953, 137] width 12 height 12
click at [947, 138] on icon at bounding box center [953, 137] width 12 height 12
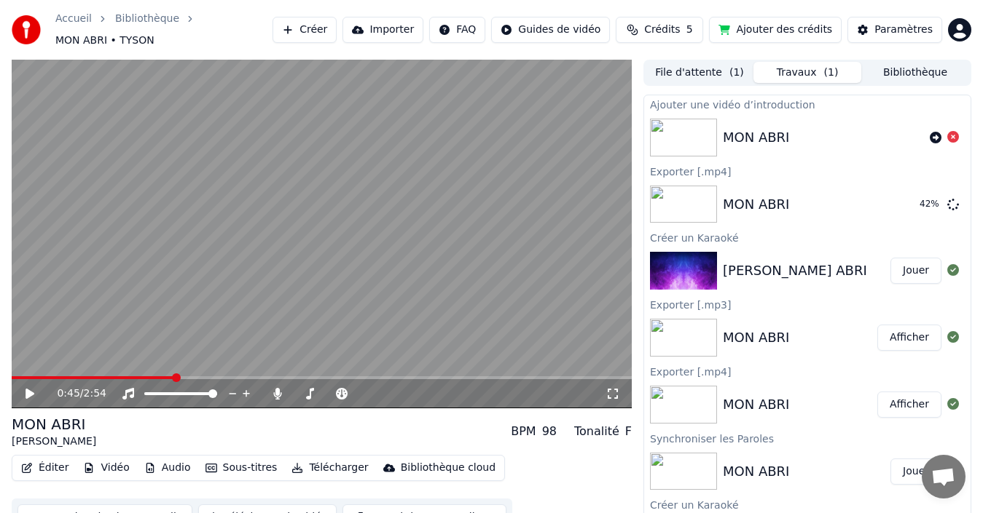
click at [702, 66] on button "File d'attente ( 1 )" at bounding box center [699, 72] width 108 height 21
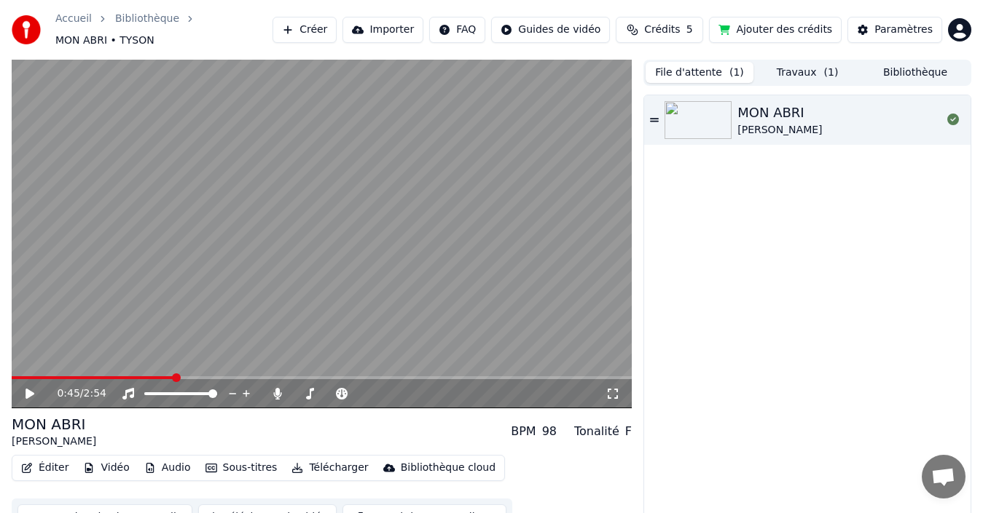
click at [780, 112] on div "MON ABRI" at bounding box center [779, 113] width 84 height 20
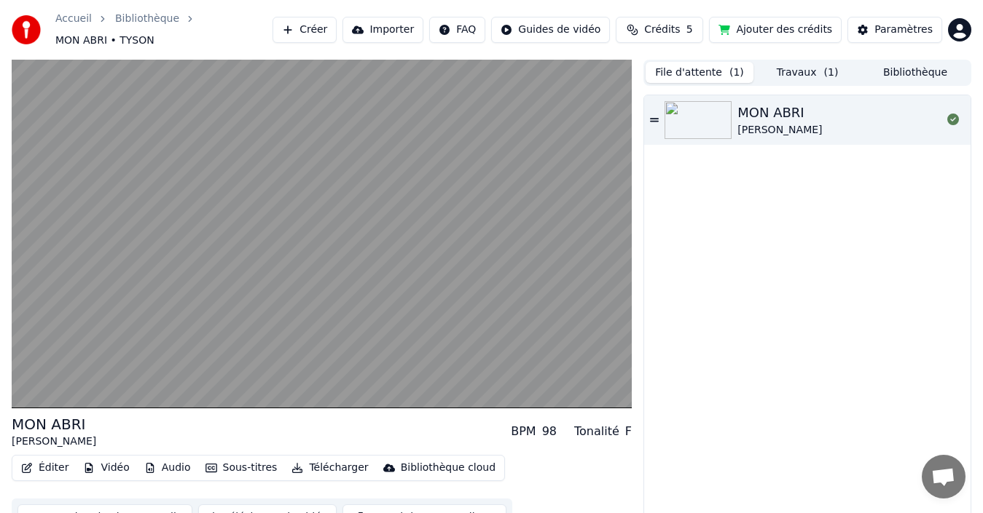
click at [822, 74] on button "Travaux ( 1 )" at bounding box center [807, 72] width 108 height 21
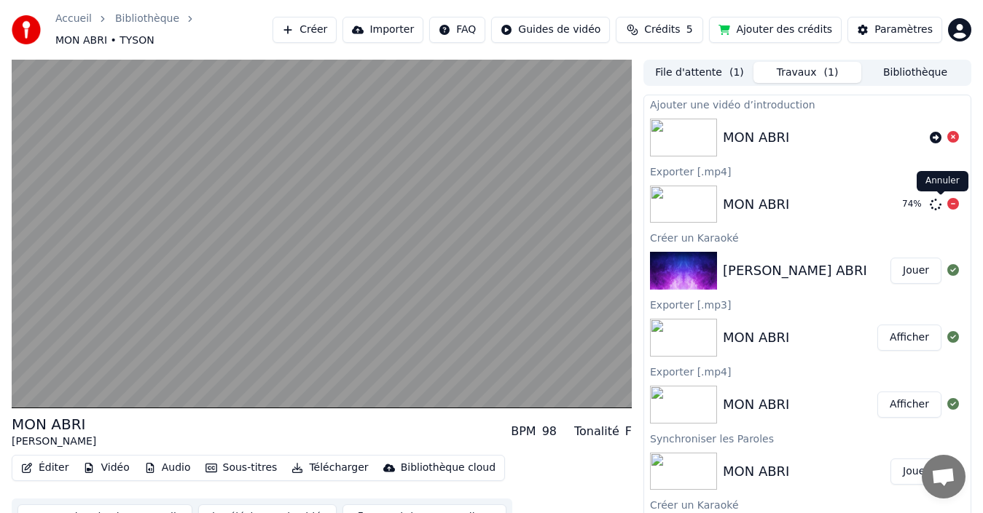
click at [947, 208] on icon at bounding box center [953, 204] width 12 height 12
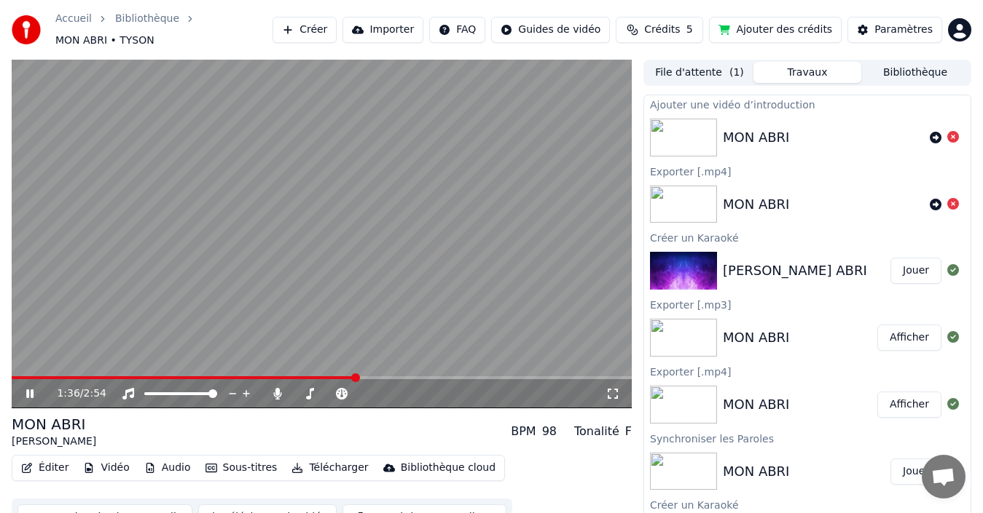
click at [687, 74] on button "File d'attente ( 1 )" at bounding box center [699, 72] width 108 height 21
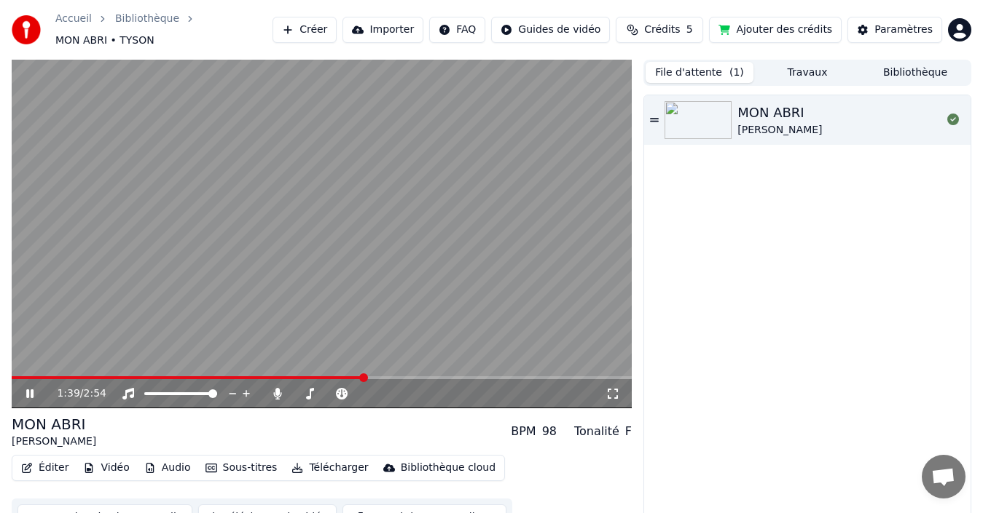
click at [656, 120] on icon at bounding box center [654, 120] width 9 height 10
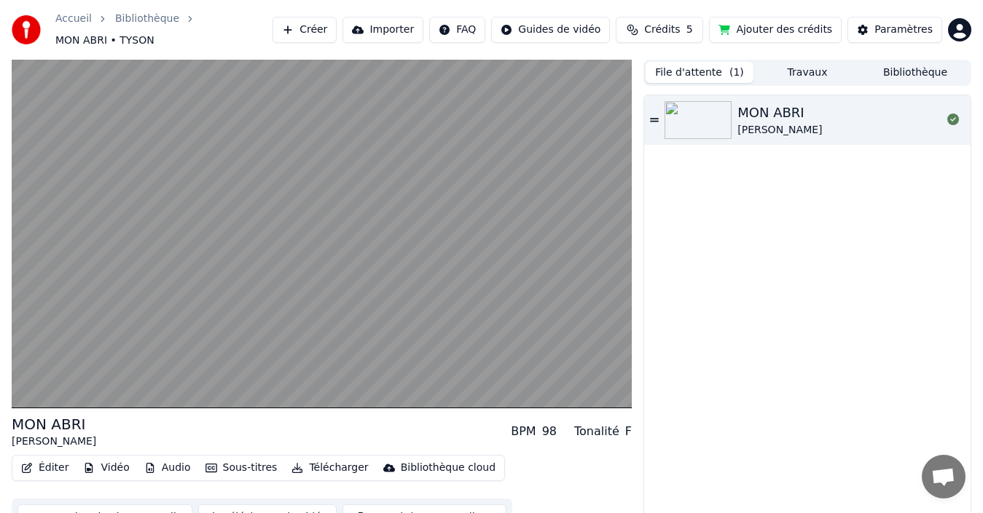
click at [803, 121] on div "MON ABRI TYSON" at bounding box center [839, 120] width 204 height 35
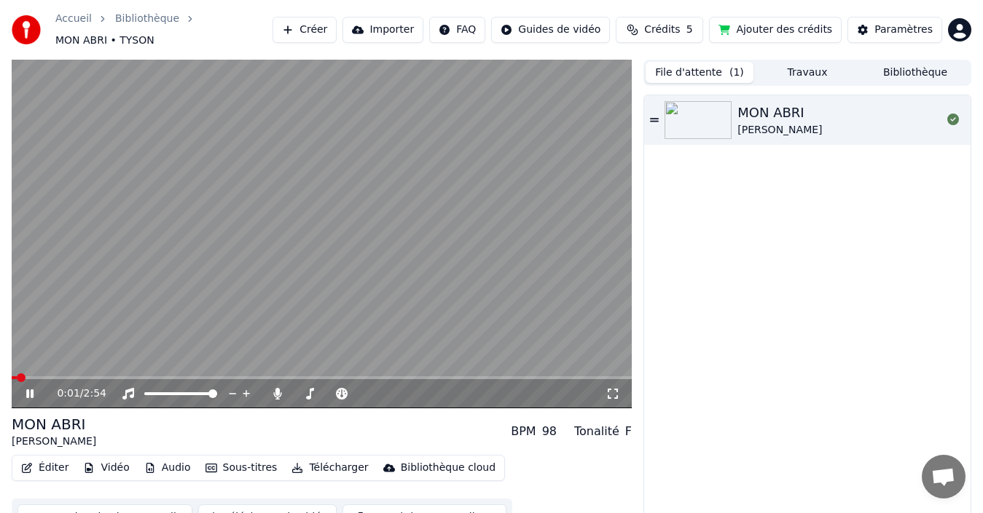
click at [331, 470] on button "Télécharger" at bounding box center [330, 468] width 88 height 20
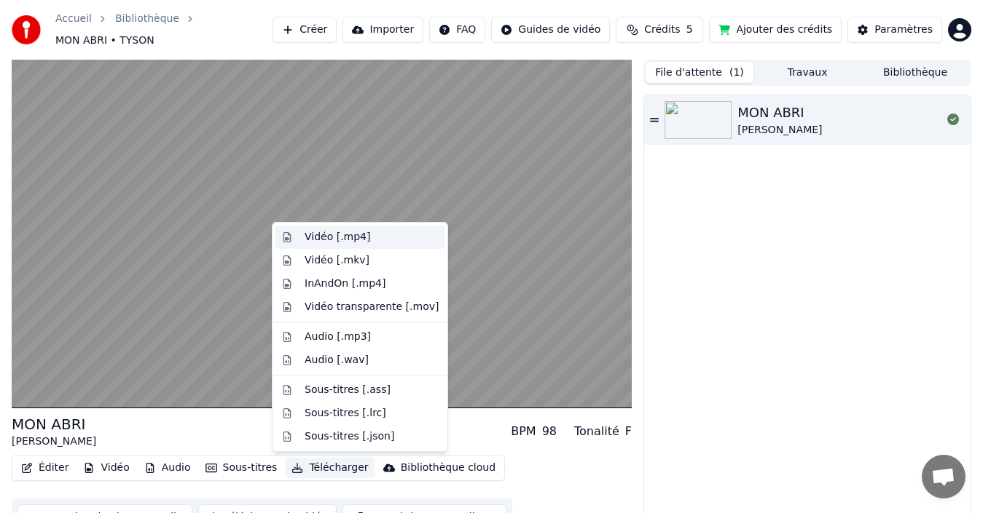
click at [350, 239] on div "Vidéo [.mp4]" at bounding box center [337, 237] width 66 height 15
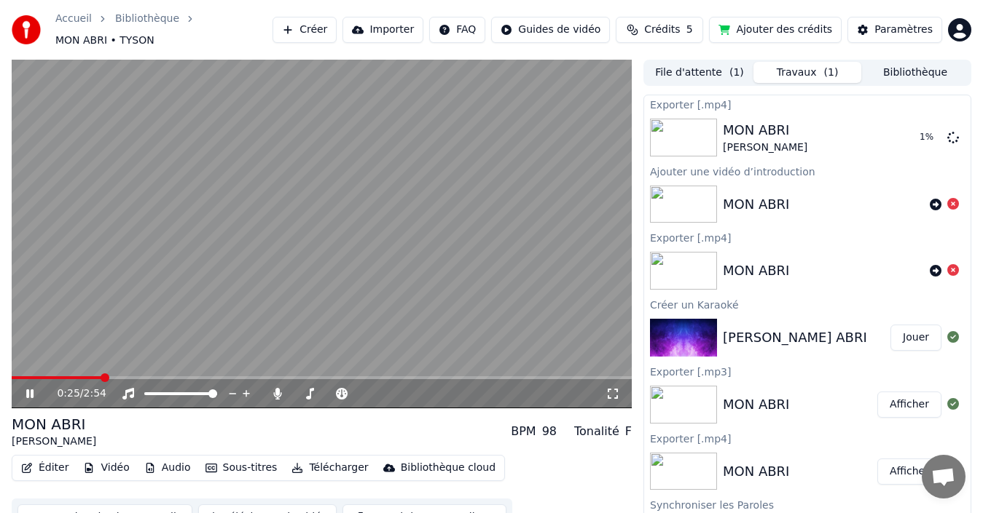
click at [28, 394] on icon at bounding box center [29, 394] width 7 height 9
click at [941, 134] on div at bounding box center [952, 137] width 23 height 17
click at [887, 138] on button "Afficher" at bounding box center [909, 138] width 64 height 26
